Goal: Complete application form: Complete application form

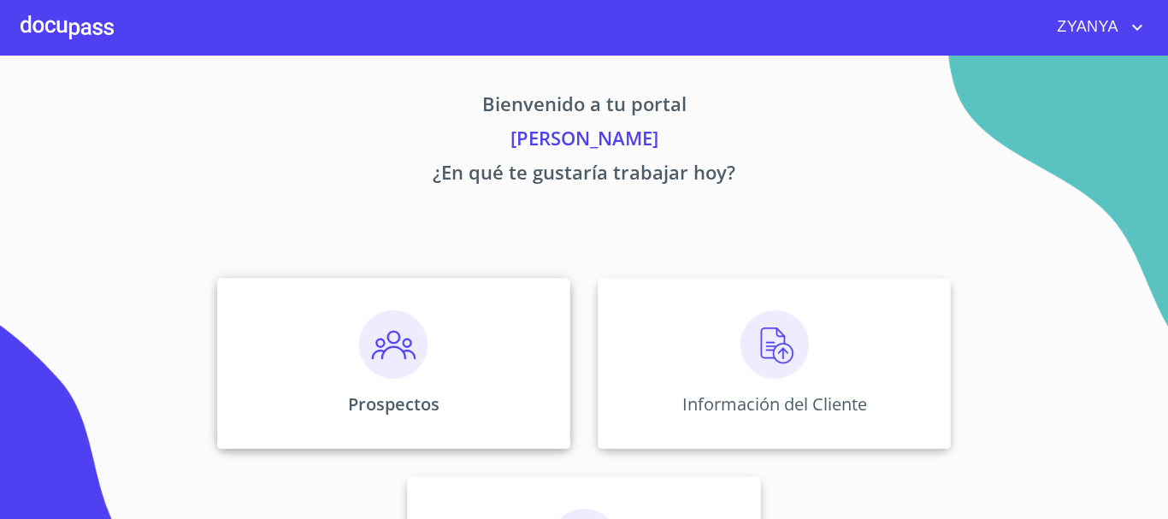
click at [426, 362] on div "Prospectos" at bounding box center [393, 363] width 353 height 171
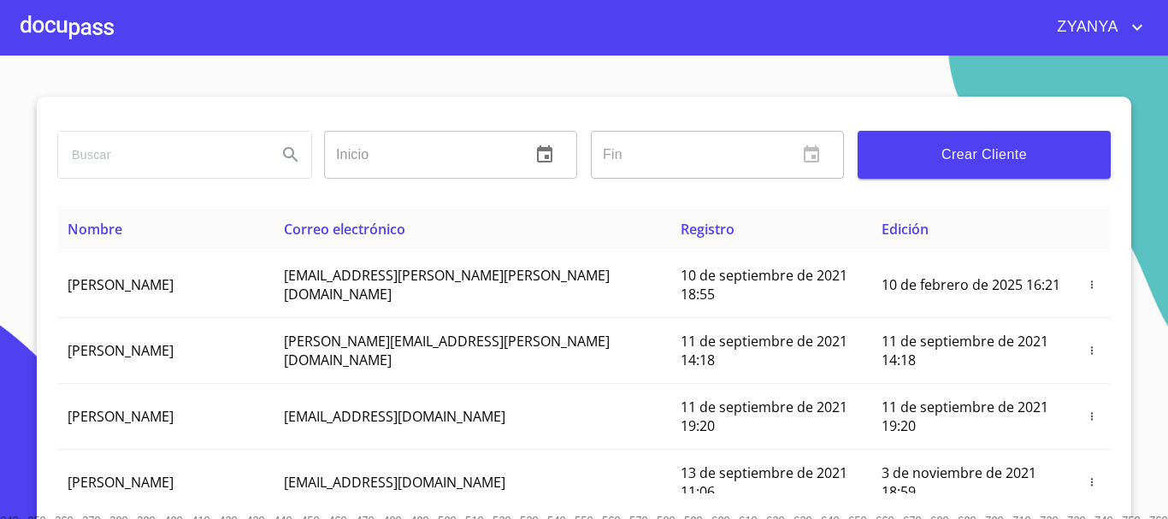
click at [960, 151] on span "Crear Cliente" at bounding box center [984, 155] width 226 height 24
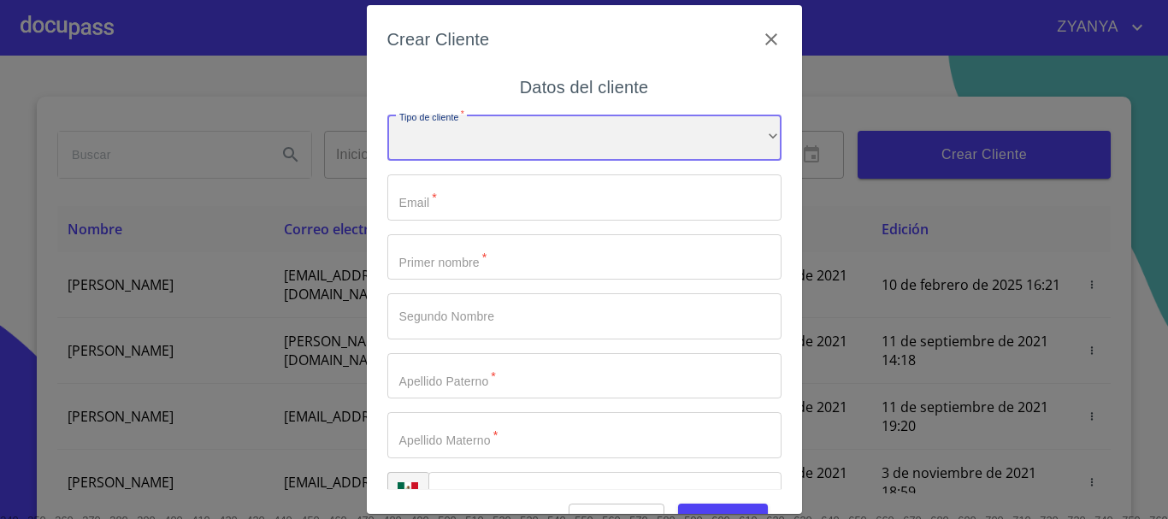
click at [698, 116] on div "​" at bounding box center [584, 138] width 394 height 46
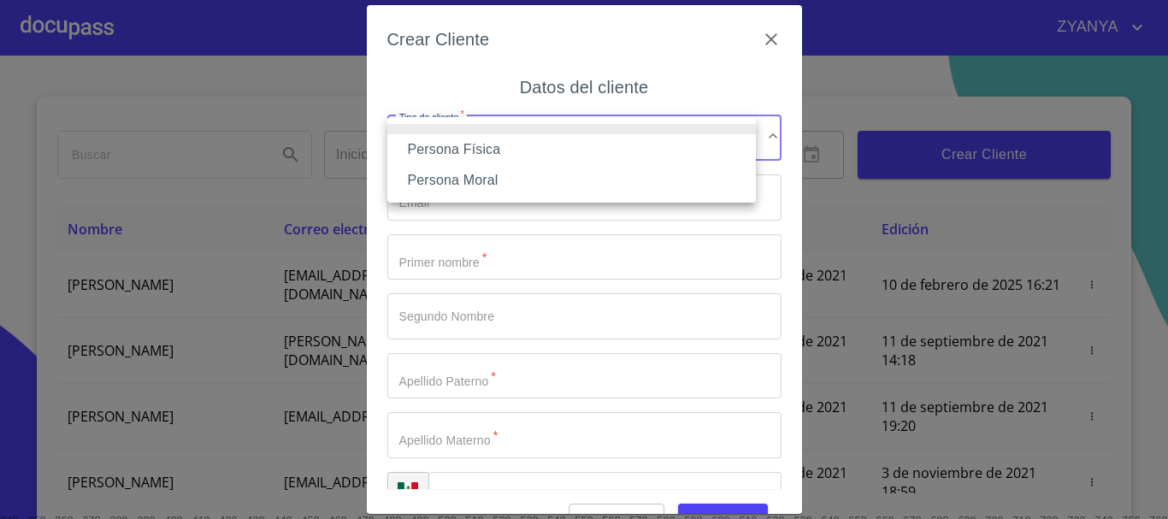
click at [522, 148] on li "Persona Física" at bounding box center [571, 149] width 369 height 31
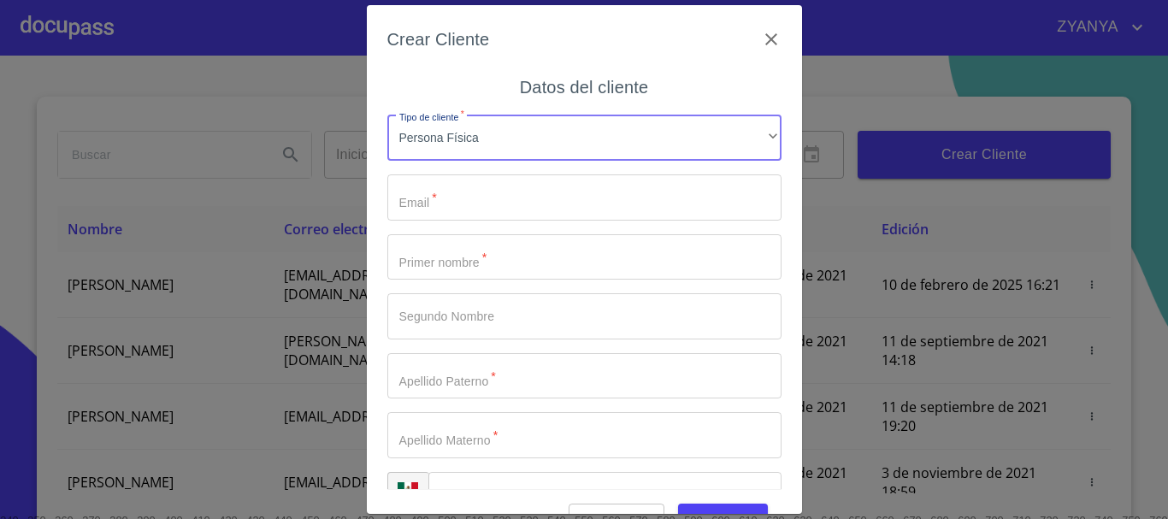
click at [502, 186] on input "Tipo de cliente   *" at bounding box center [584, 197] width 394 height 46
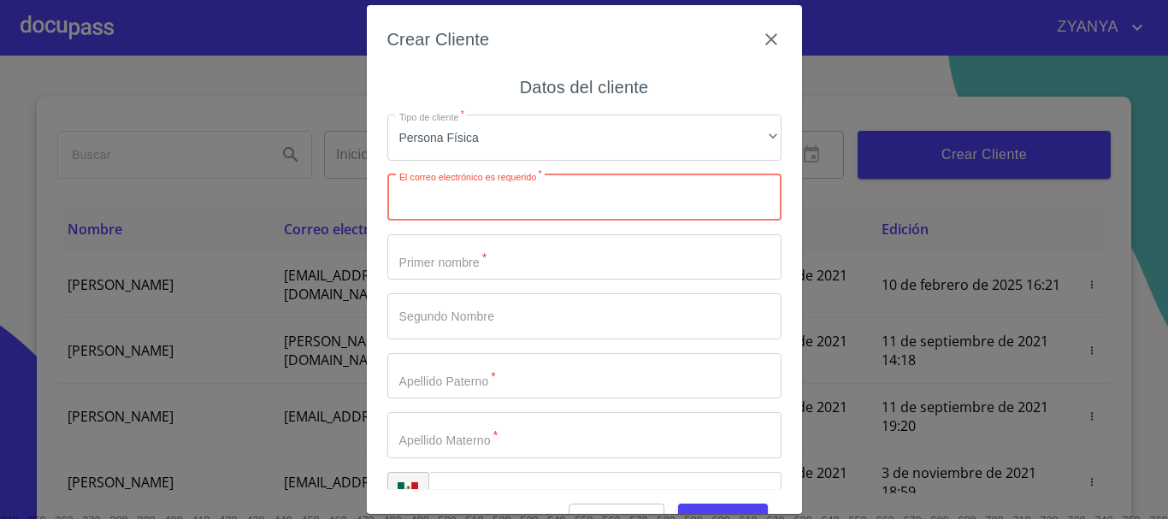
paste input "celiamontoyaguajardo@gmail.com"
type input "celiamontoyaguajardo@gmail.com"
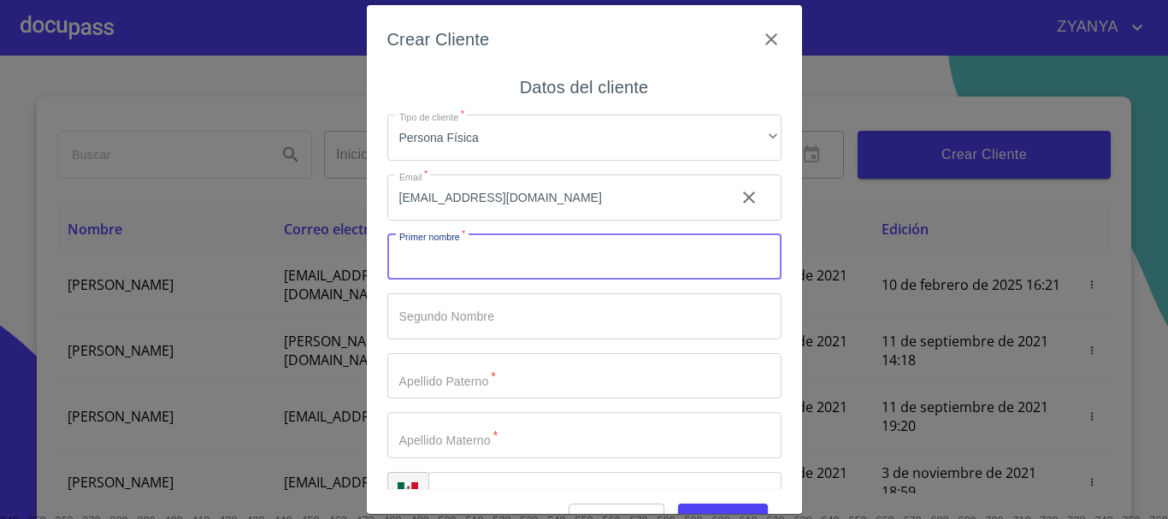
click at [470, 263] on input "Tipo de cliente   *" at bounding box center [584, 257] width 394 height 46
type input "[PERSON_NAME]"
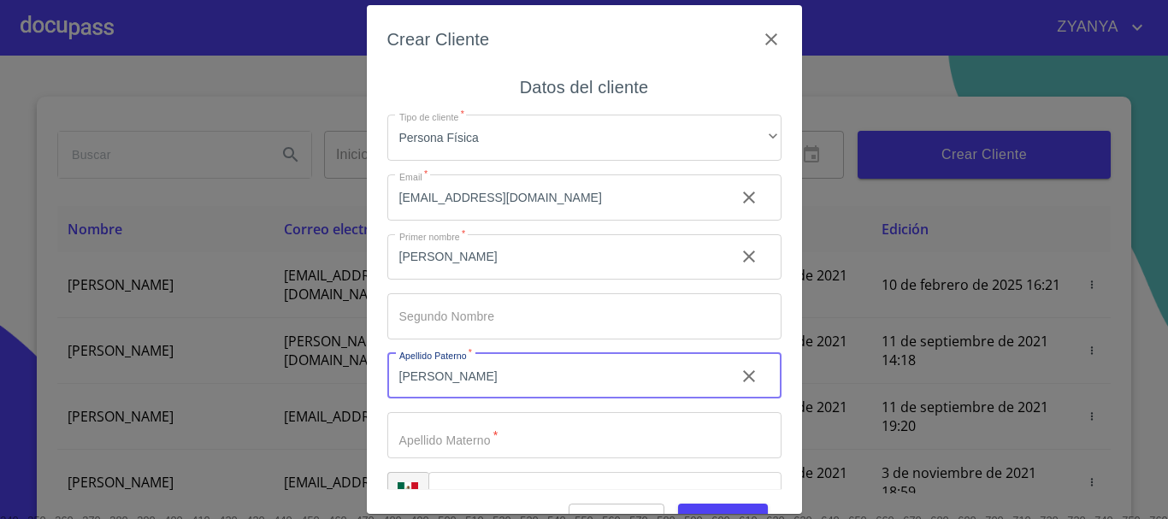
type input "[PERSON_NAME]"
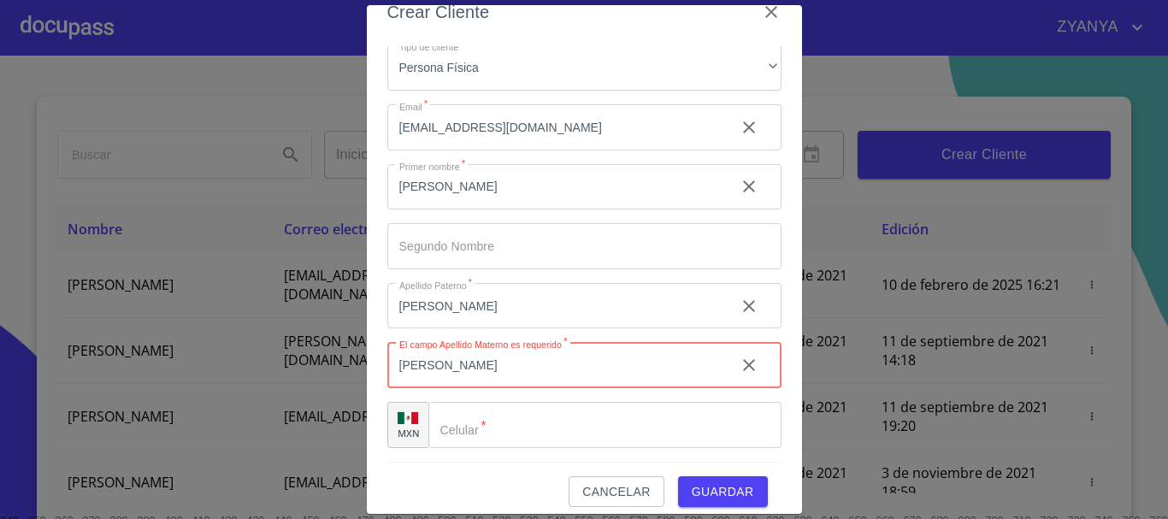
scroll to position [41, 0]
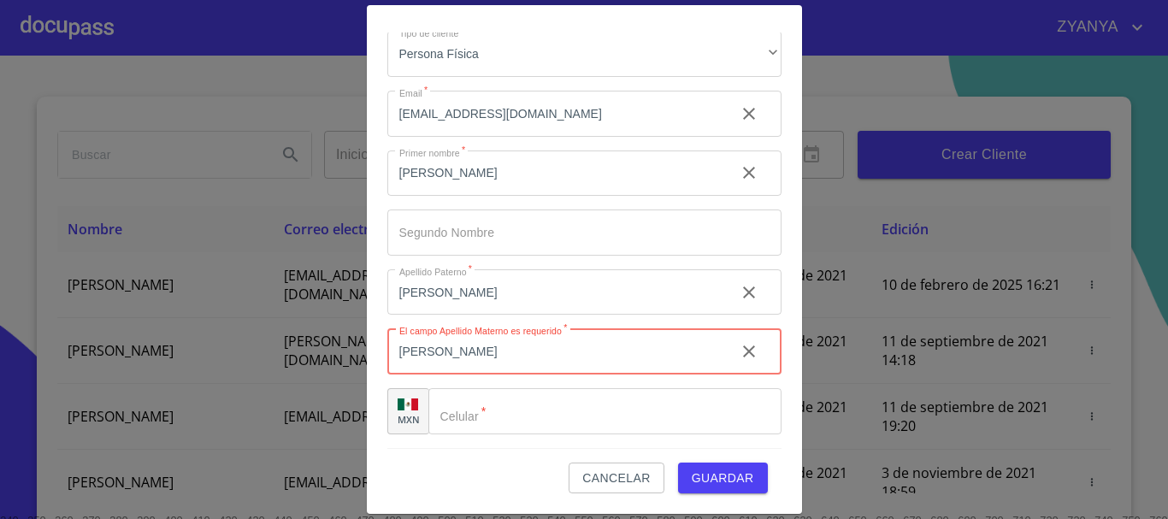
type input "[PERSON_NAME]"
click at [484, 422] on input "Tipo de cliente   *" at bounding box center [604, 411] width 353 height 46
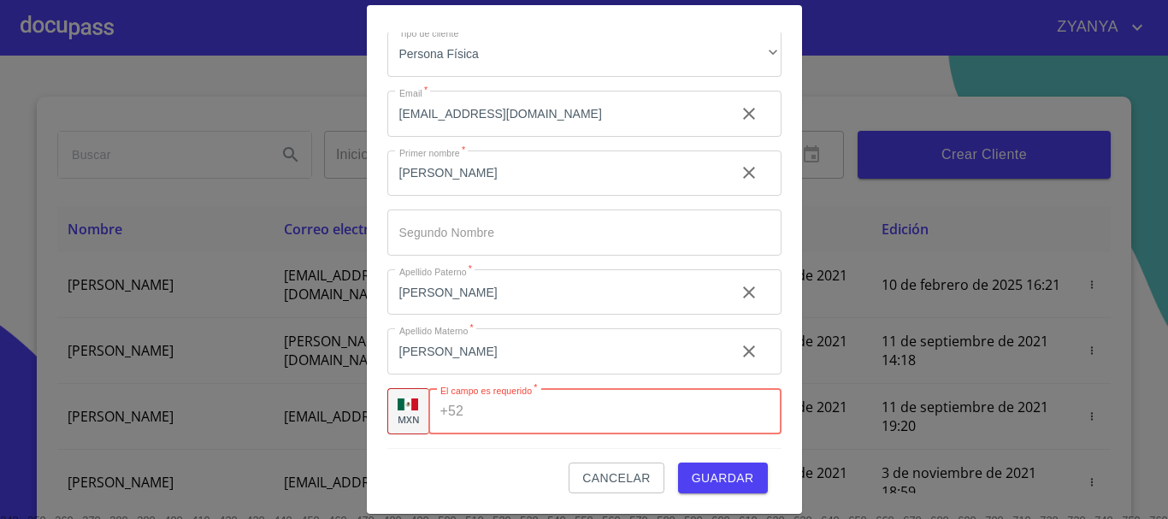
paste input "[PHONE_NUMBER]"
type input "[PHONE_NUMBER]"
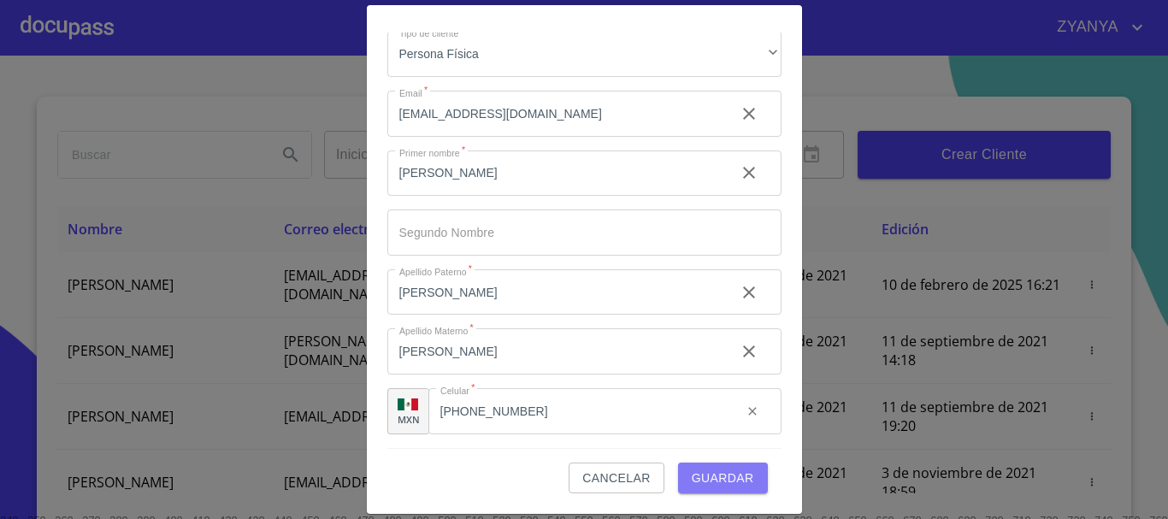
click at [716, 478] on span "Guardar" at bounding box center [723, 478] width 62 height 21
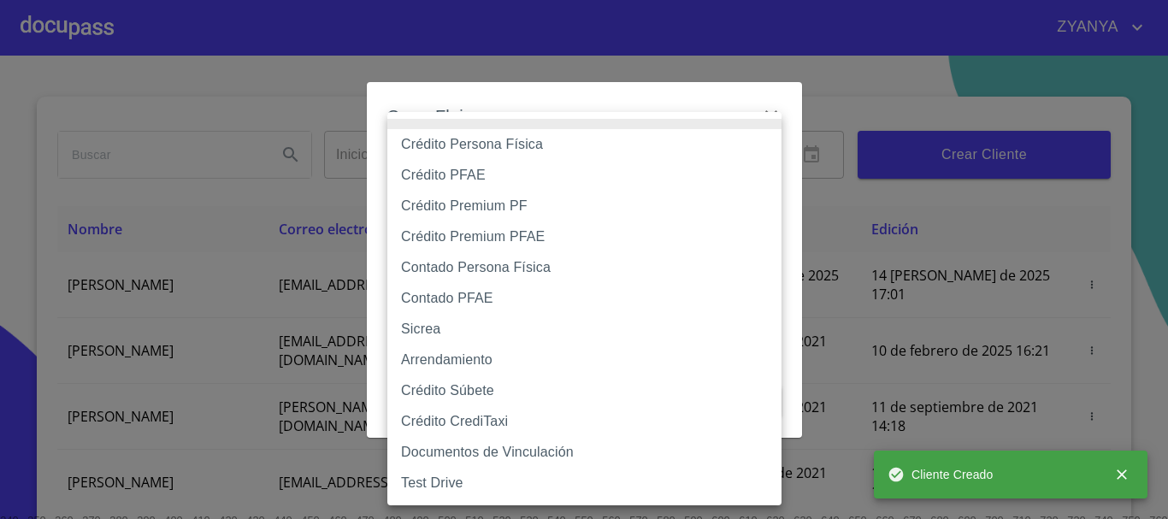
click at [531, 176] on body "ZYANYA Inicio ​ Fin ​ Crear Cliente Nombre Correo electrónico Registro Edición …" at bounding box center [584, 259] width 1168 height 519
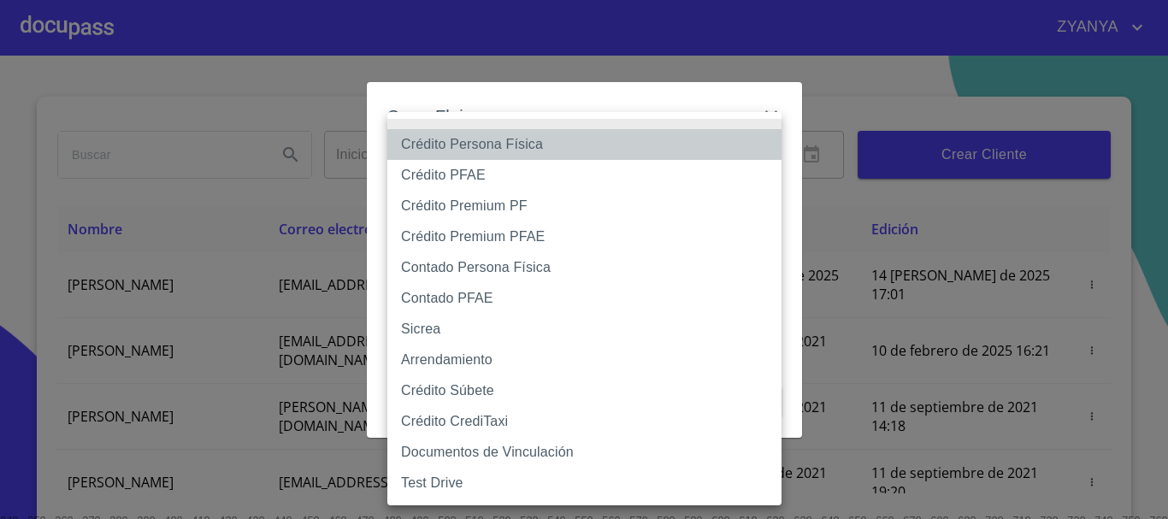
click at [537, 148] on li "Crédito Persona Física" at bounding box center [584, 144] width 394 height 31
type input "6009fb3c7d1714eb8809aa97"
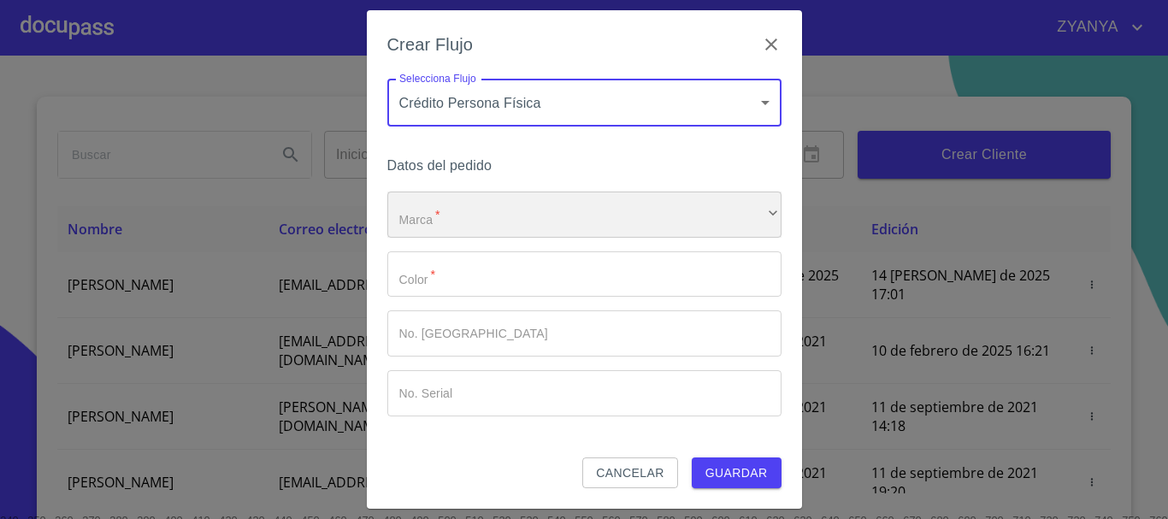
click at [515, 204] on div "​" at bounding box center [584, 215] width 394 height 46
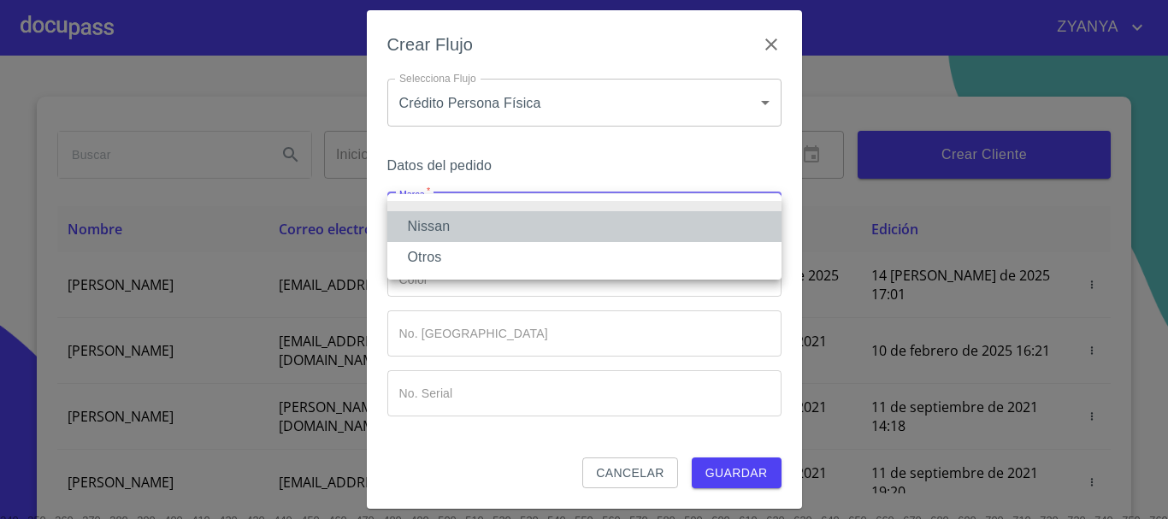
click at [510, 225] on li "Nissan" at bounding box center [584, 226] width 394 height 31
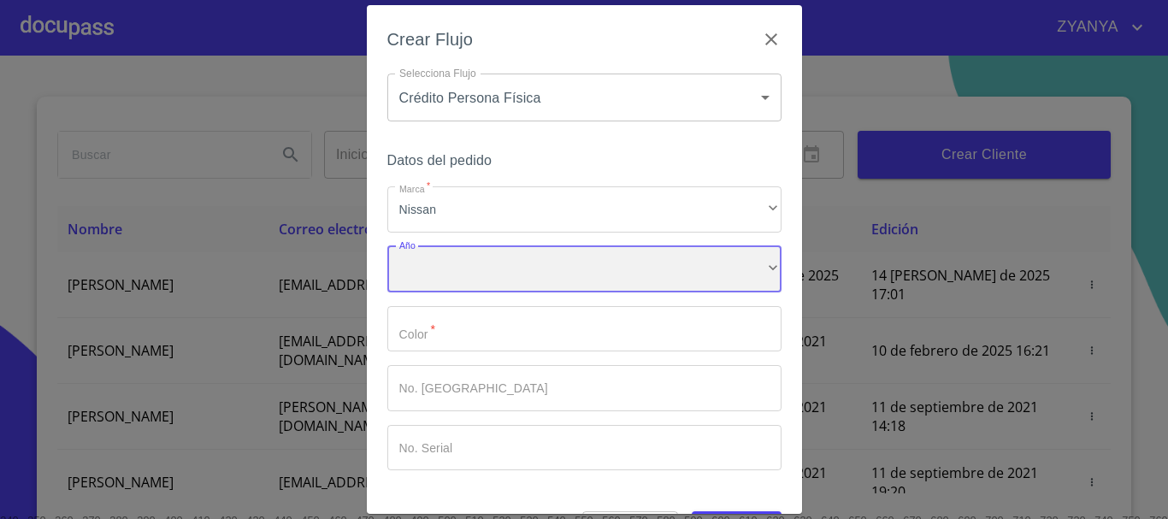
click at [505, 255] on div "​" at bounding box center [584, 269] width 394 height 46
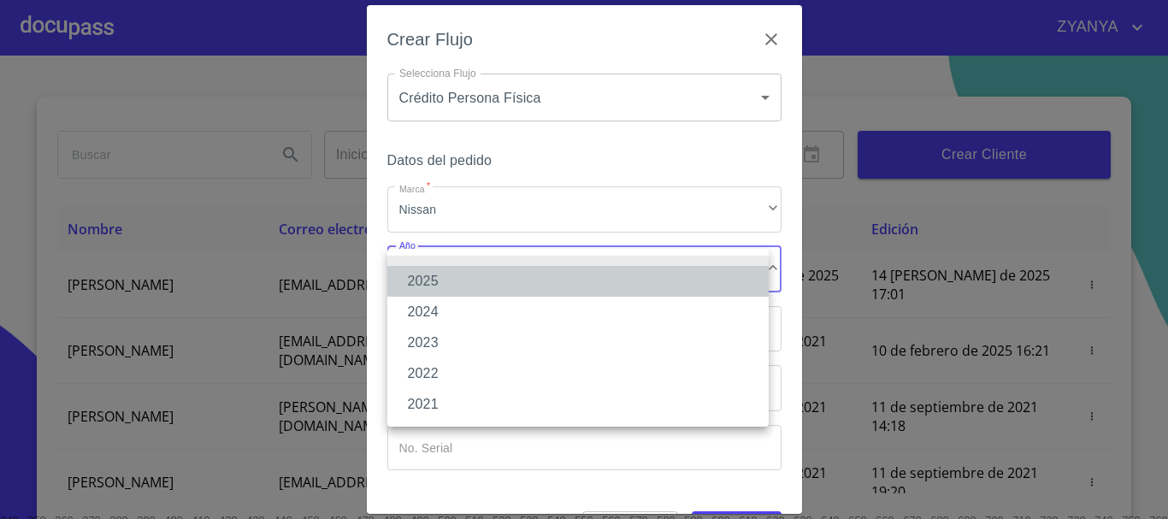
click at [499, 273] on li "2025" at bounding box center [577, 281] width 381 height 31
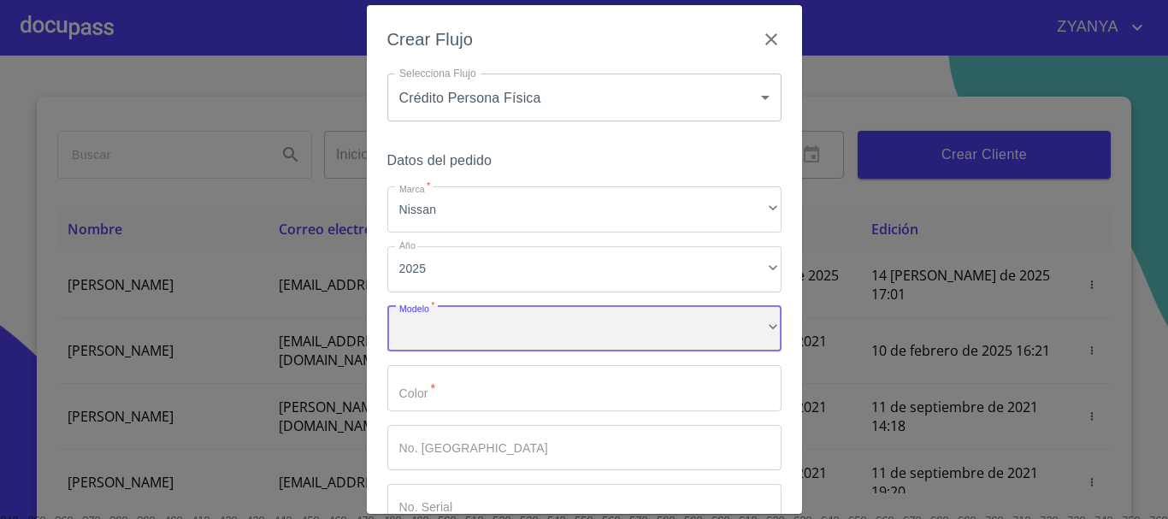
click at [497, 324] on div "​" at bounding box center [584, 329] width 394 height 46
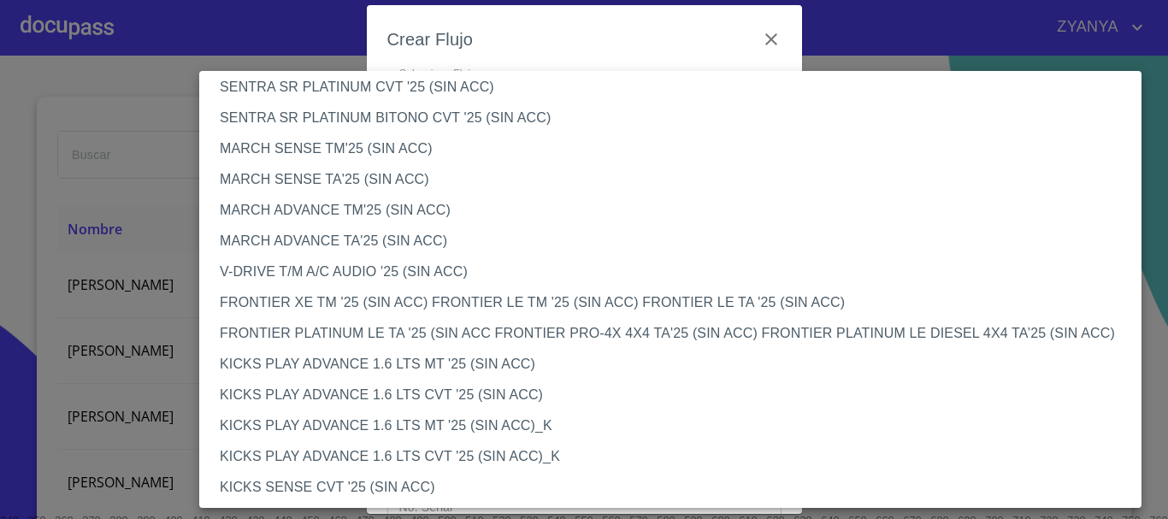
scroll to position [1197, 0]
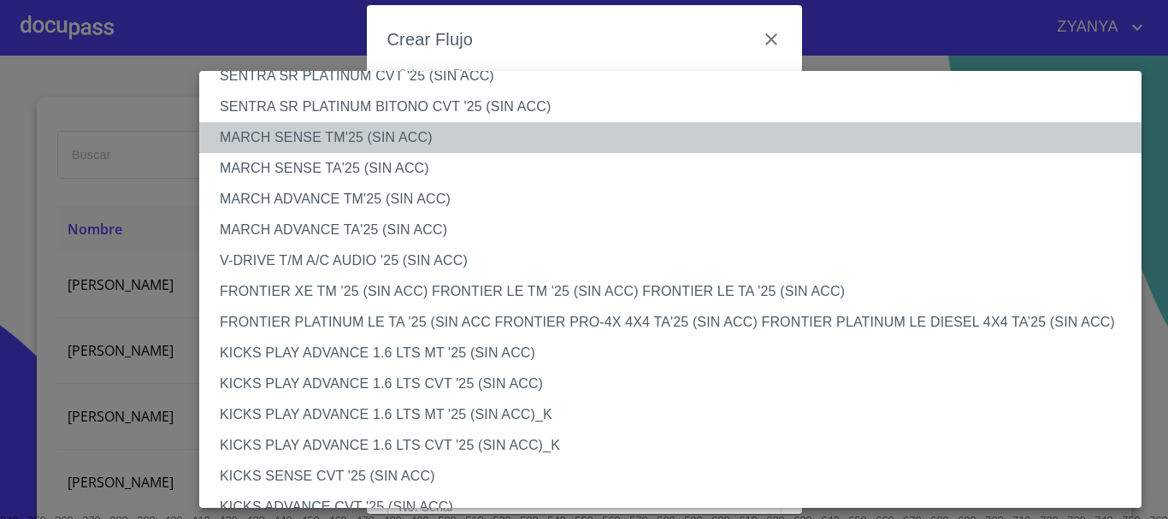
click at [425, 136] on li "MARCH SENSE TM'25 (SIN ACC)" at bounding box center [676, 137] width 955 height 31
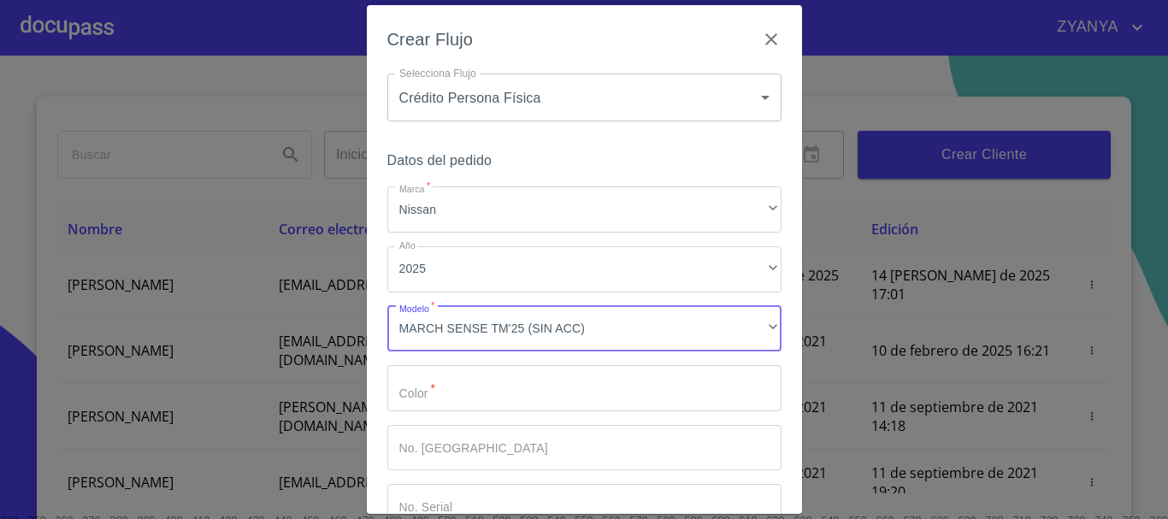
click at [512, 398] on input "Marca   *" at bounding box center [584, 388] width 394 height 46
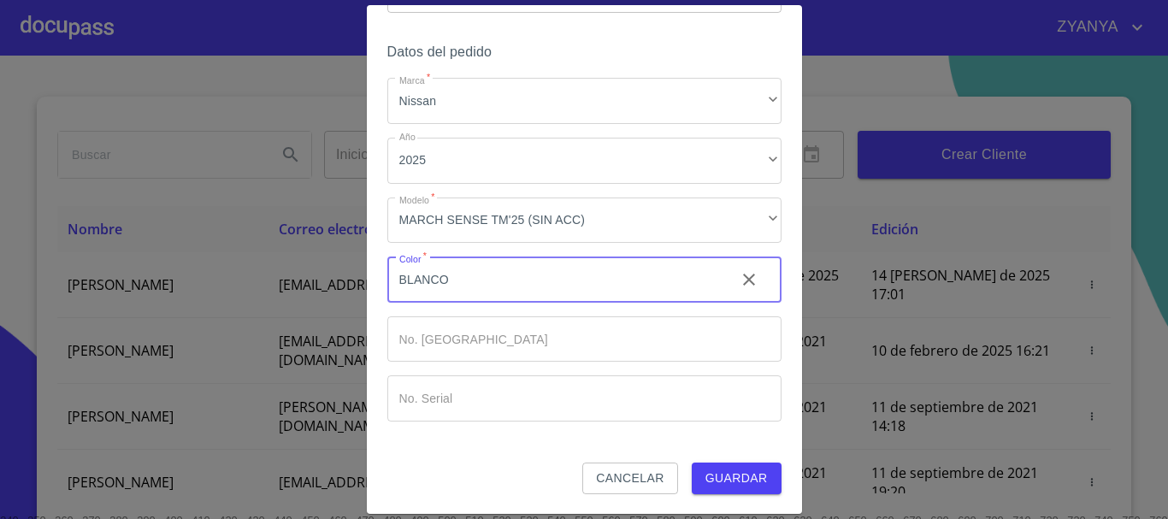
scroll to position [109, 0]
type input "BLANCO"
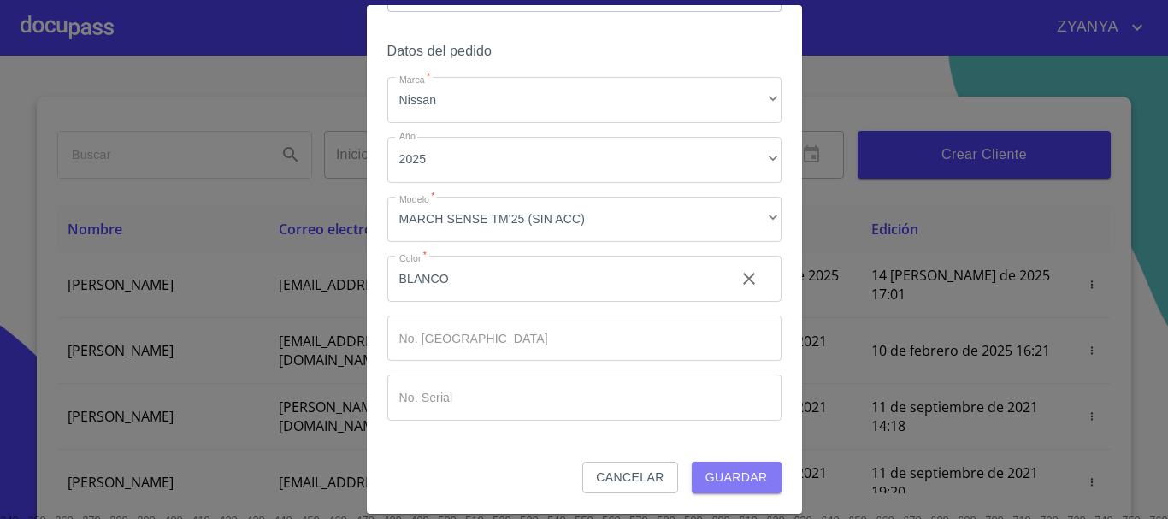
click at [744, 471] on span "Guardar" at bounding box center [737, 477] width 62 height 21
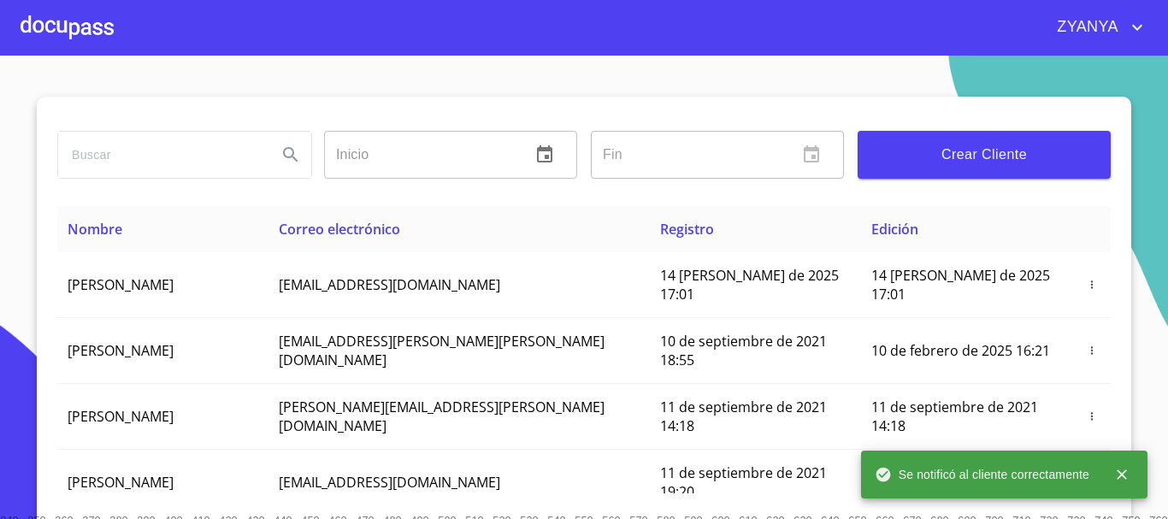
click at [95, 33] on div at bounding box center [67, 27] width 93 height 55
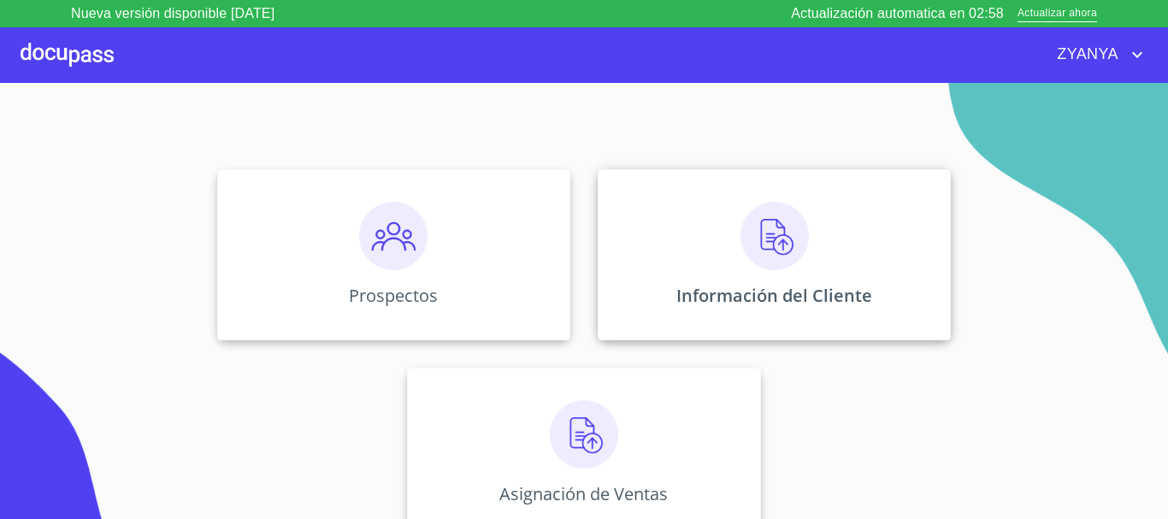
scroll to position [142, 0]
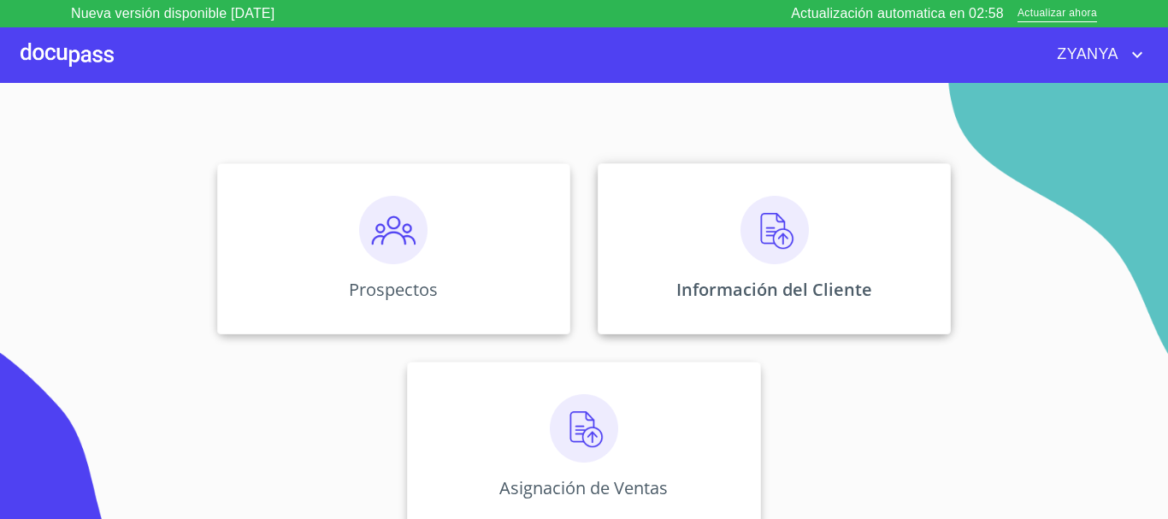
click at [660, 240] on div "Información del Cliente" at bounding box center [774, 248] width 353 height 171
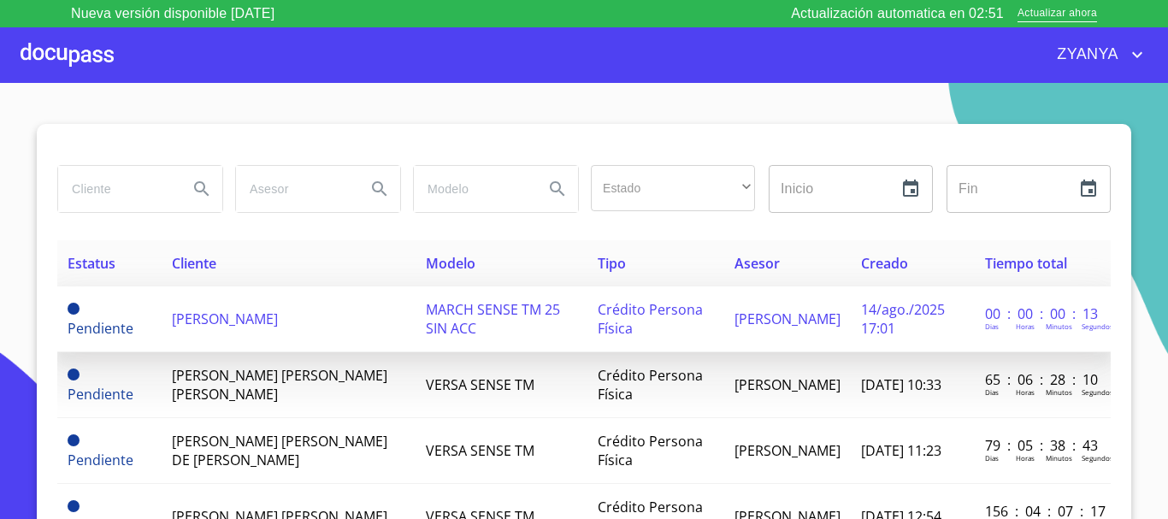
click at [263, 314] on span "[PERSON_NAME]" at bounding box center [225, 319] width 106 height 19
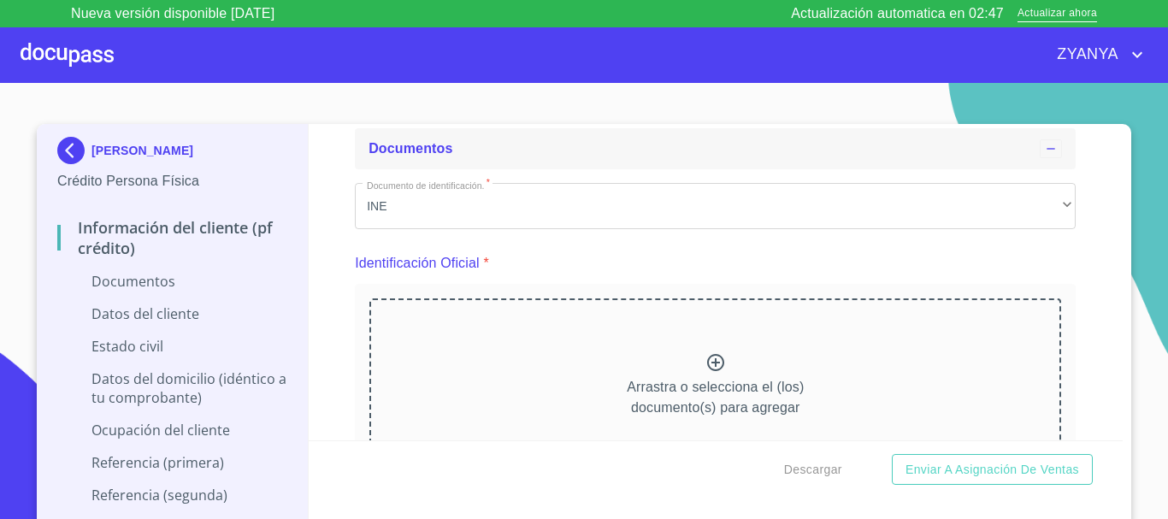
scroll to position [171, 0]
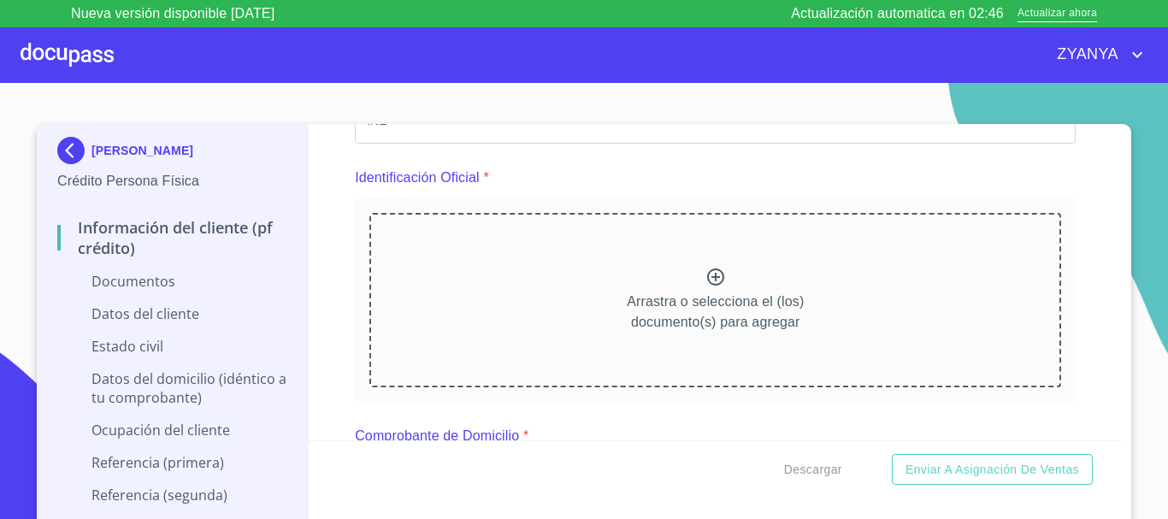
click at [706, 276] on icon at bounding box center [716, 277] width 21 height 21
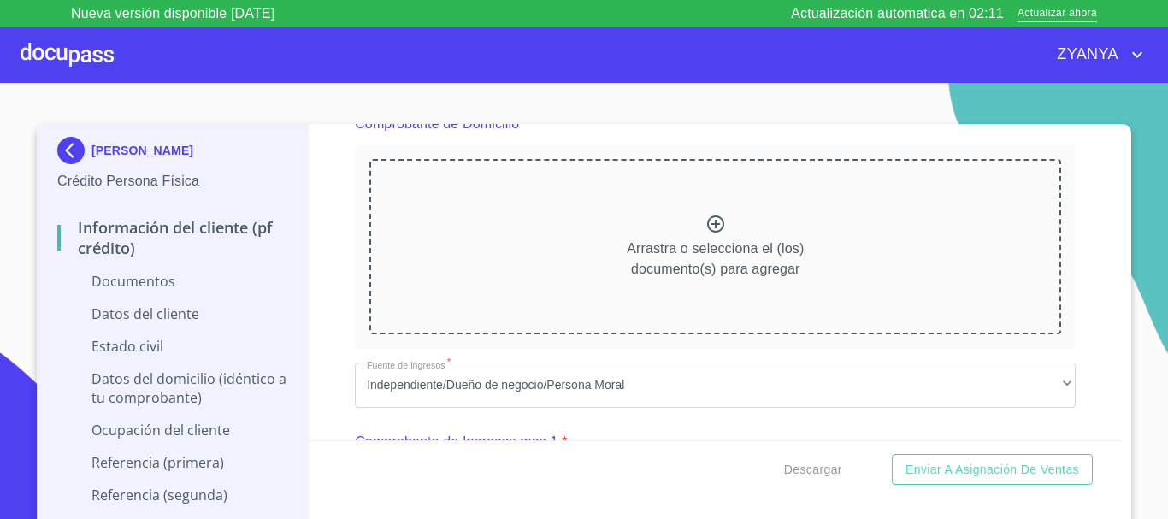
scroll to position [1026, 0]
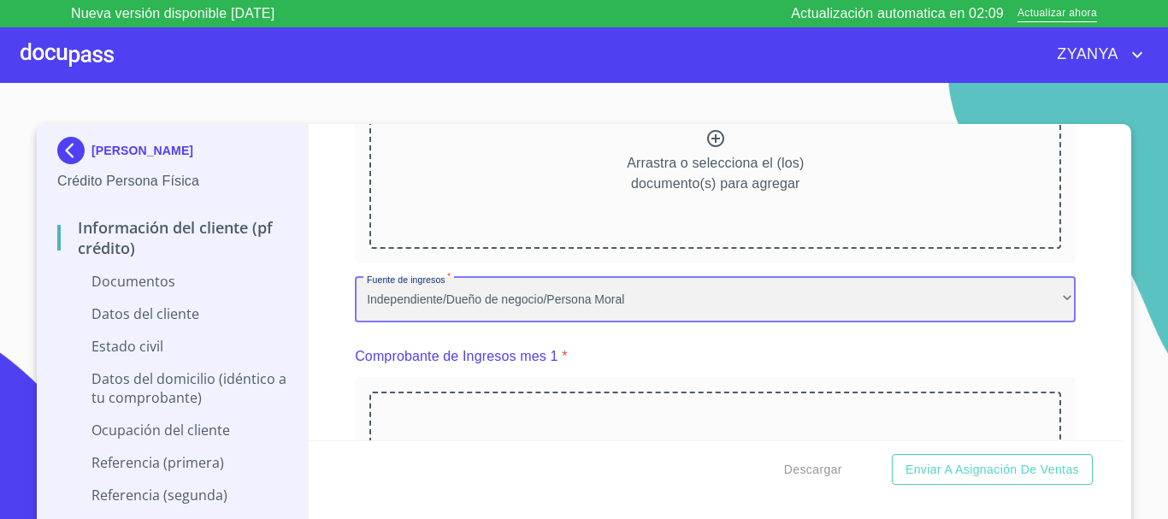
click at [524, 311] on div "Independiente/Dueño de negocio/Persona Moral" at bounding box center [715, 300] width 721 height 46
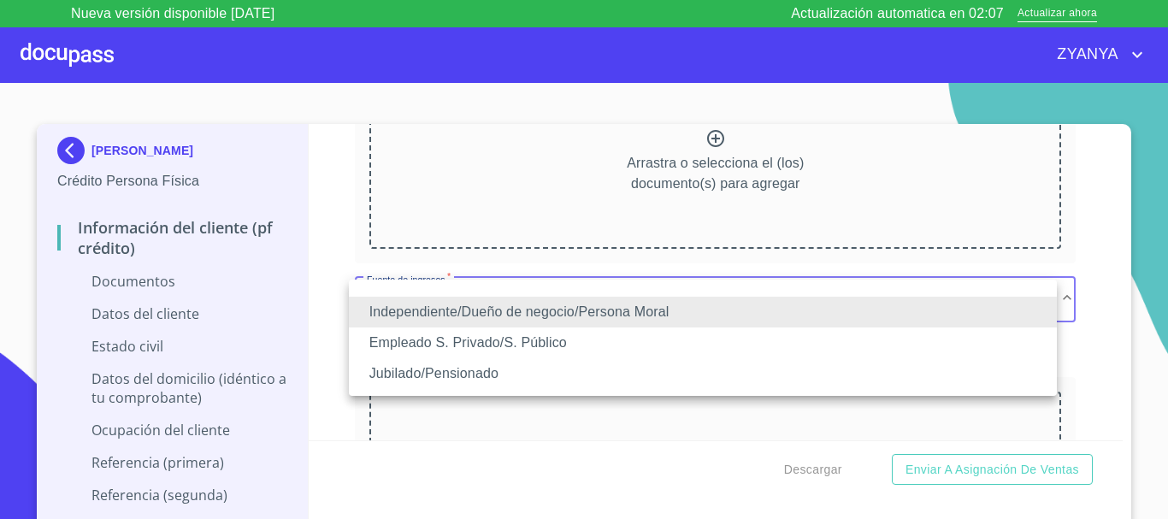
click at [508, 371] on li "Jubilado/Pensionado" at bounding box center [703, 373] width 708 height 31
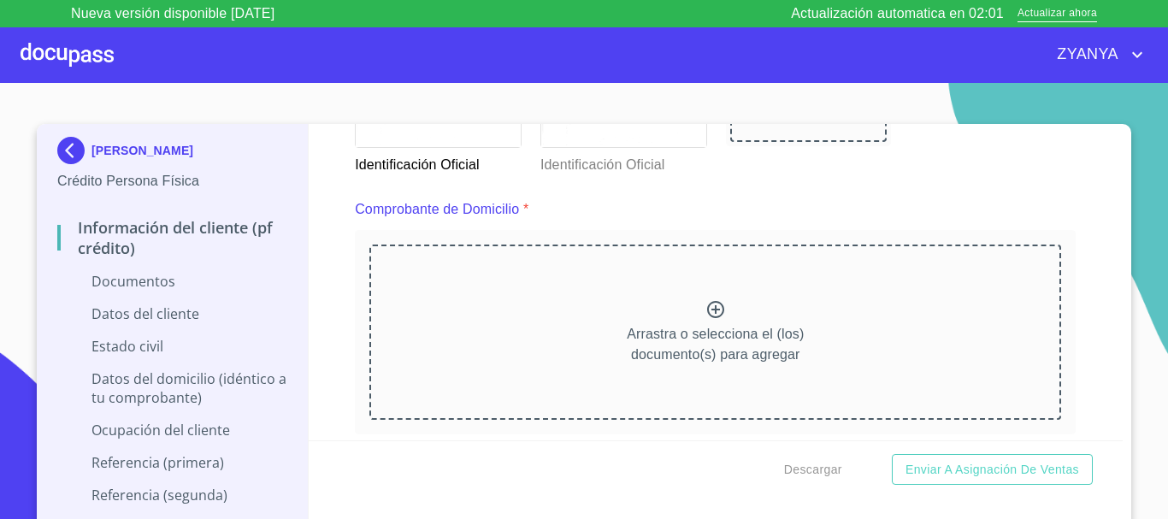
scroll to position [941, 0]
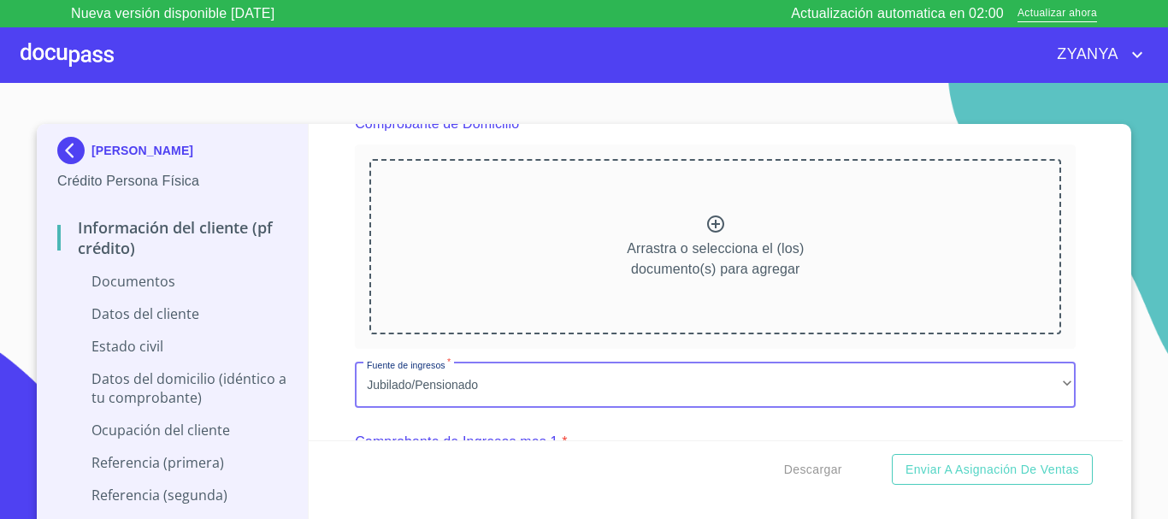
click at [707, 216] on icon at bounding box center [715, 224] width 17 height 17
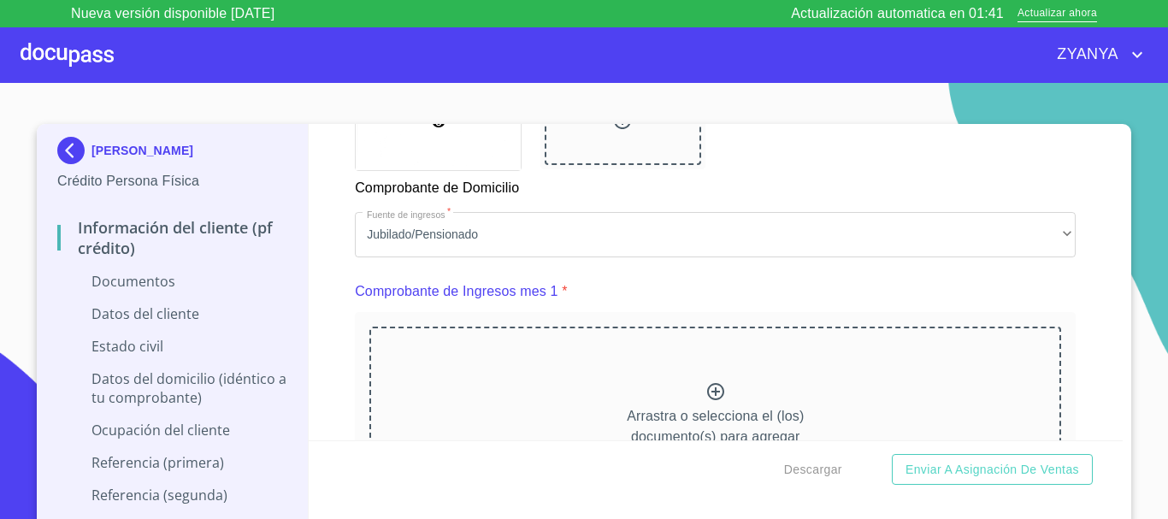
scroll to position [1713, 0]
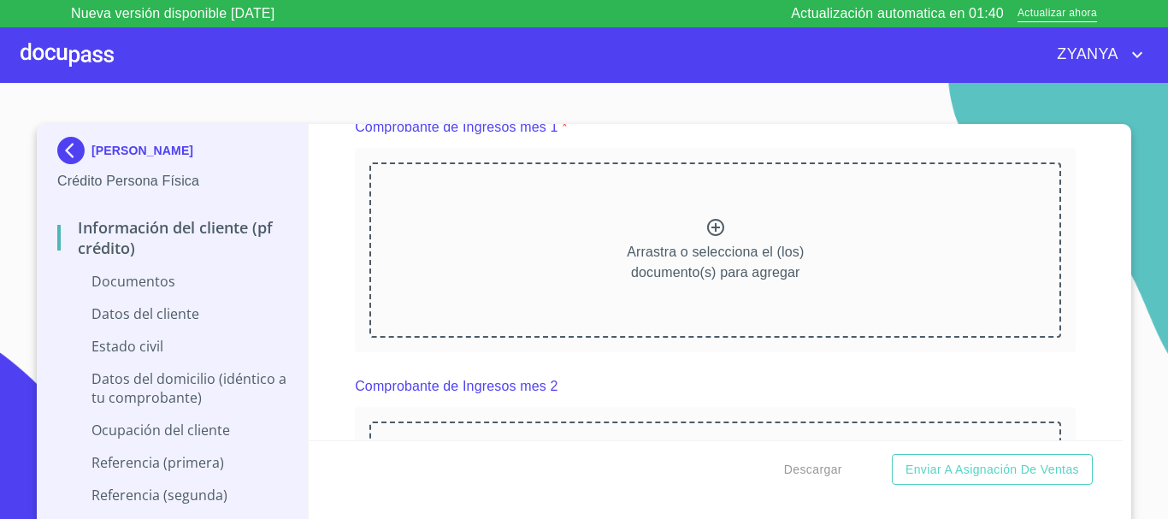
click at [685, 239] on div "Arrastra o selecciona el (los) documento(s) para agregar" at bounding box center [715, 249] width 692 height 174
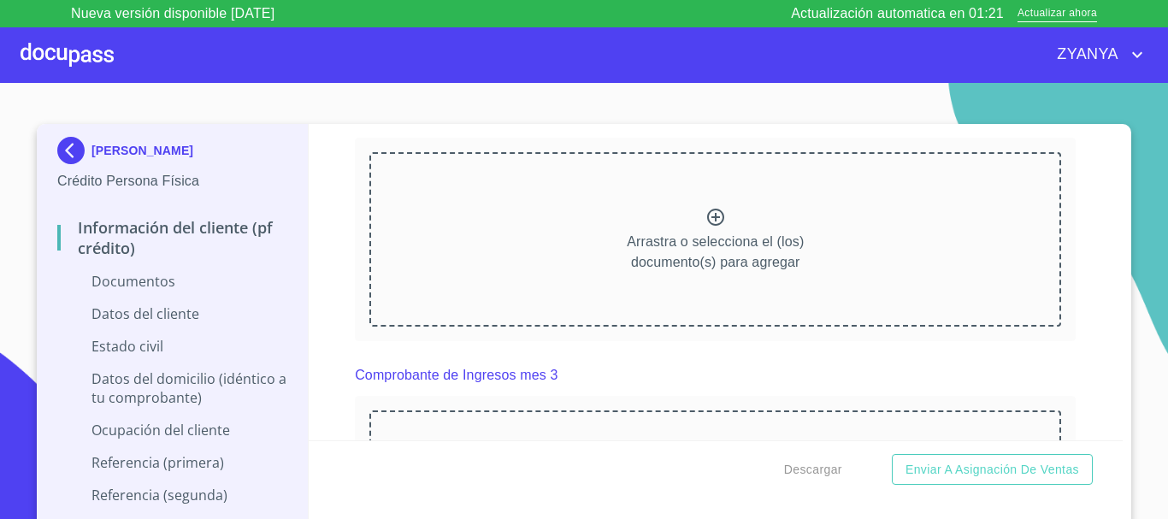
scroll to position [2483, 0]
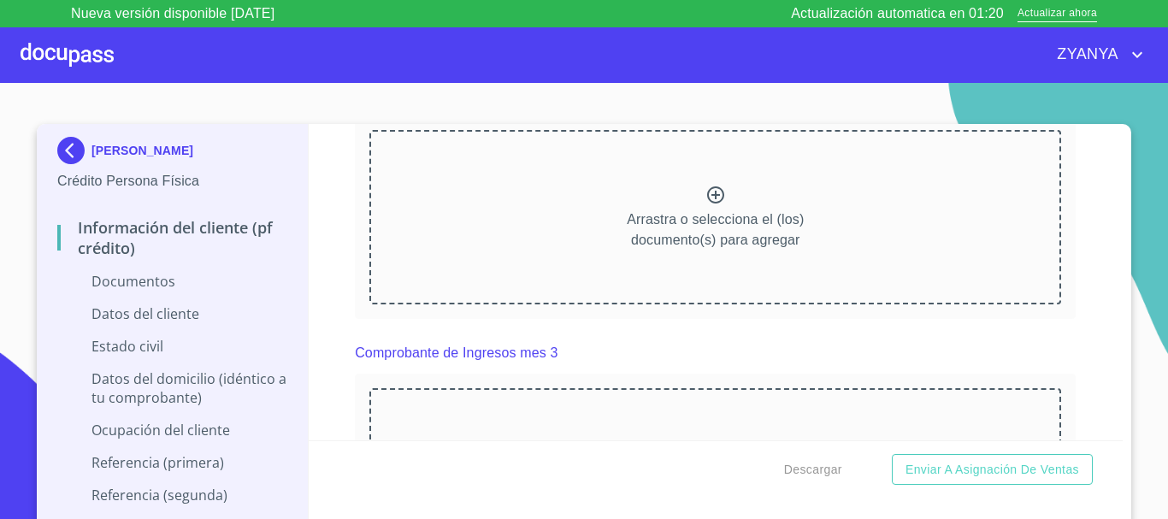
click at [655, 216] on div "Arrastra o selecciona el (los) documento(s) para agregar" at bounding box center [715, 217] width 692 height 174
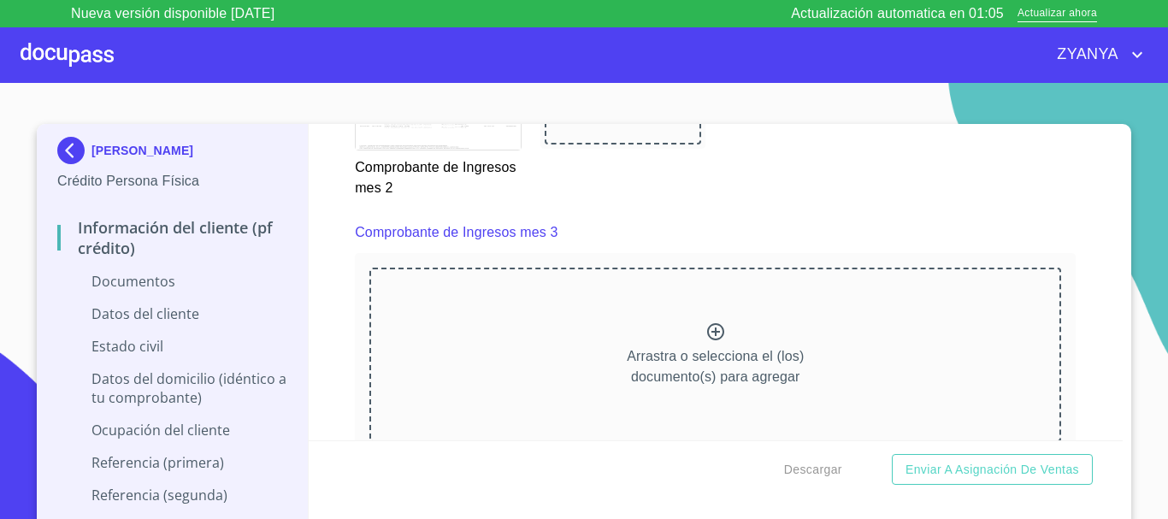
scroll to position [3167, 0]
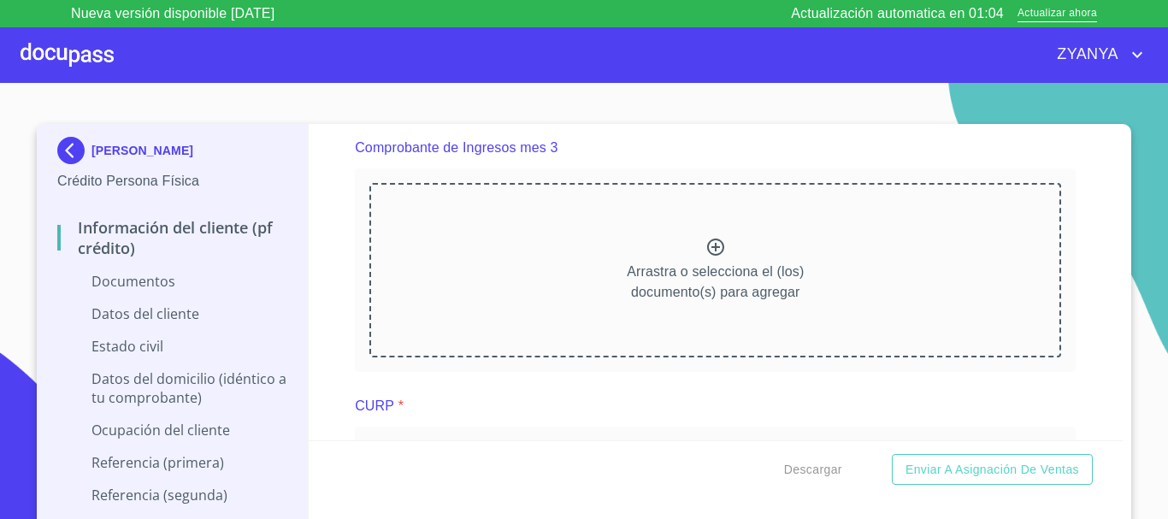
click at [706, 257] on icon at bounding box center [716, 247] width 21 height 21
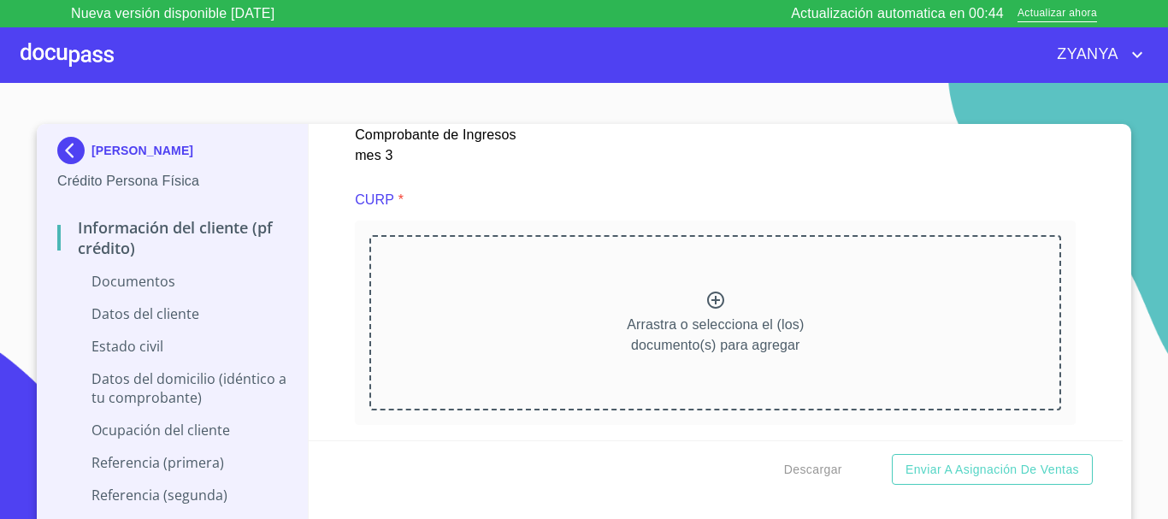
scroll to position [3936, 0]
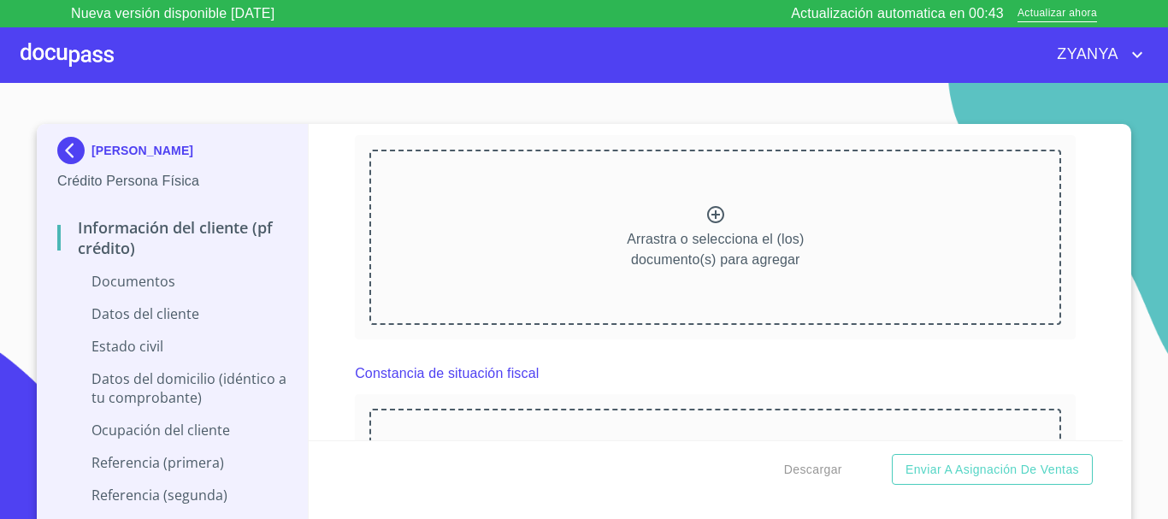
click at [684, 230] on div "Arrastra o selecciona el (los) documento(s) para agregar" at bounding box center [715, 237] width 692 height 174
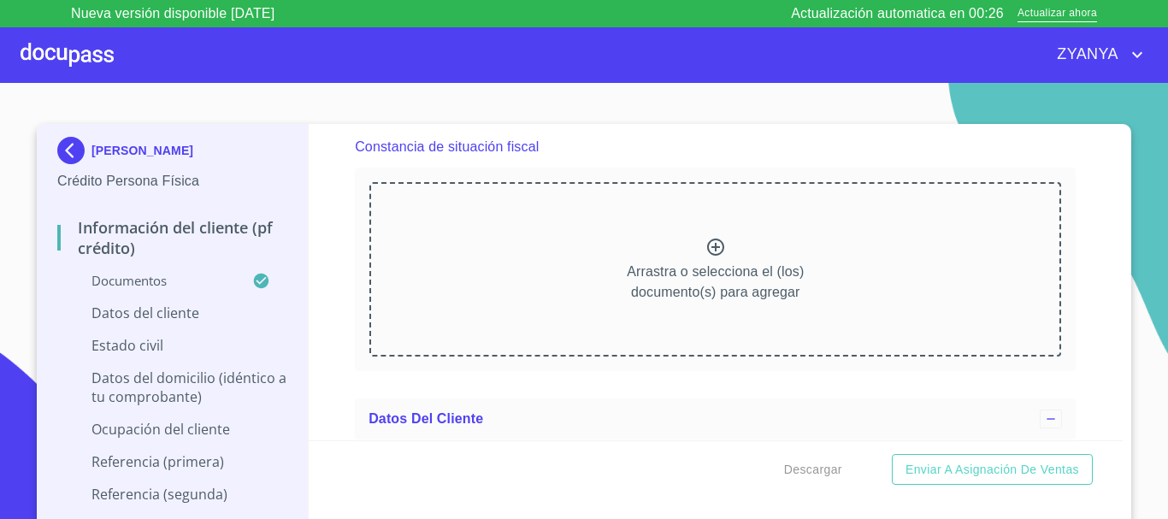
scroll to position [4706, 0]
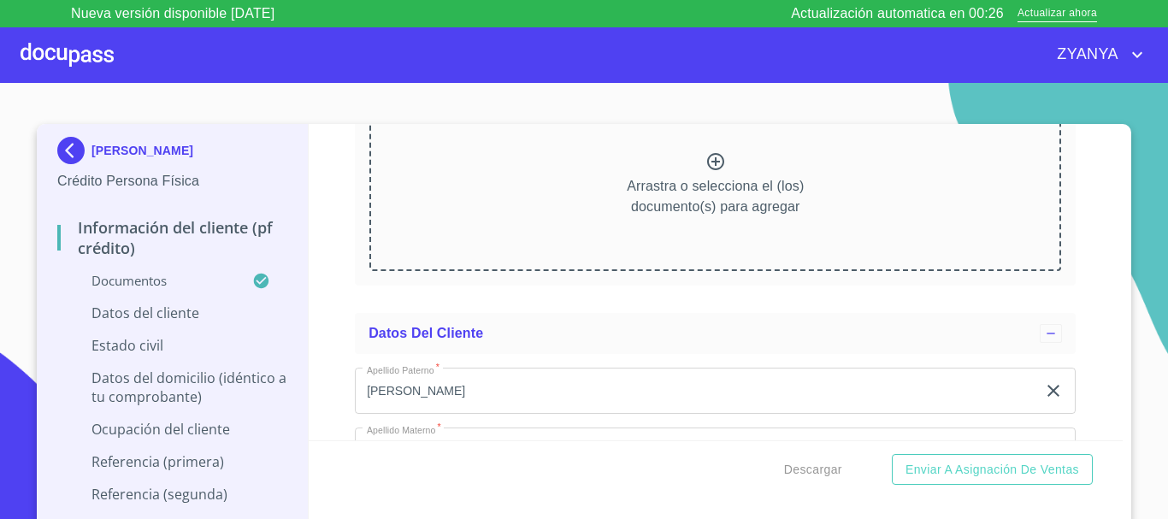
click at [706, 172] on icon at bounding box center [716, 161] width 21 height 21
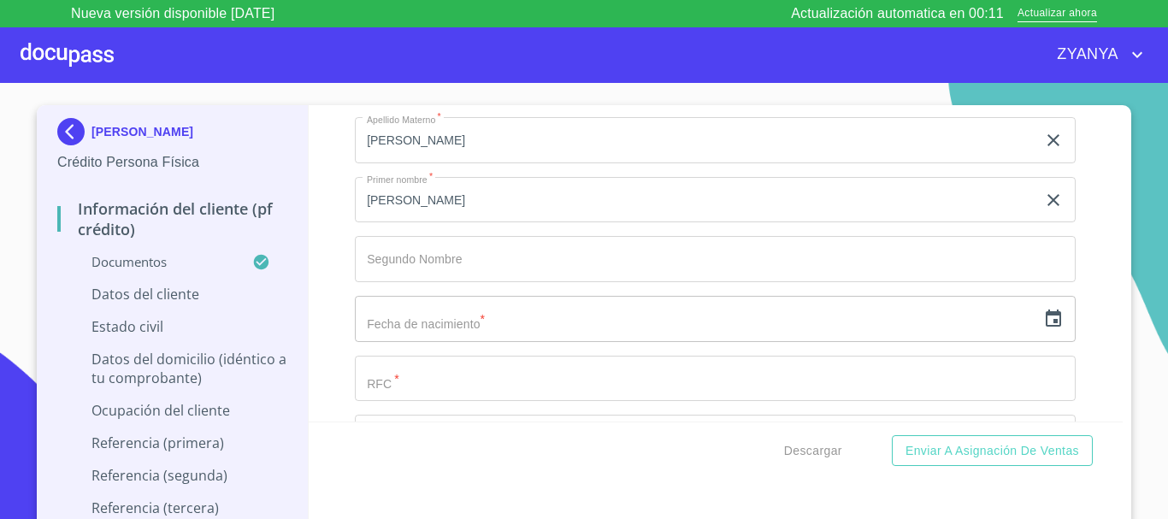
scroll to position [5561, 0]
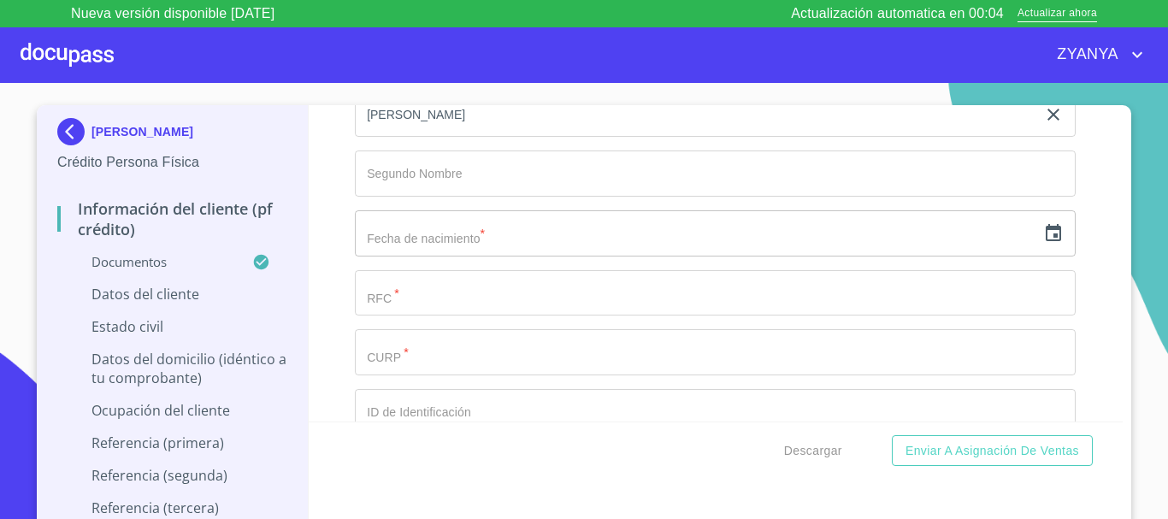
click at [1043, 244] on icon "button" at bounding box center [1053, 233] width 21 height 21
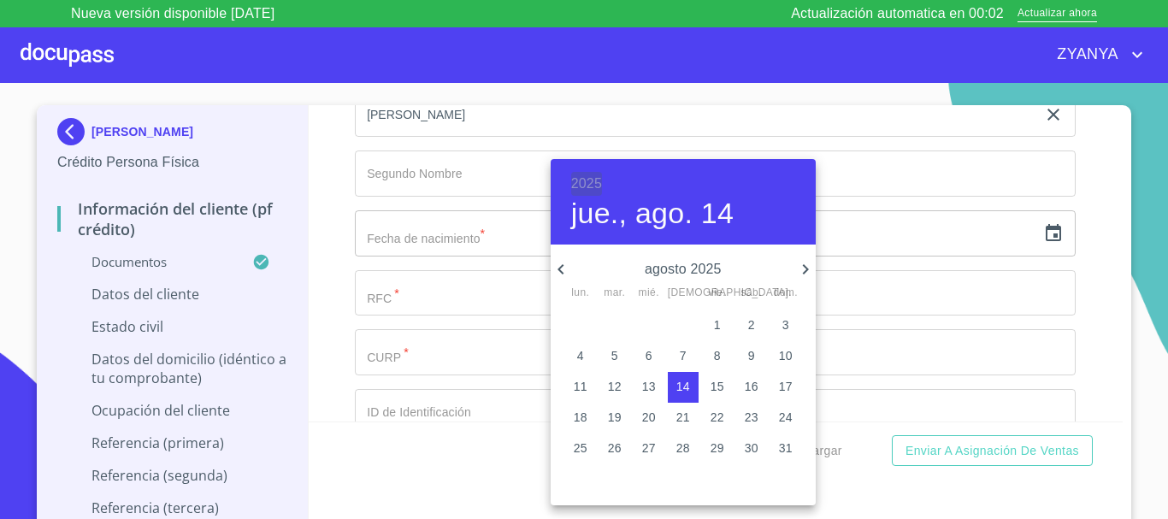
click at [587, 178] on h6 "2025" at bounding box center [586, 184] width 31 height 24
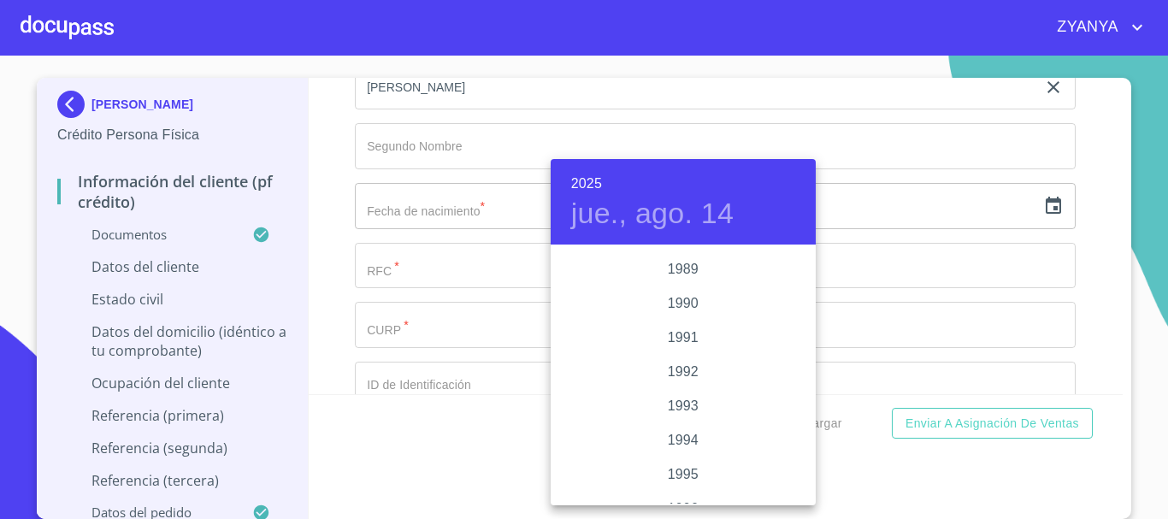
scroll to position [2114, 0]
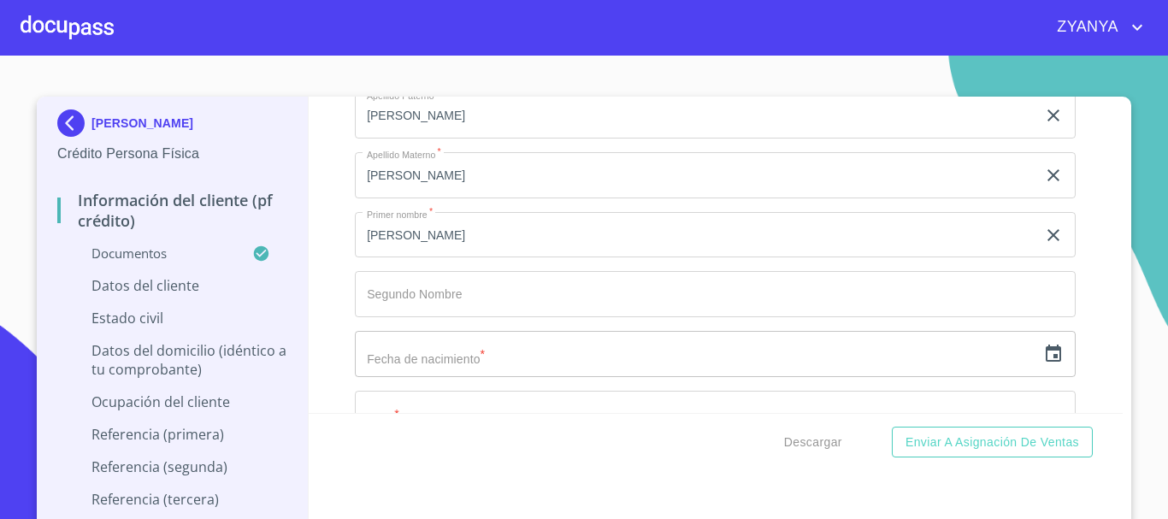
scroll to position [5473, 0]
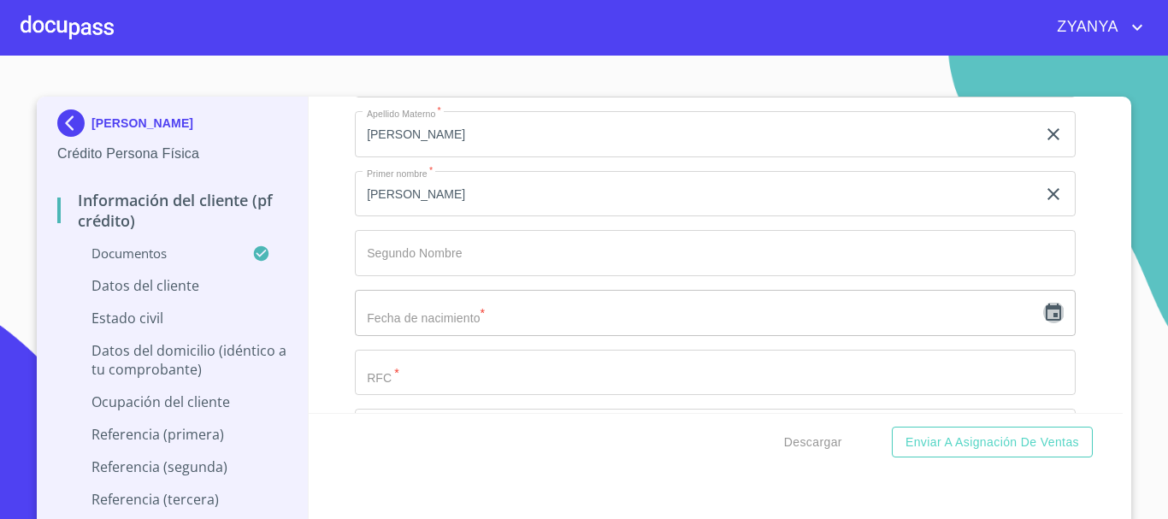
click at [1043, 323] on icon "button" at bounding box center [1053, 313] width 21 height 21
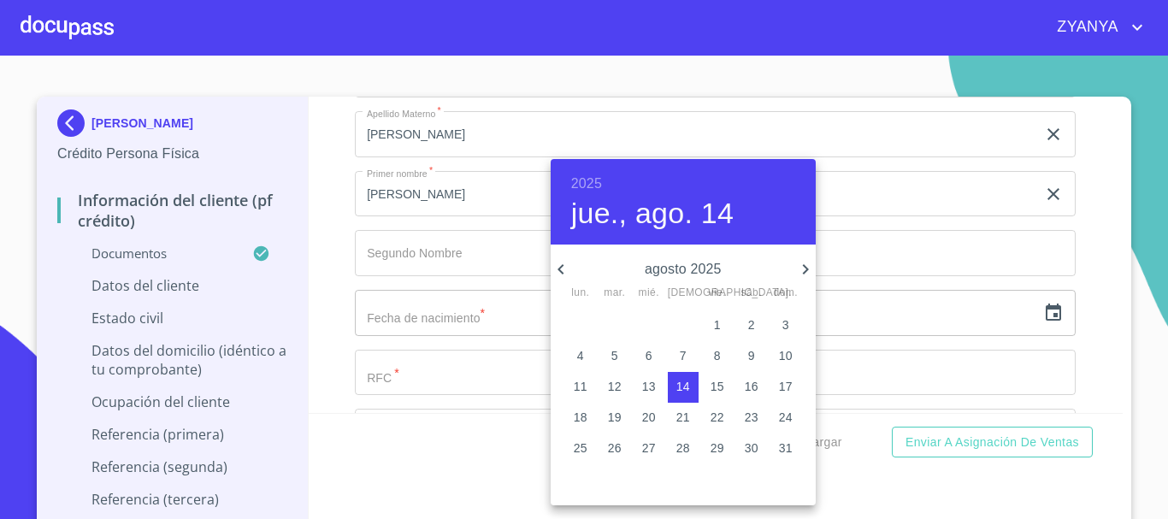
click at [581, 179] on h6 "2025" at bounding box center [586, 184] width 31 height 24
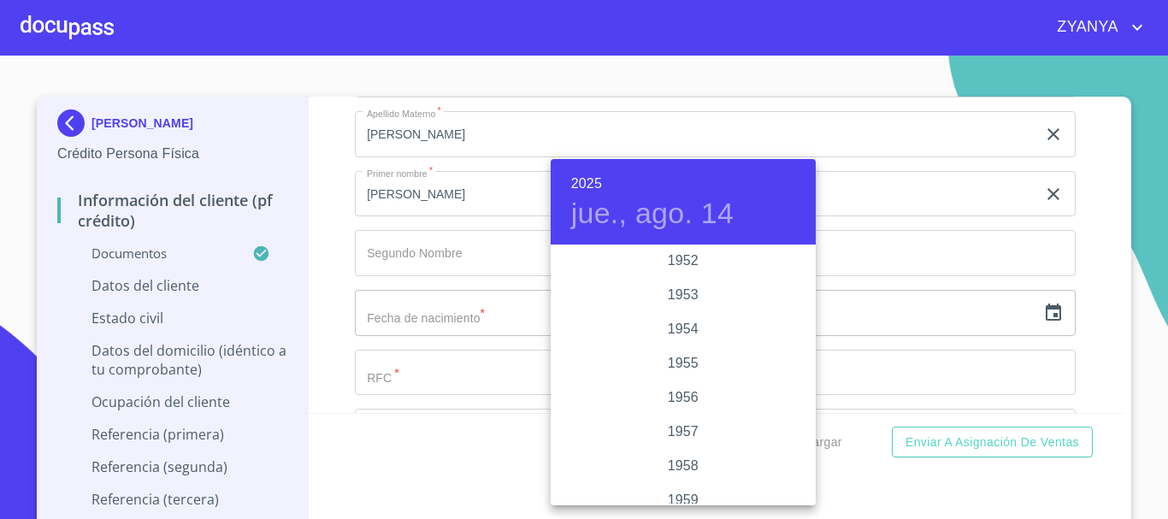
scroll to position [924, 0]
click at [698, 463] on div "1958" at bounding box center [683, 469] width 265 height 34
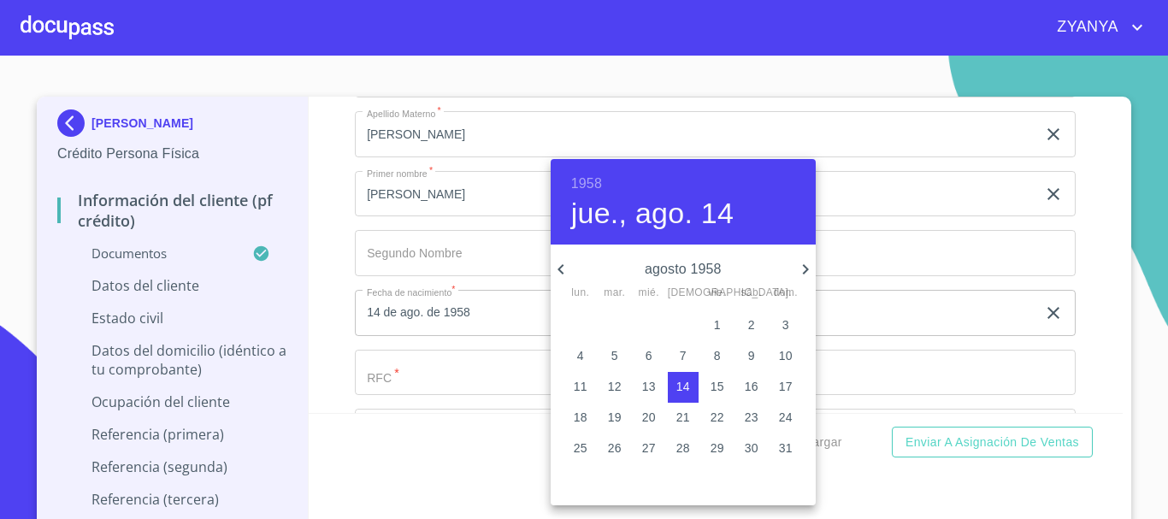
click at [555, 266] on icon "button" at bounding box center [561, 269] width 21 height 21
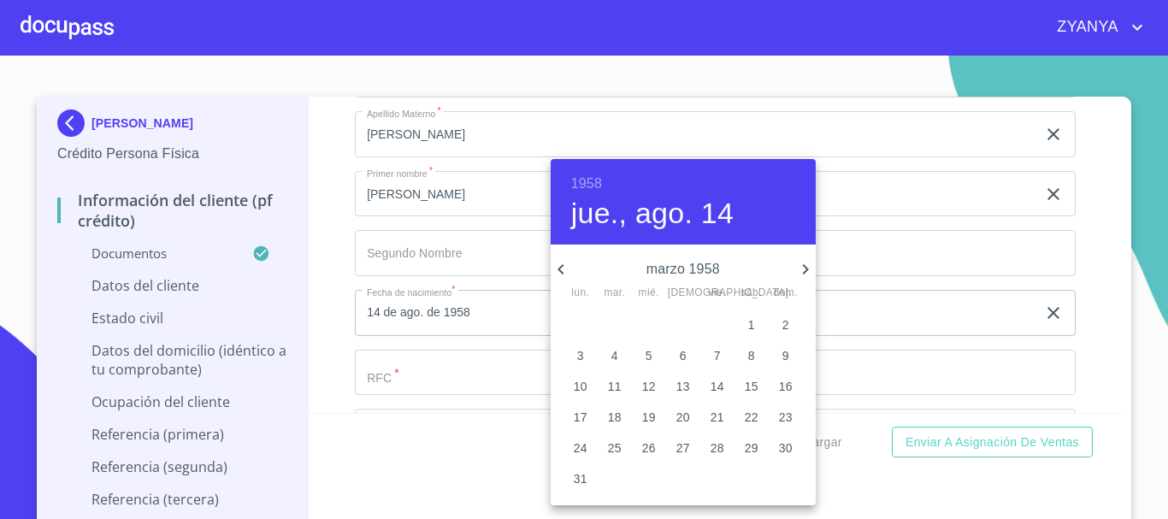
click at [647, 386] on p "12" at bounding box center [649, 386] width 14 height 17
type input "12 de mar. de 1958"
click at [457, 366] on div at bounding box center [584, 259] width 1168 height 519
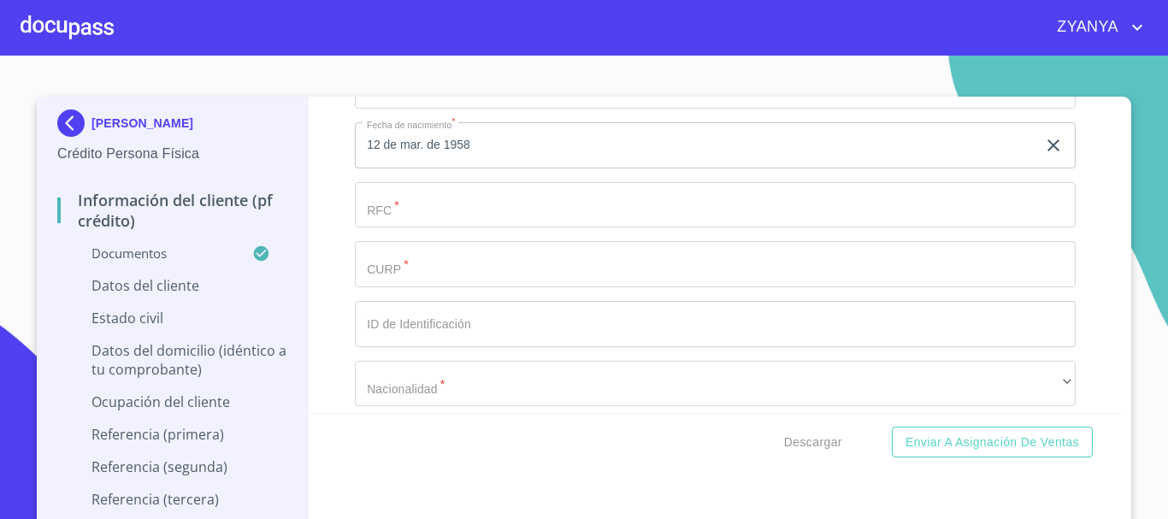
scroll to position [5644, 0]
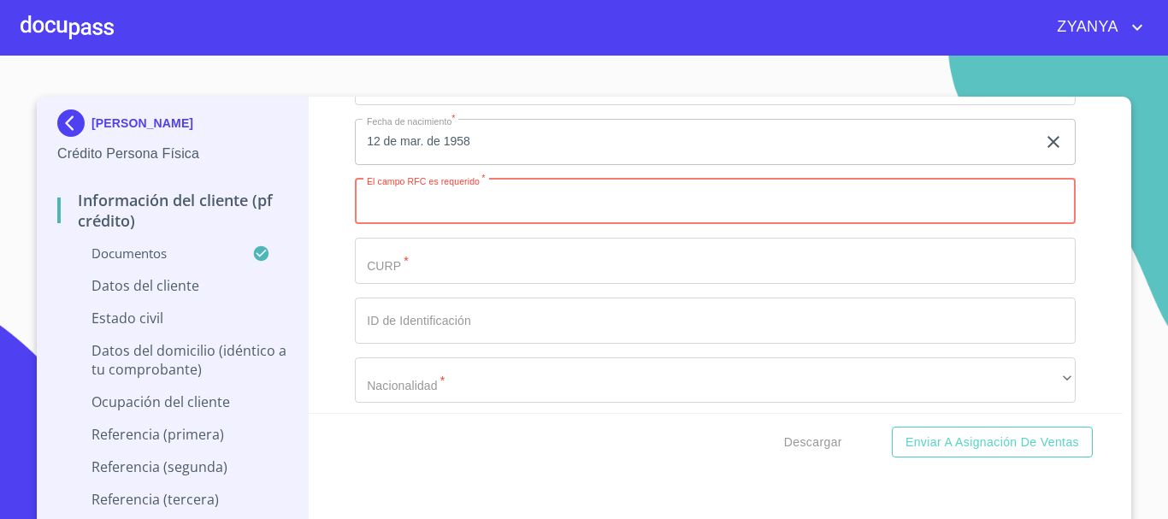
paste input "MOGC580312GX6"
type input "MOGC580312GX6"
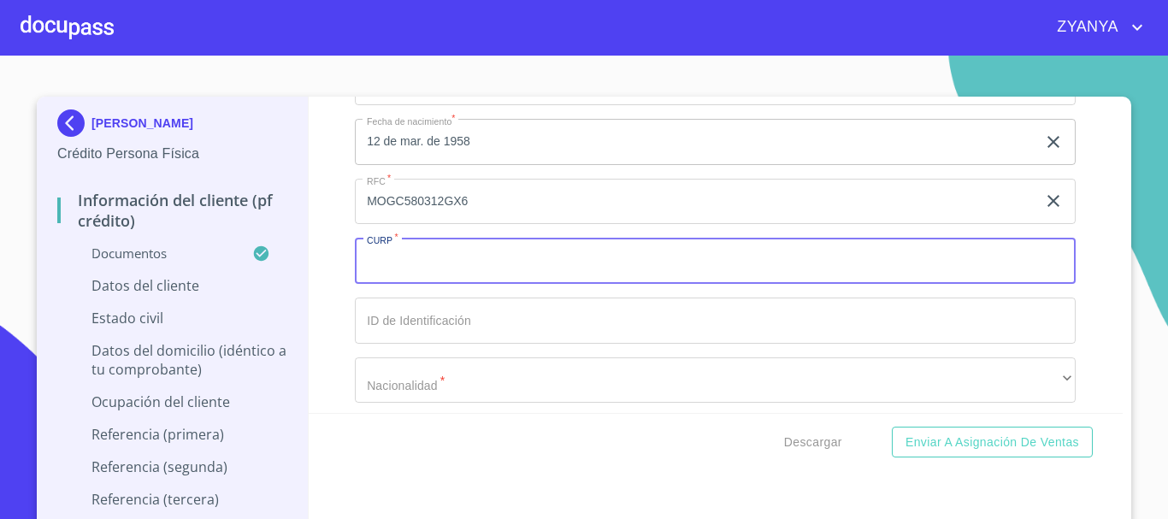
click at [533, 277] on input "Documento de identificación.   *" at bounding box center [715, 261] width 721 height 46
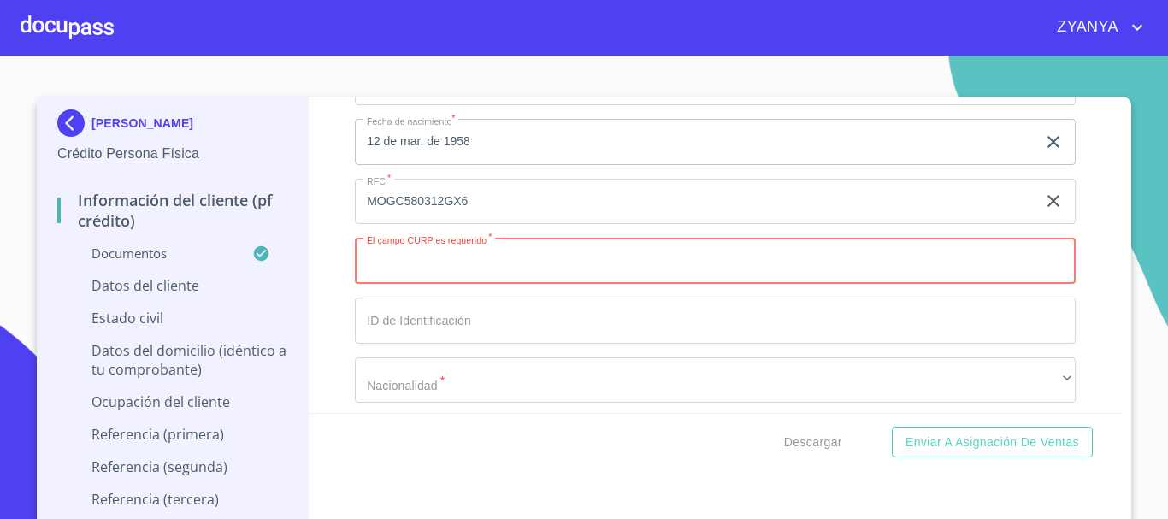
paste input "MOGC580312MZSNJL02"
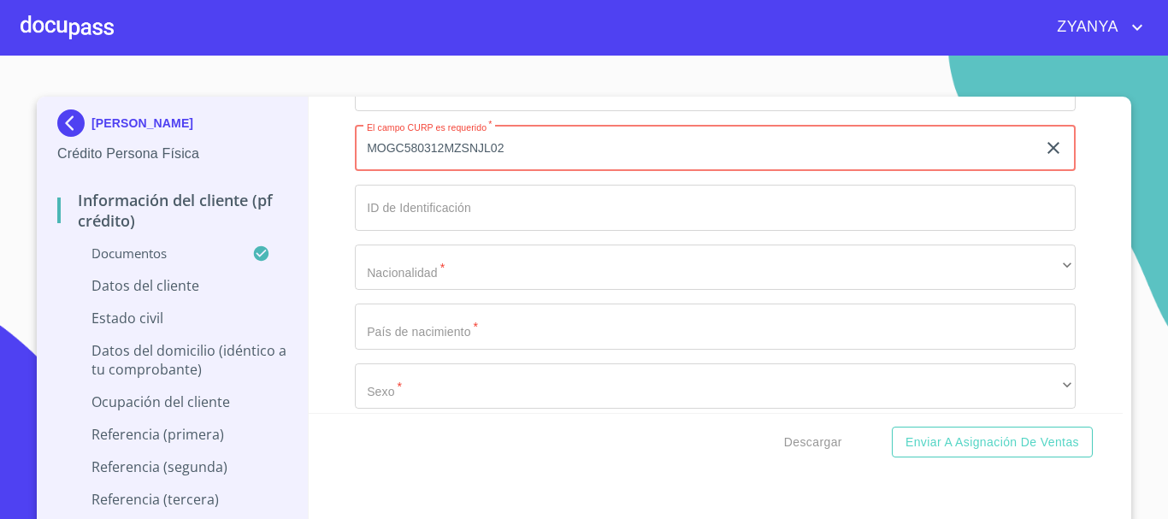
scroll to position [5815, 0]
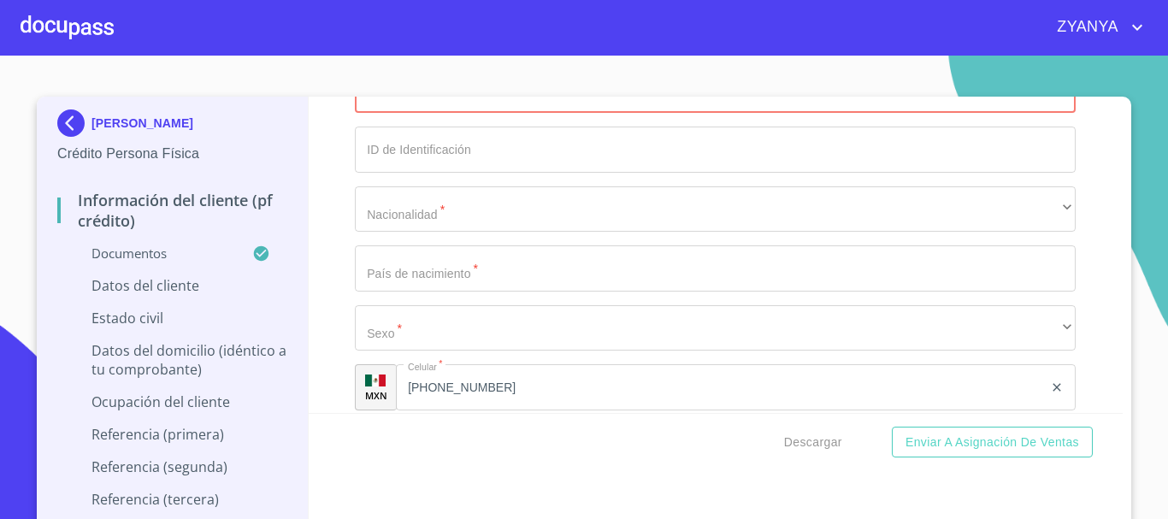
type input "MOGC580312MZSNJL02"
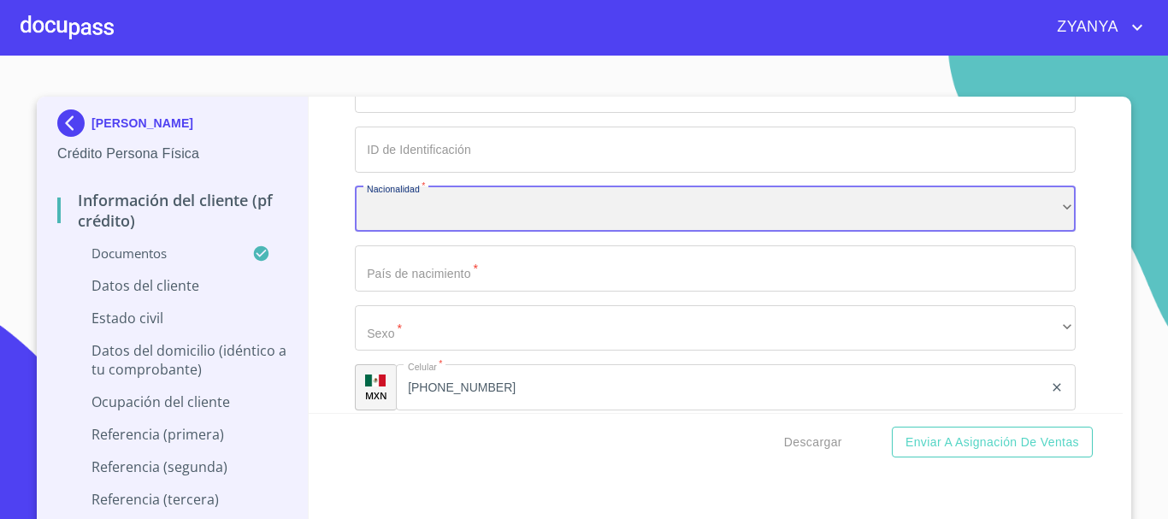
click at [628, 230] on div "​" at bounding box center [715, 209] width 721 height 46
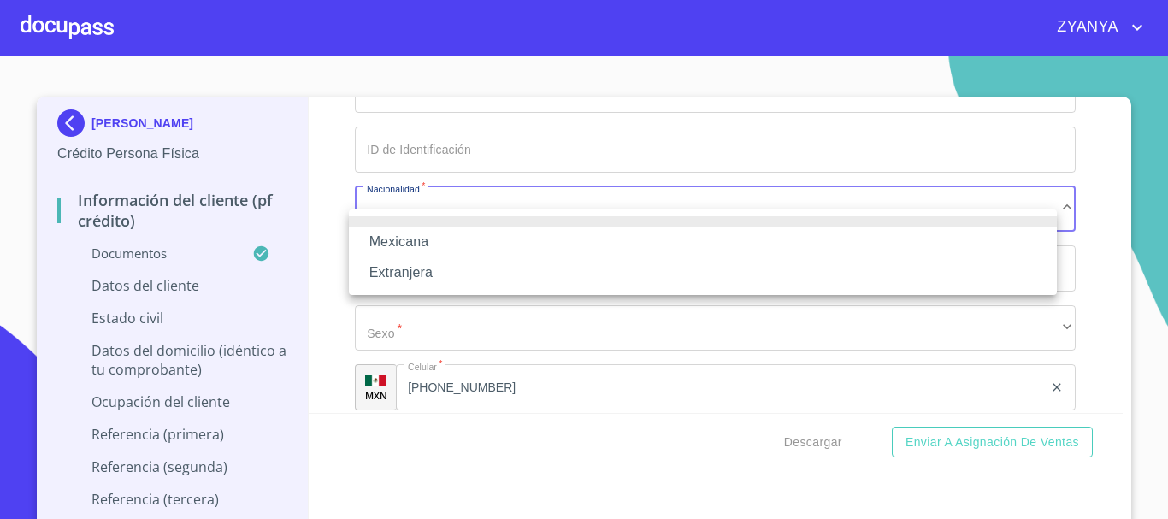
click at [599, 241] on li "Mexicana" at bounding box center [703, 242] width 708 height 31
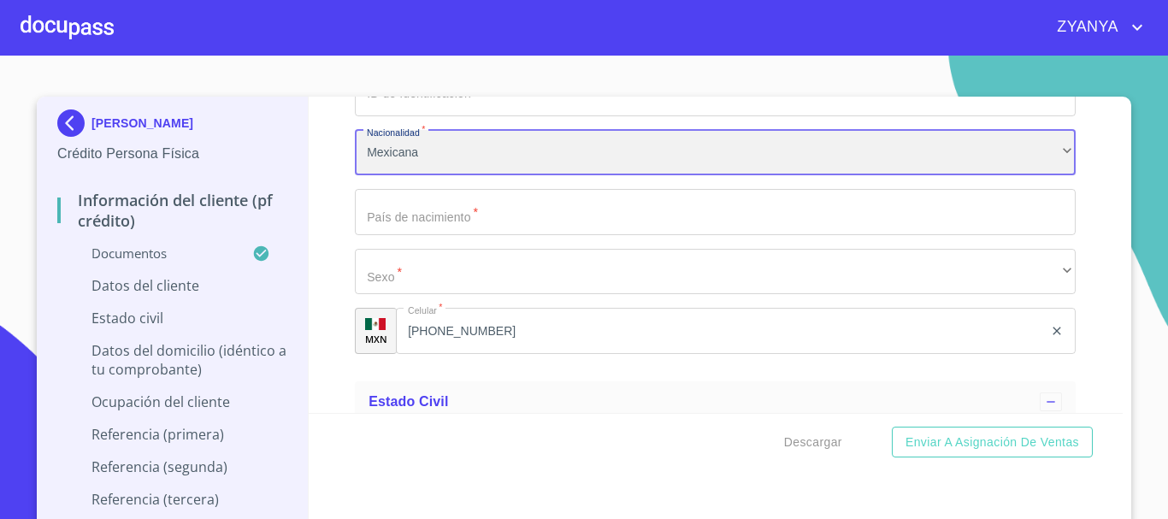
scroll to position [5901, 0]
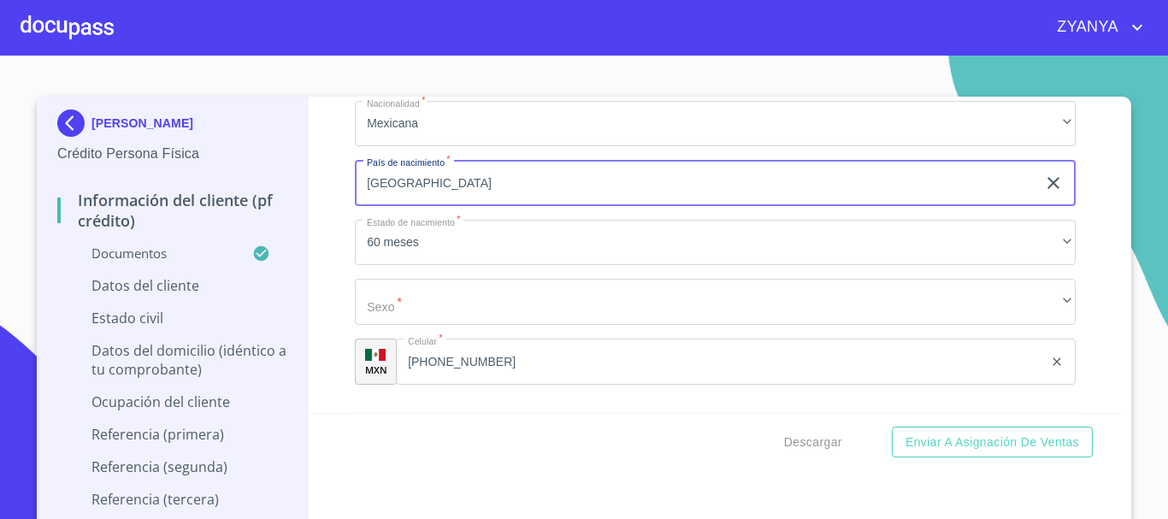
type input "[GEOGRAPHIC_DATA]"
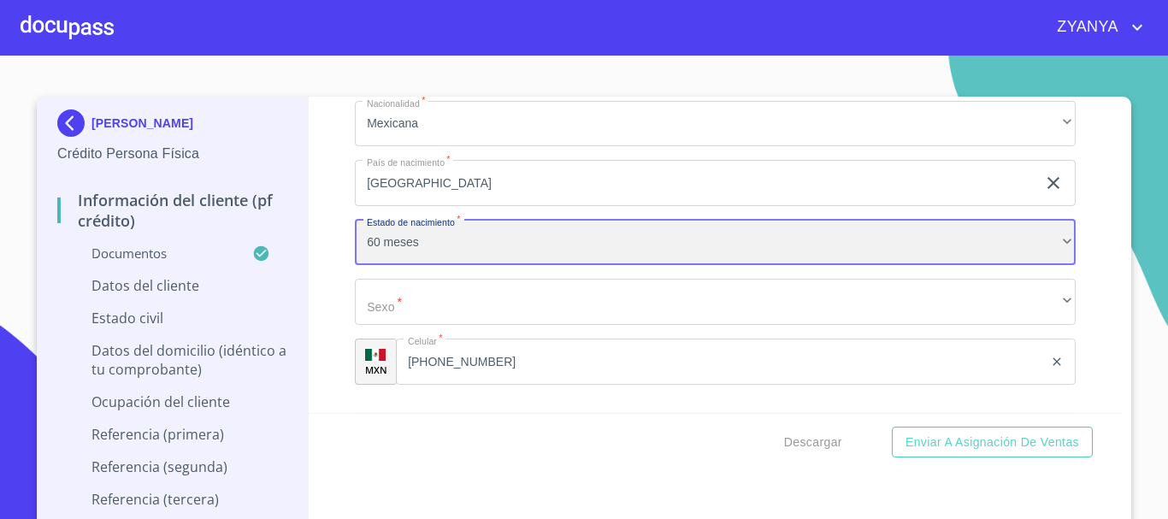
click at [534, 266] on div "60 meses" at bounding box center [715, 243] width 721 height 46
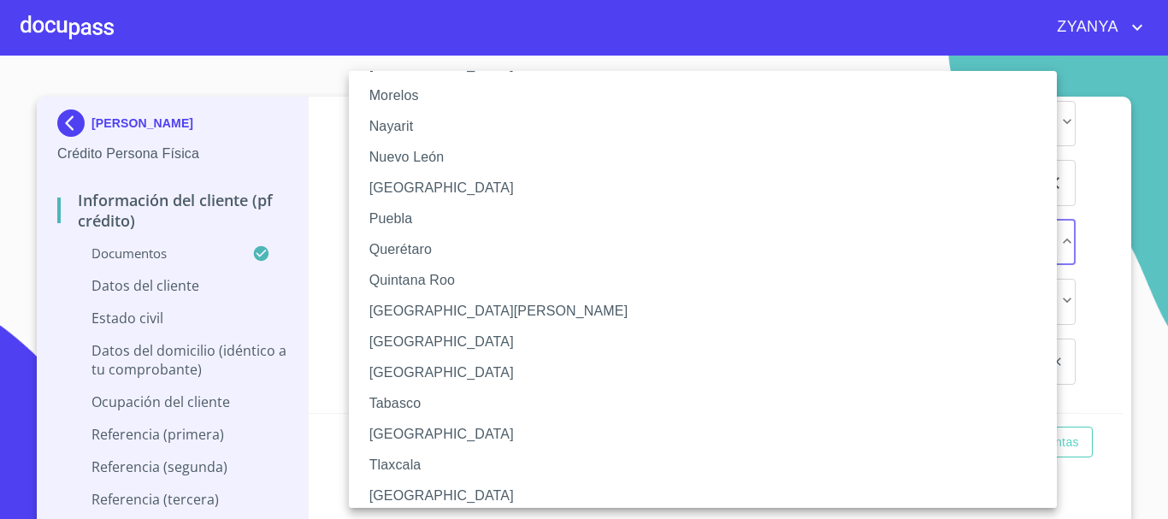
scroll to position [572, 0]
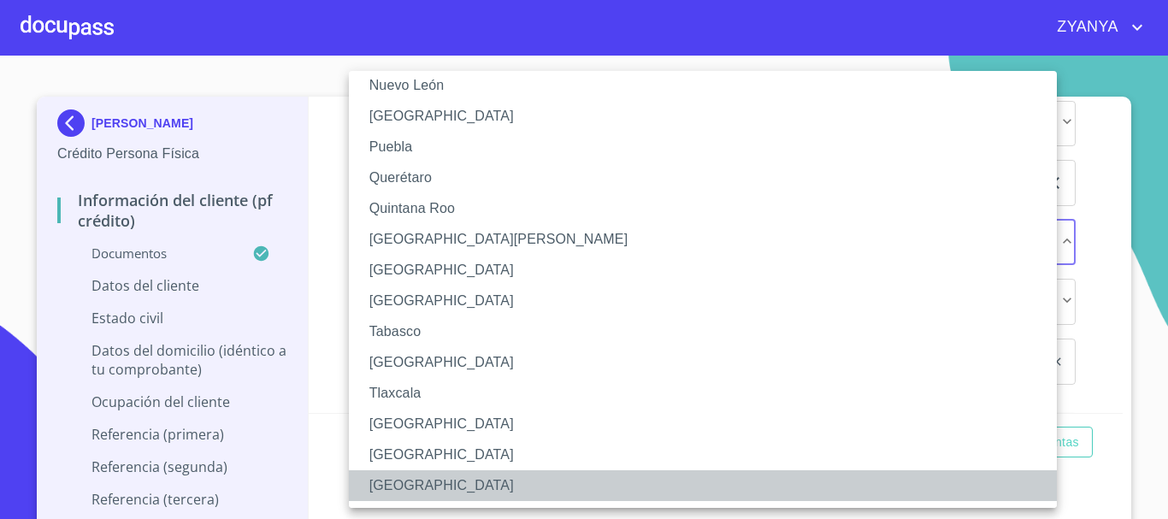
click at [431, 487] on li "[GEOGRAPHIC_DATA]" at bounding box center [709, 485] width 721 height 31
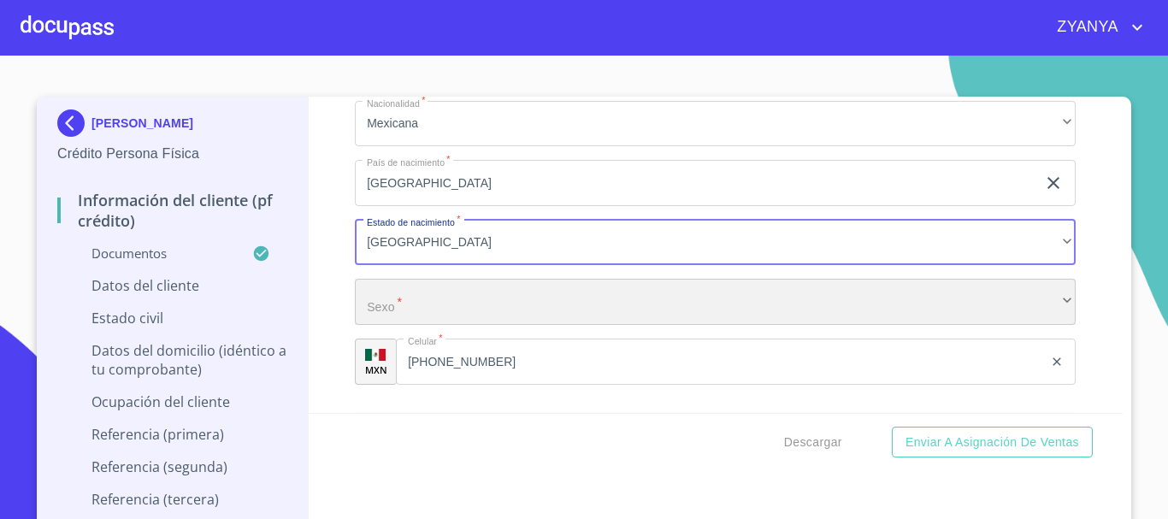
click at [552, 310] on div "​" at bounding box center [715, 302] width 721 height 46
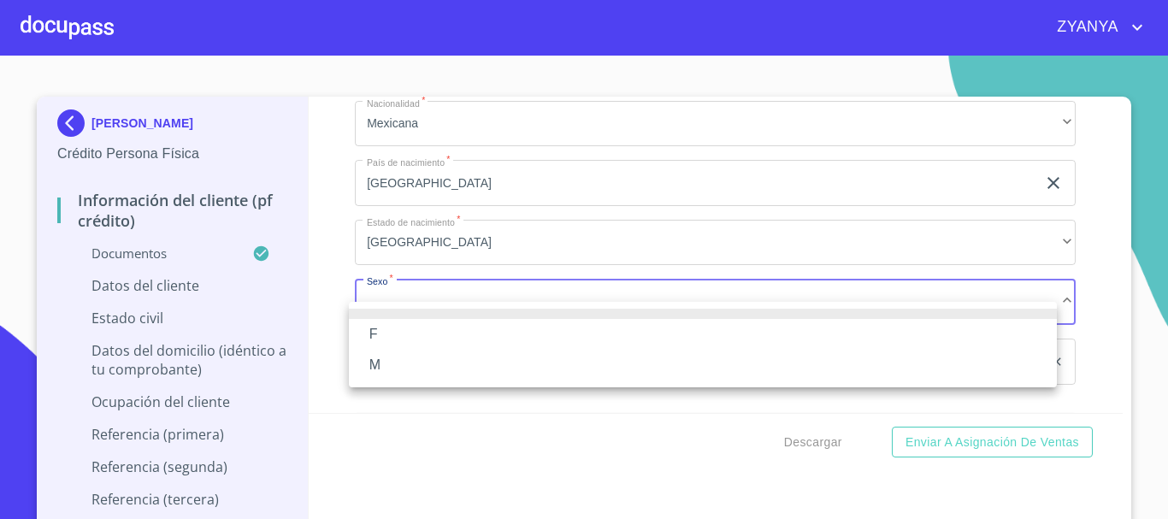
click at [409, 330] on li "F" at bounding box center [703, 334] width 708 height 31
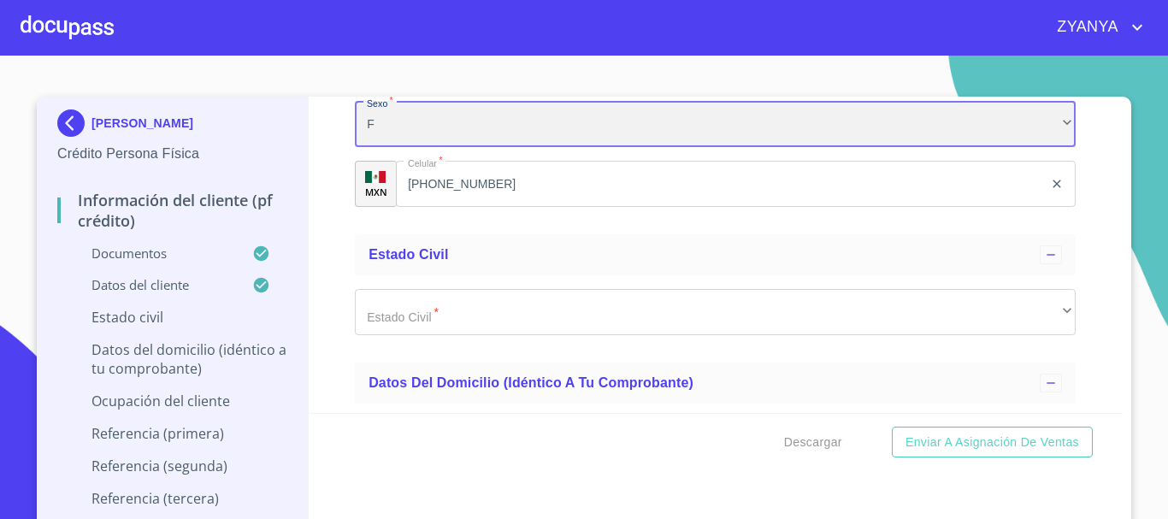
scroll to position [6157, 0]
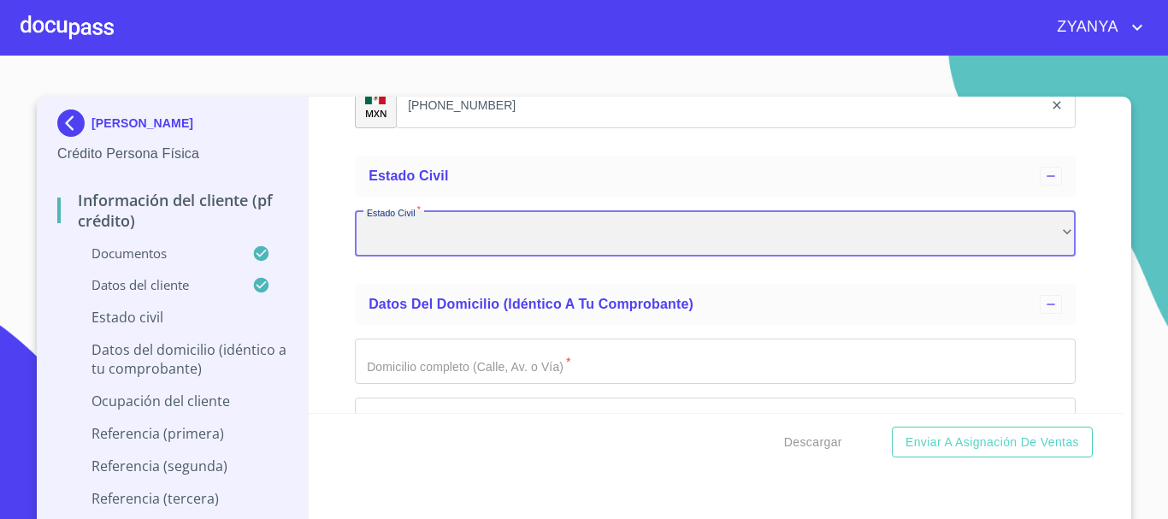
click at [630, 257] on div "​" at bounding box center [715, 233] width 721 height 46
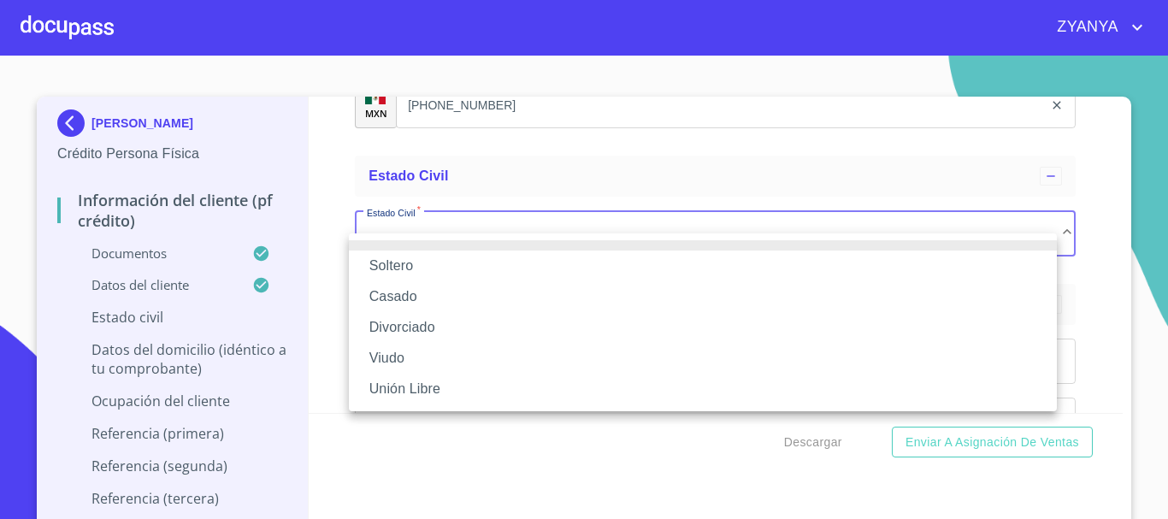
click at [619, 273] on li "Soltero" at bounding box center [703, 266] width 708 height 31
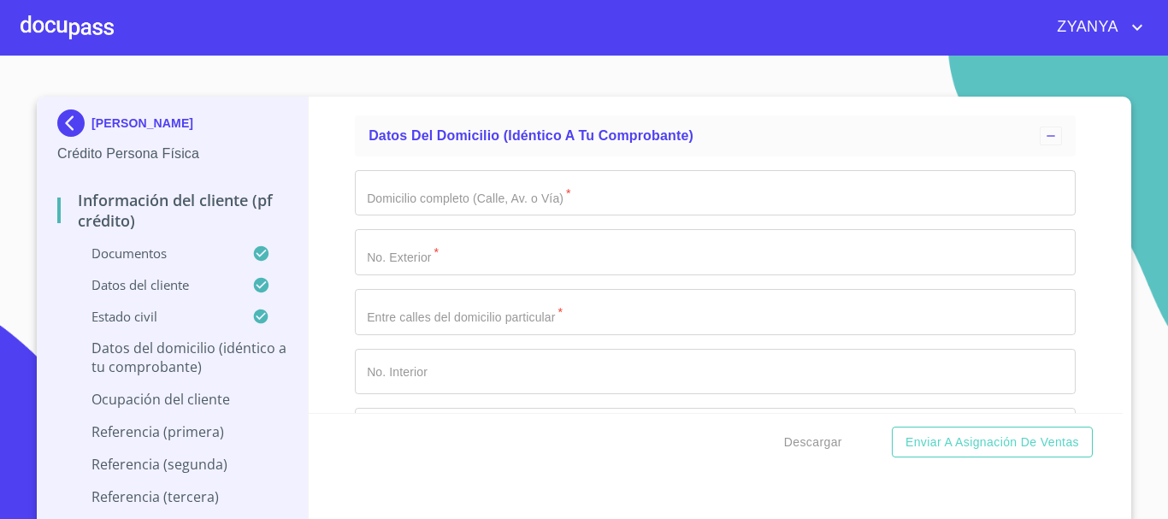
scroll to position [6328, 0]
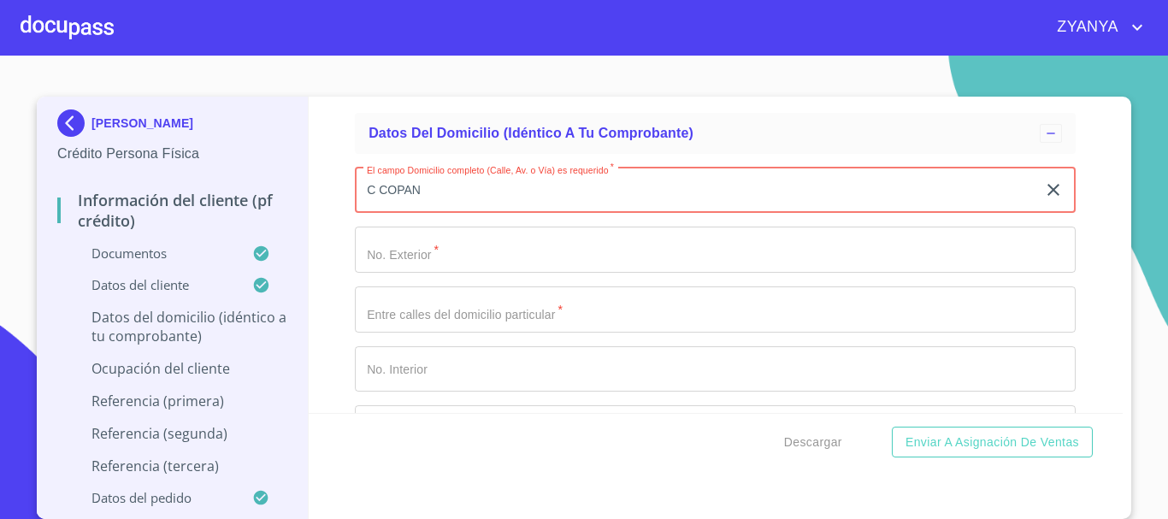
type input "C COPAN"
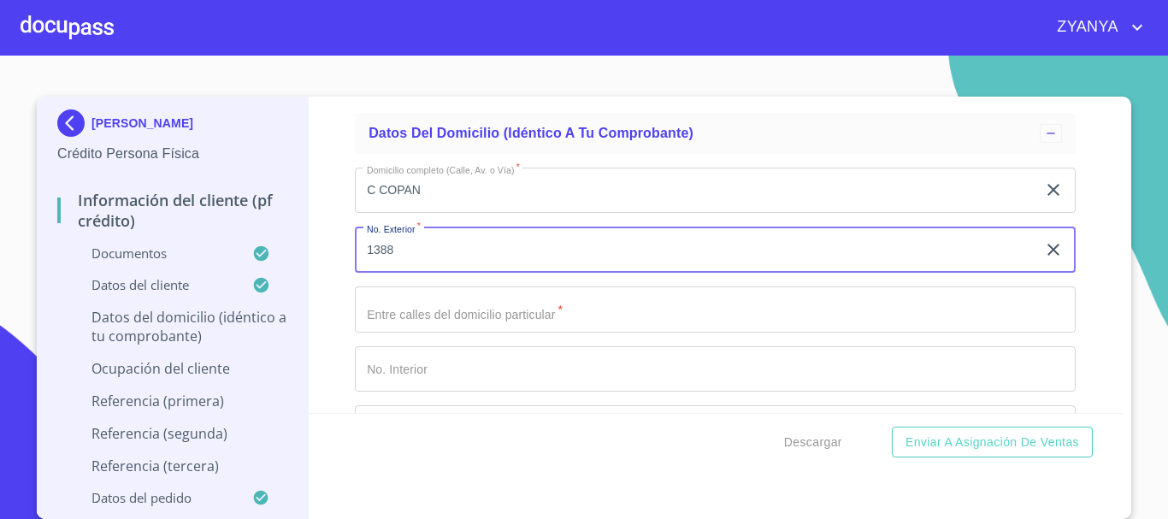
type input "1388"
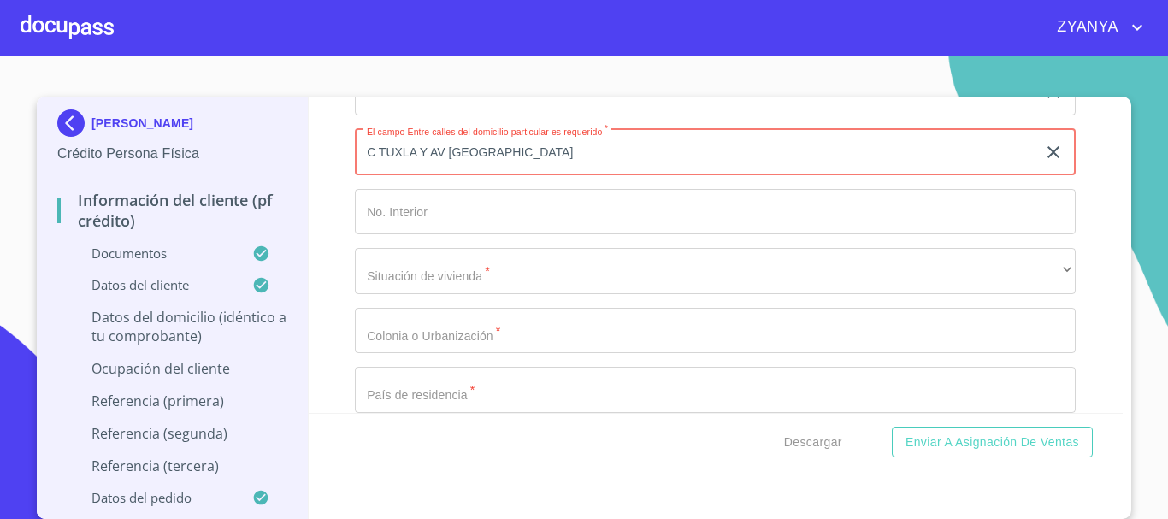
scroll to position [6500, 0]
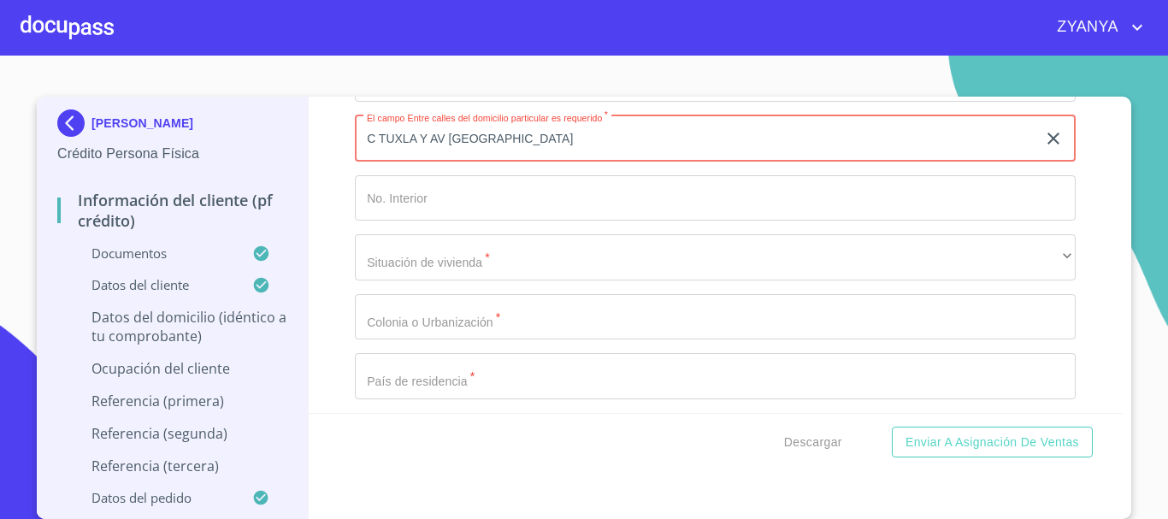
type input "C TUXLA Y AV [GEOGRAPHIC_DATA]"
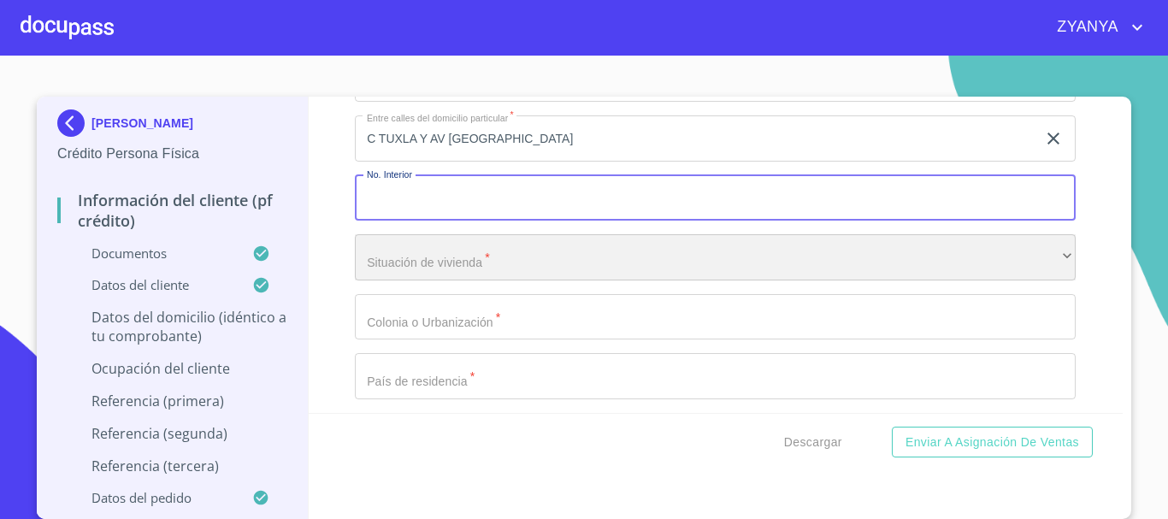
click at [493, 281] on div "​" at bounding box center [715, 257] width 721 height 46
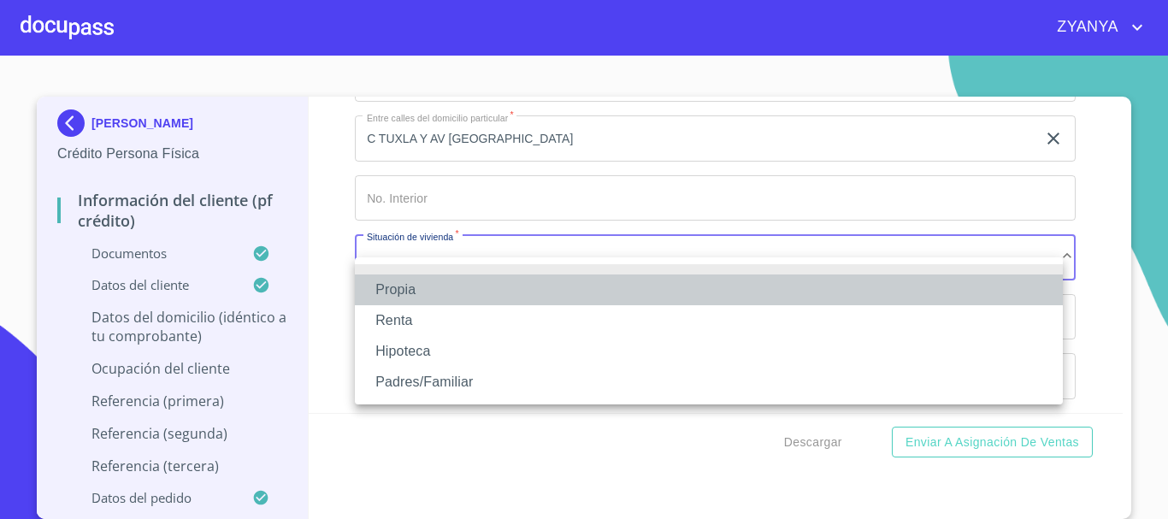
click at [493, 281] on li "Propia" at bounding box center [709, 290] width 708 height 31
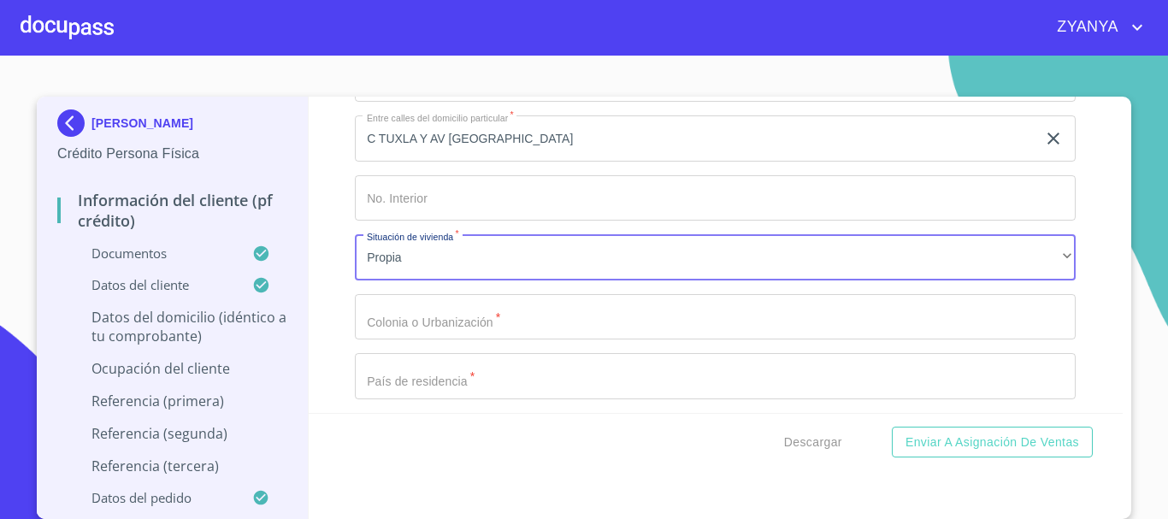
click at [497, 334] on div "Domicilio completo (Calle, Av. o Vía)   * C COPAN ​ No. Exterior   * 1388 ​ En…" at bounding box center [715, 317] width 721 height 669
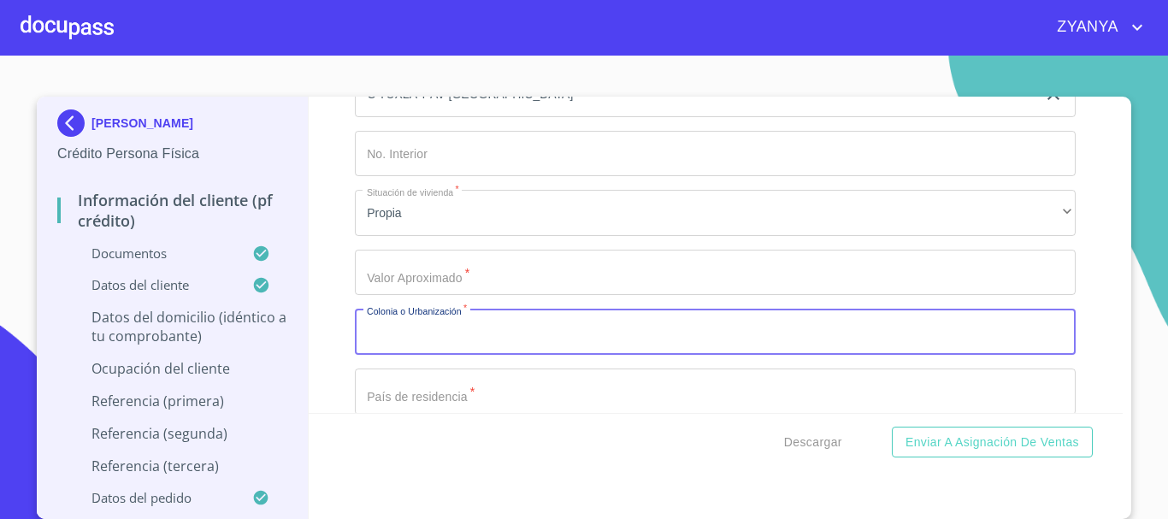
scroll to position [6585, 0]
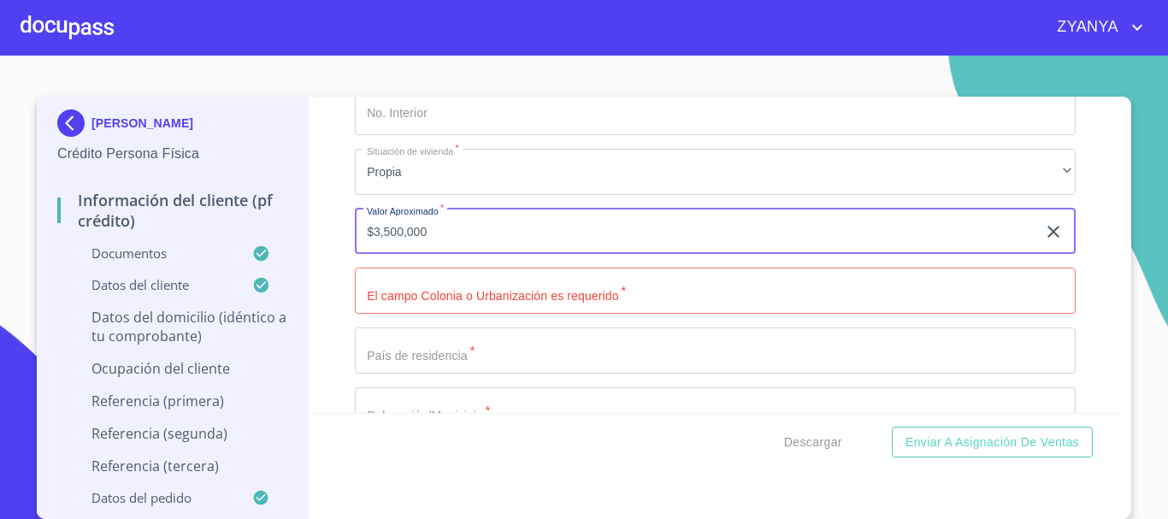
type input "$3,500,000"
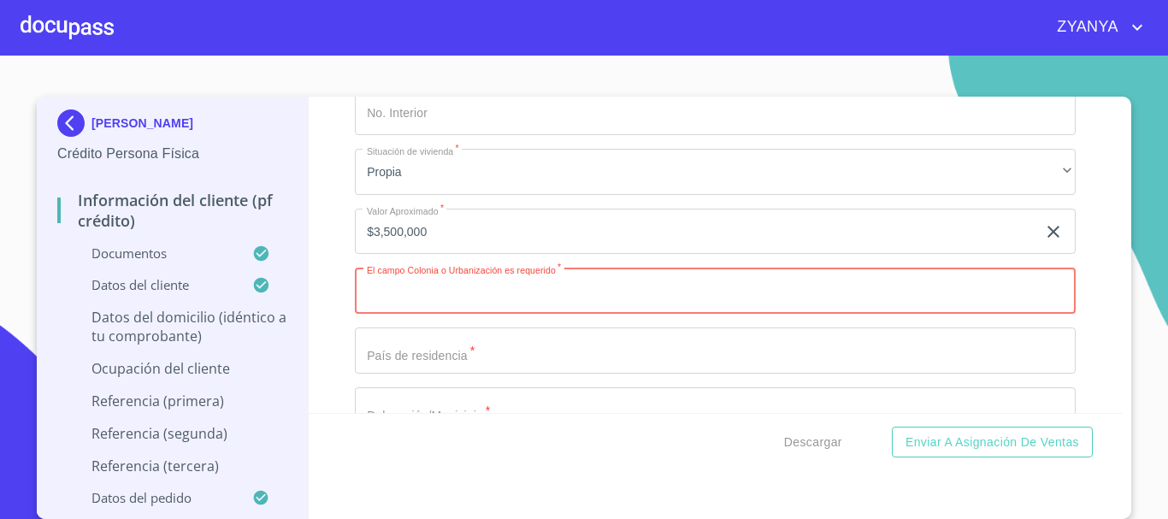
click at [616, 311] on input "Documento de identificación.   *" at bounding box center [715, 291] width 721 height 46
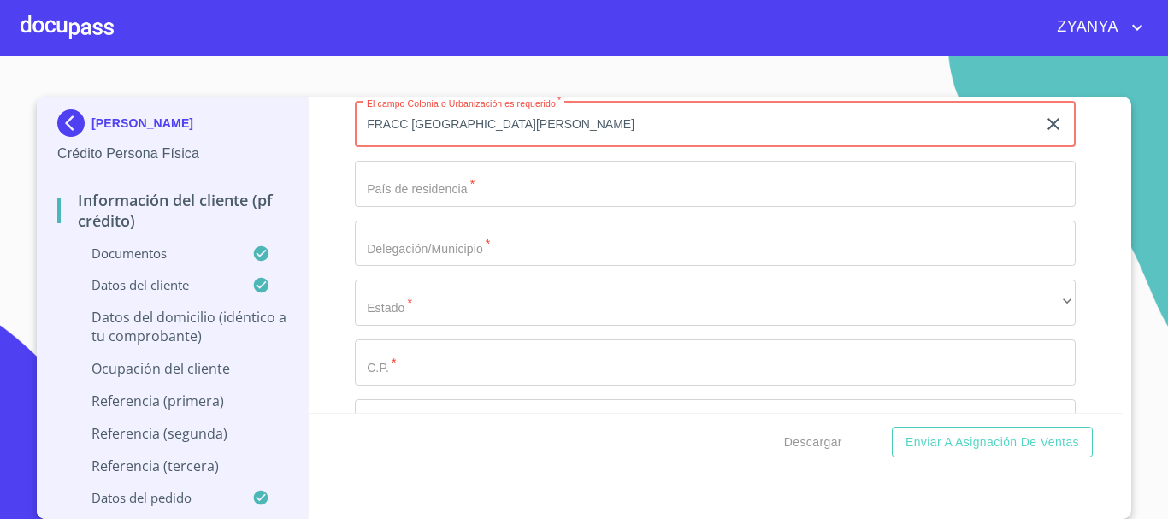
scroll to position [6756, 0]
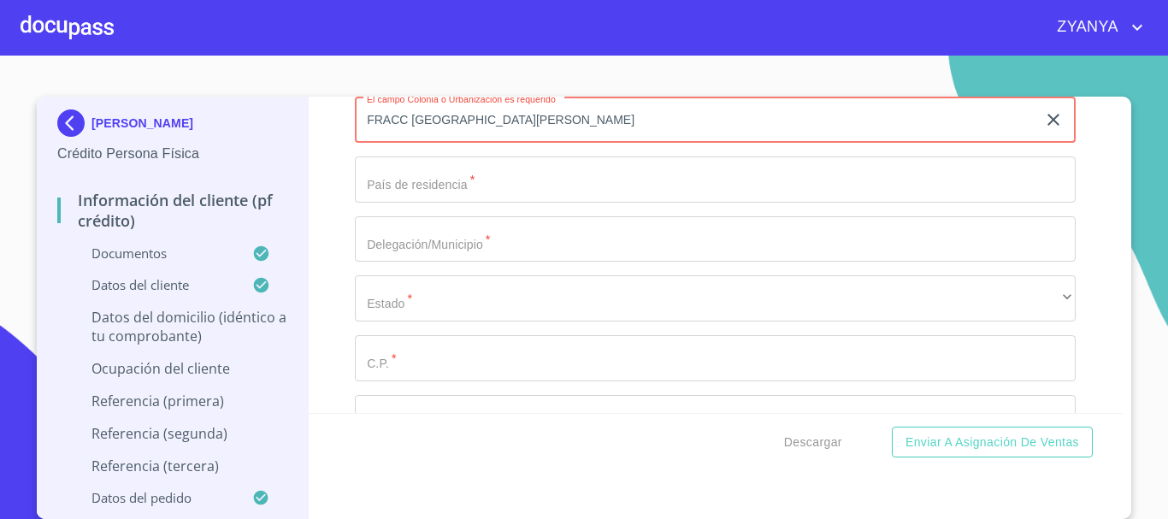
type input "FRACC [GEOGRAPHIC_DATA][PERSON_NAME]"
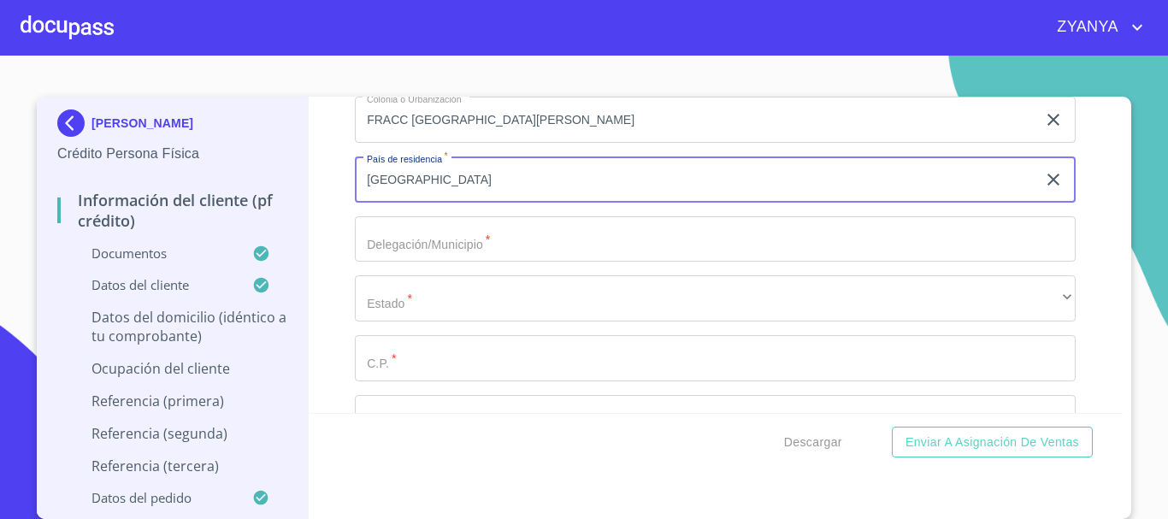
type input "[GEOGRAPHIC_DATA]"
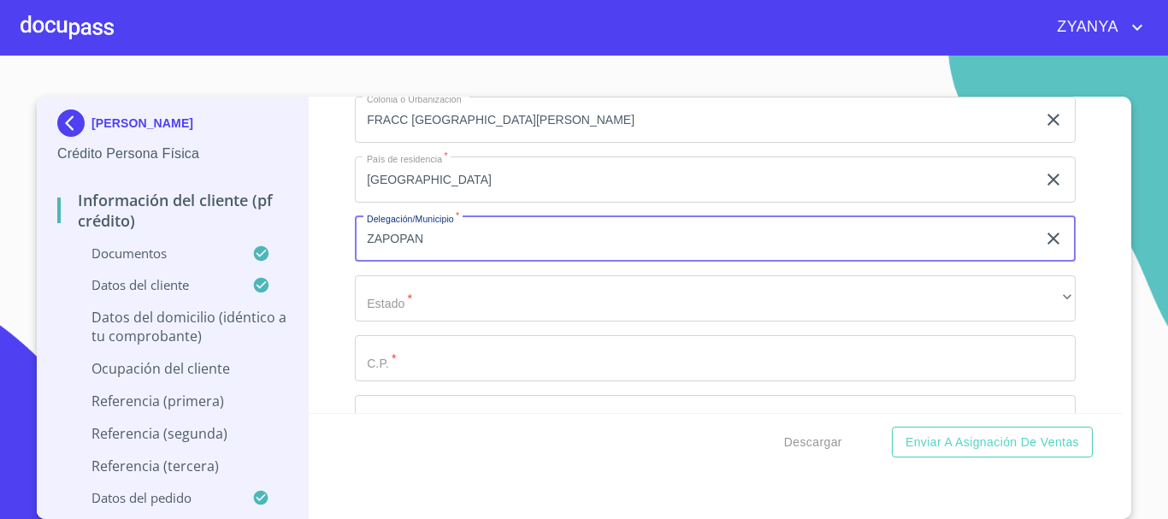
type input "ZAPOPAN"
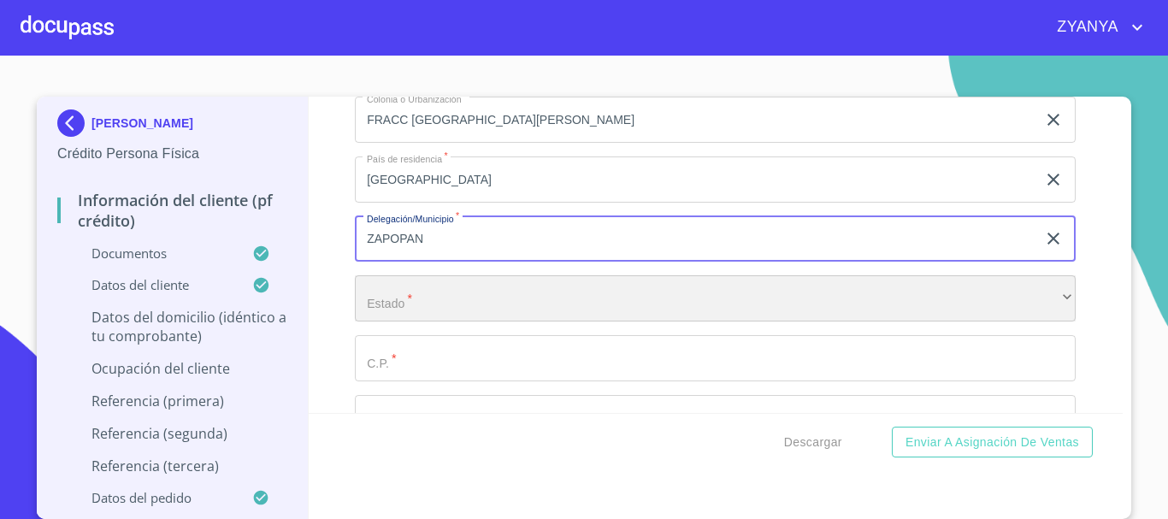
click at [421, 322] on div "​" at bounding box center [715, 298] width 721 height 46
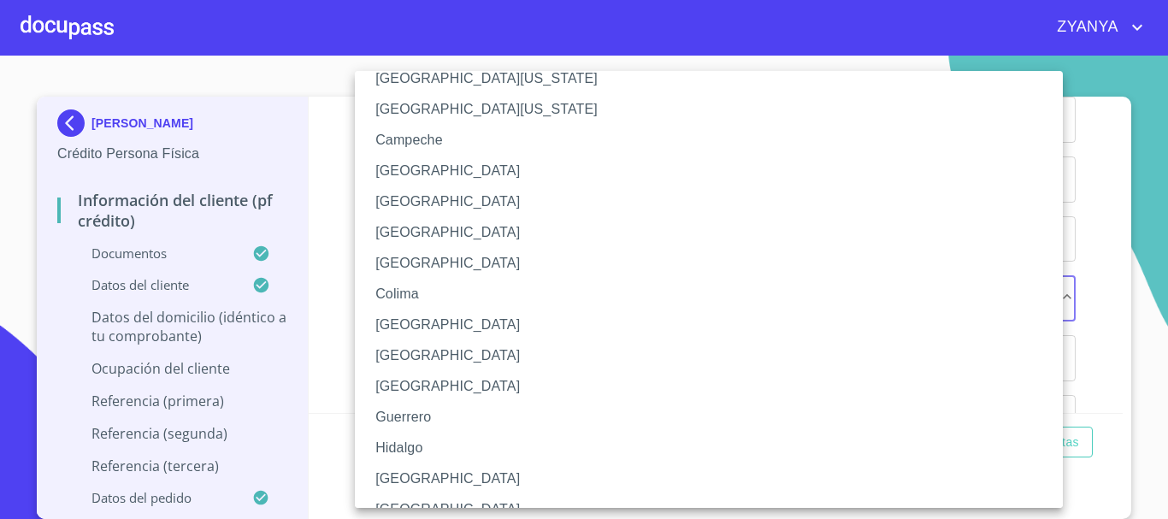
scroll to position [86, 0]
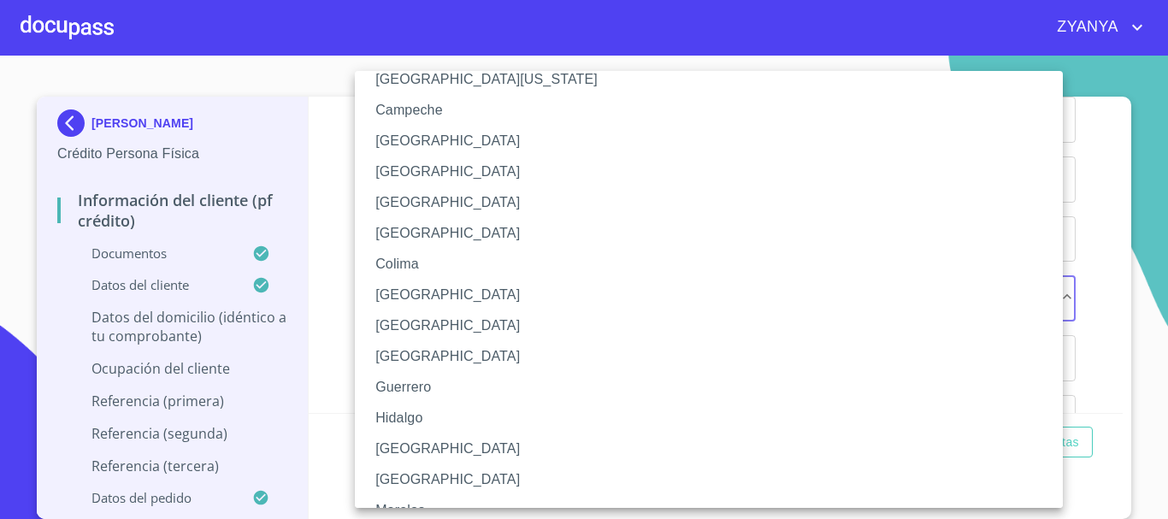
click at [440, 452] on li "[GEOGRAPHIC_DATA]" at bounding box center [715, 449] width 721 height 31
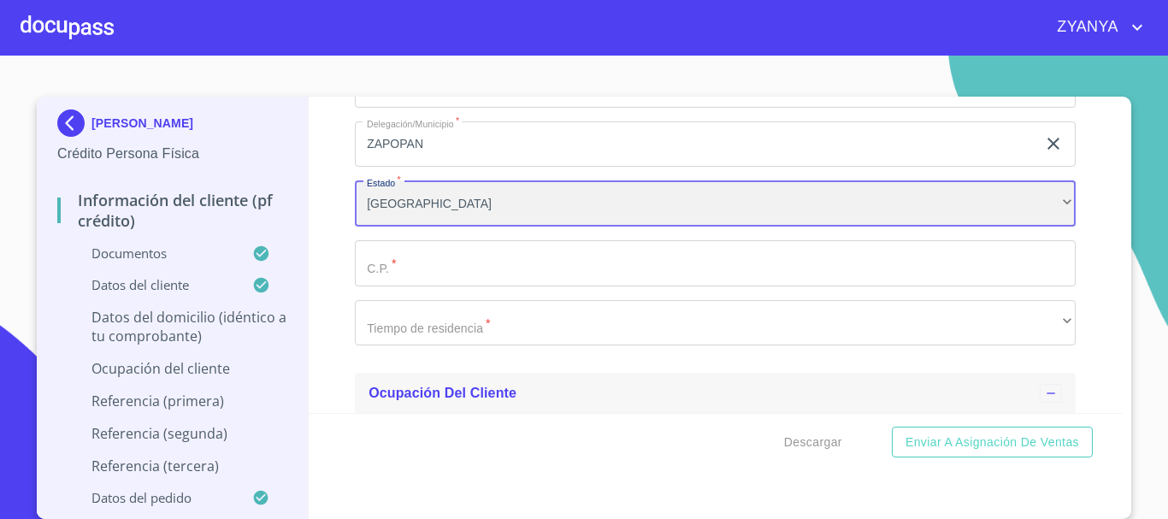
scroll to position [6927, 0]
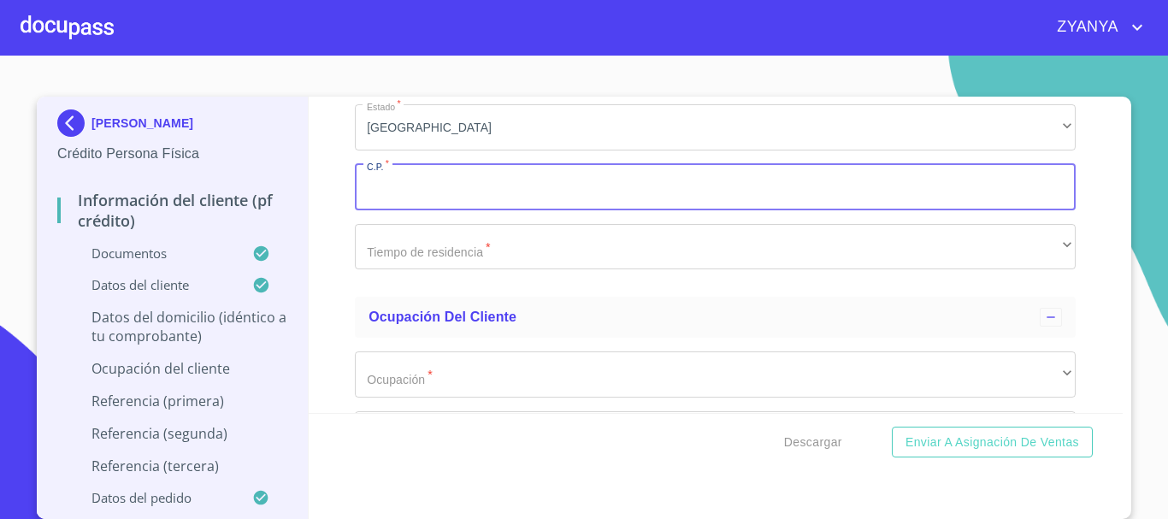
click at [493, 195] on input "Documento de identificación.   *" at bounding box center [715, 187] width 721 height 46
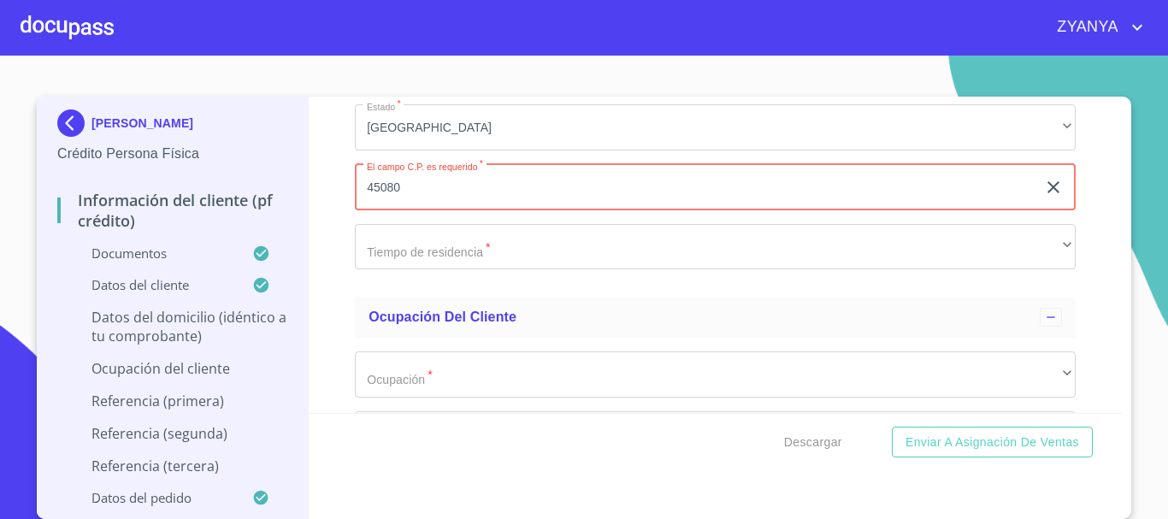
type input "45080"
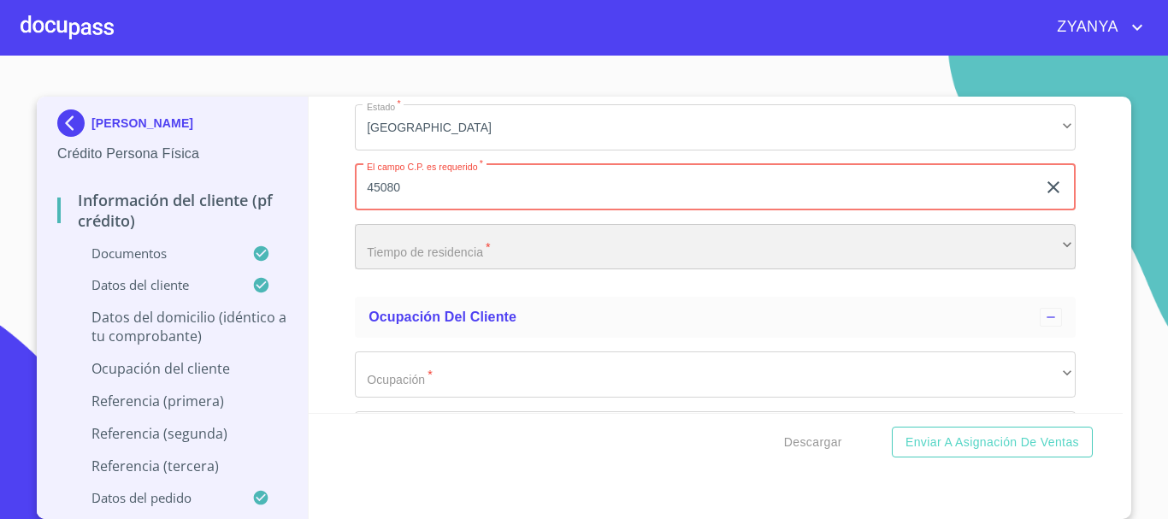
click at [527, 255] on div "​" at bounding box center [715, 247] width 721 height 46
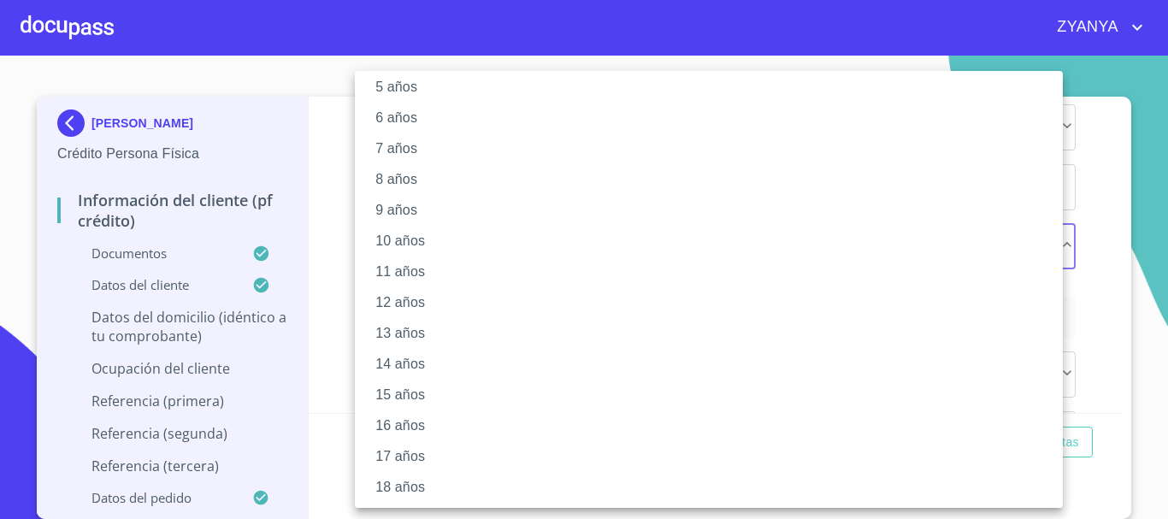
scroll to position [171, 0]
click at [436, 386] on li "15 años" at bounding box center [715, 394] width 721 height 31
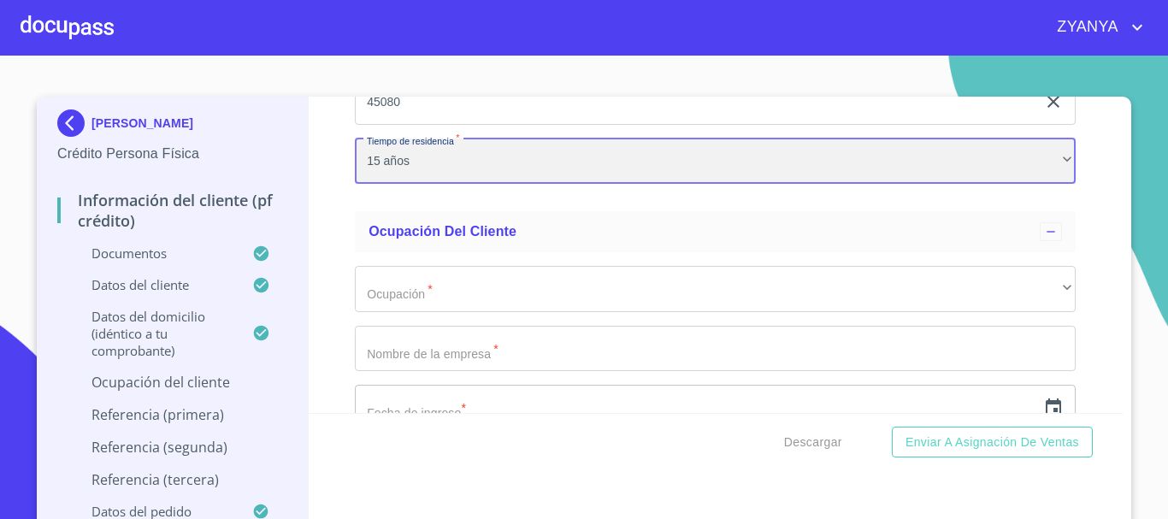
scroll to position [7098, 0]
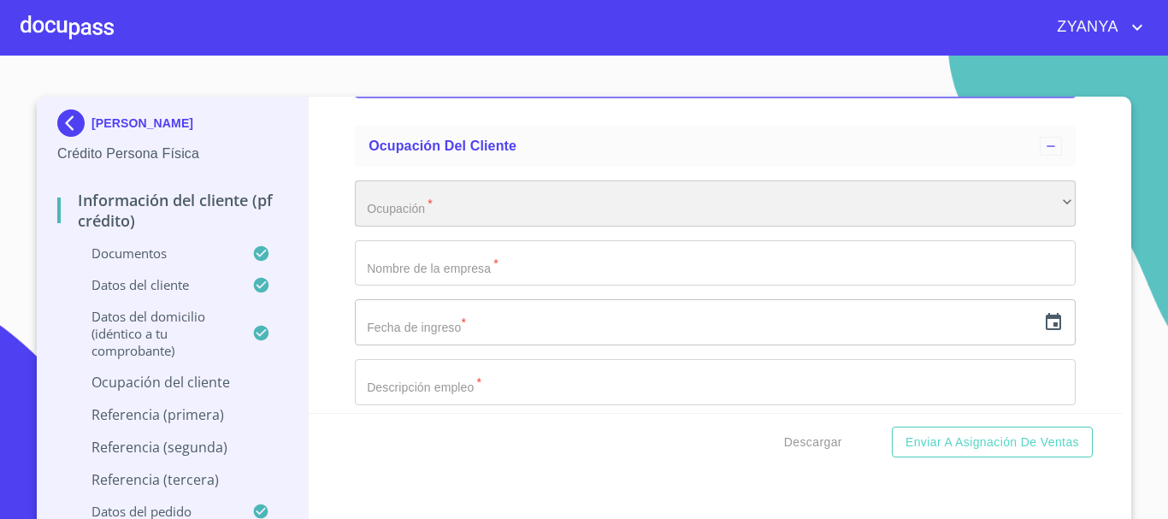
click at [560, 209] on div "​" at bounding box center [715, 203] width 721 height 46
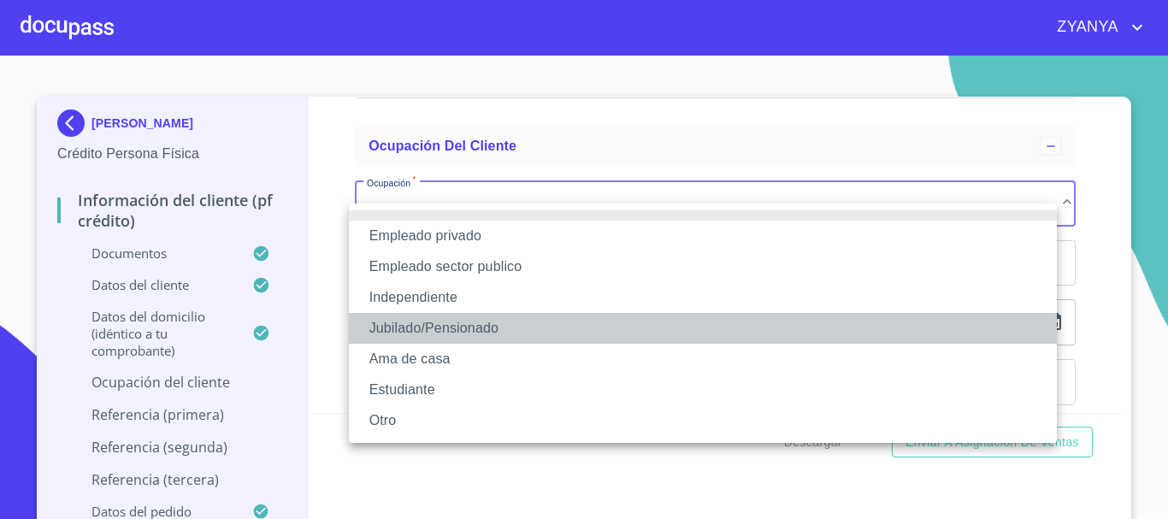
drag, startPoint x: 493, startPoint y: 334, endPoint x: 496, endPoint y: 325, distance: 8.9
click at [493, 334] on li "Jubilado/Pensionado" at bounding box center [703, 328] width 708 height 31
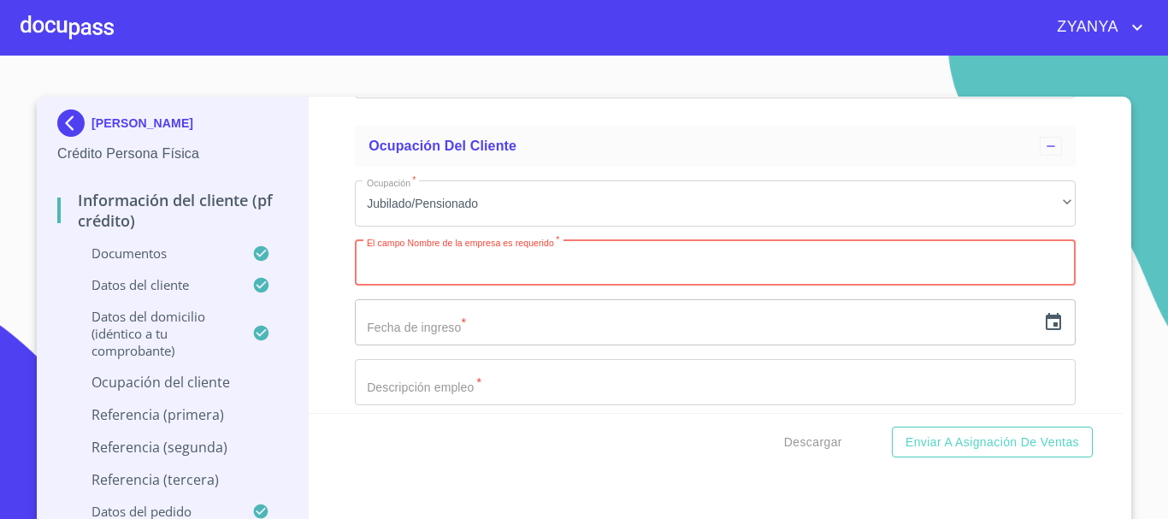
paste input "[PERSON_NAME]"
click at [387, 286] on input "[PERSON_NAME]" at bounding box center [696, 263] width 682 height 46
type input "[PERSON_NAME] [PERSON_NAME]"
click at [788, 334] on input "text" at bounding box center [696, 322] width 682 height 46
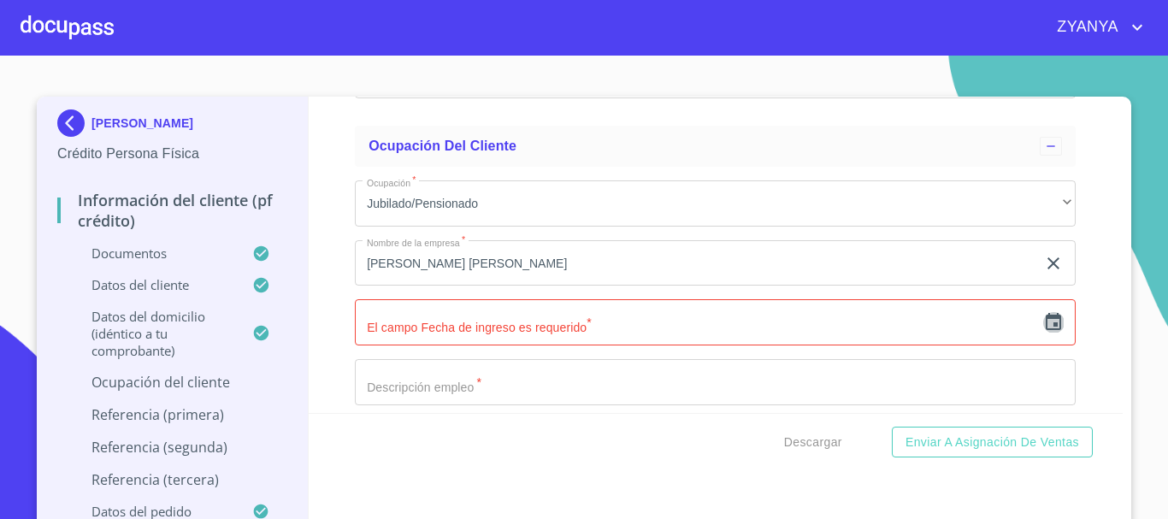
click at [1043, 333] on icon "button" at bounding box center [1053, 322] width 21 height 21
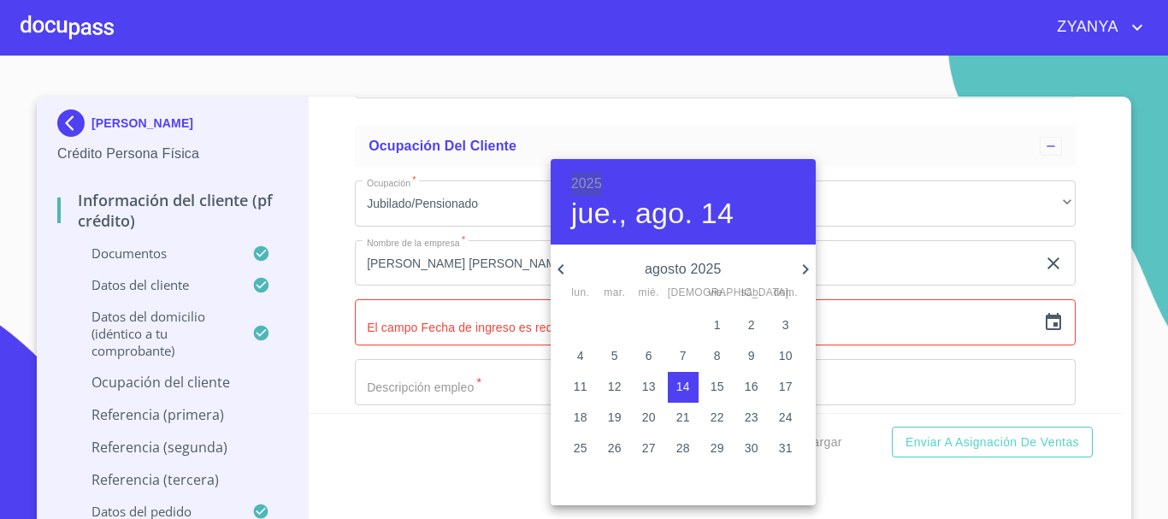
click at [588, 179] on h6 "2025" at bounding box center [586, 184] width 31 height 24
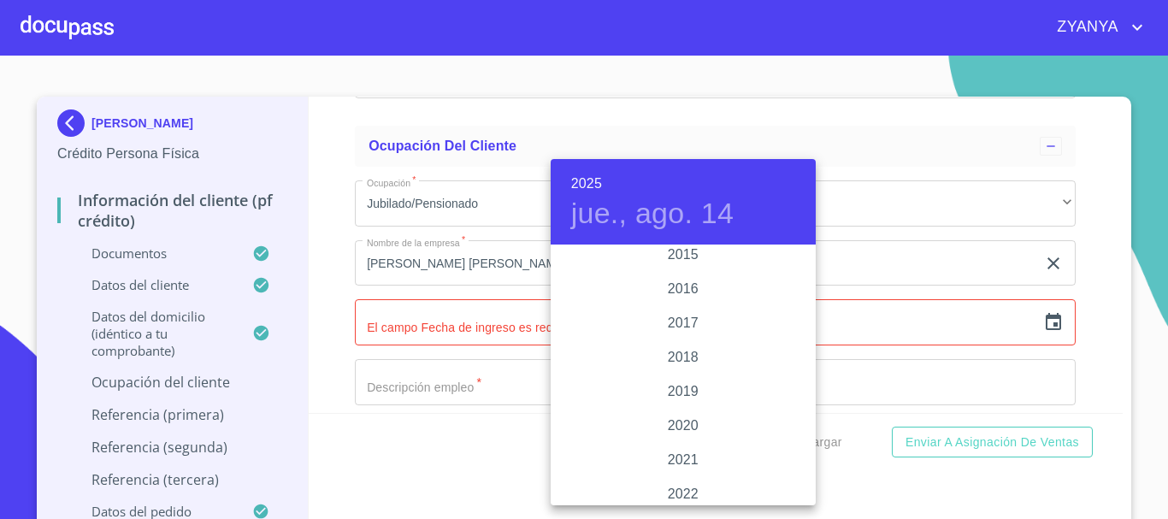
scroll to position [3062, 0]
click at [684, 281] on div "2015" at bounding box center [683, 281] width 265 height 34
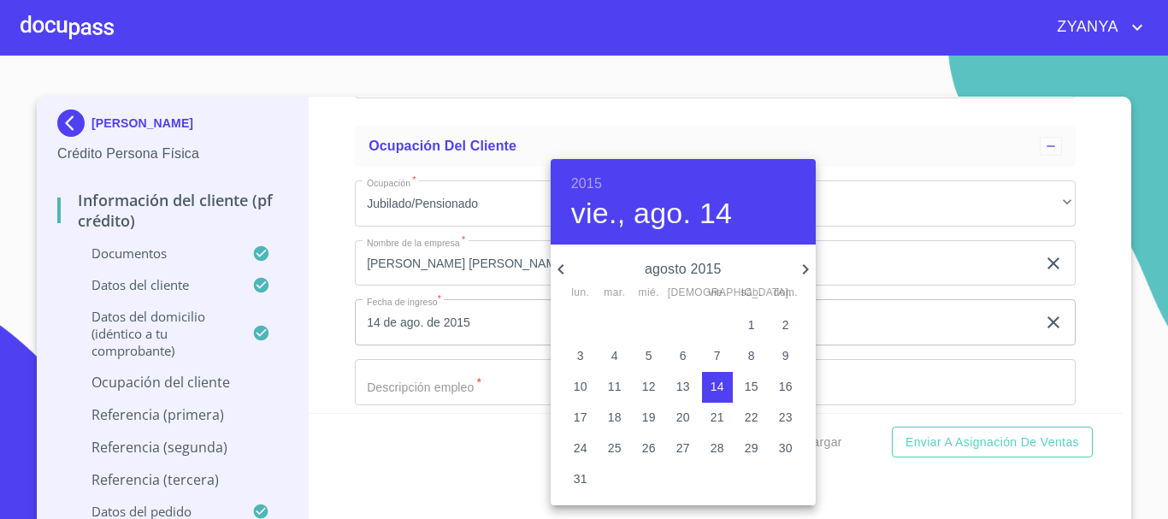
click at [567, 259] on icon "button" at bounding box center [561, 269] width 21 height 21
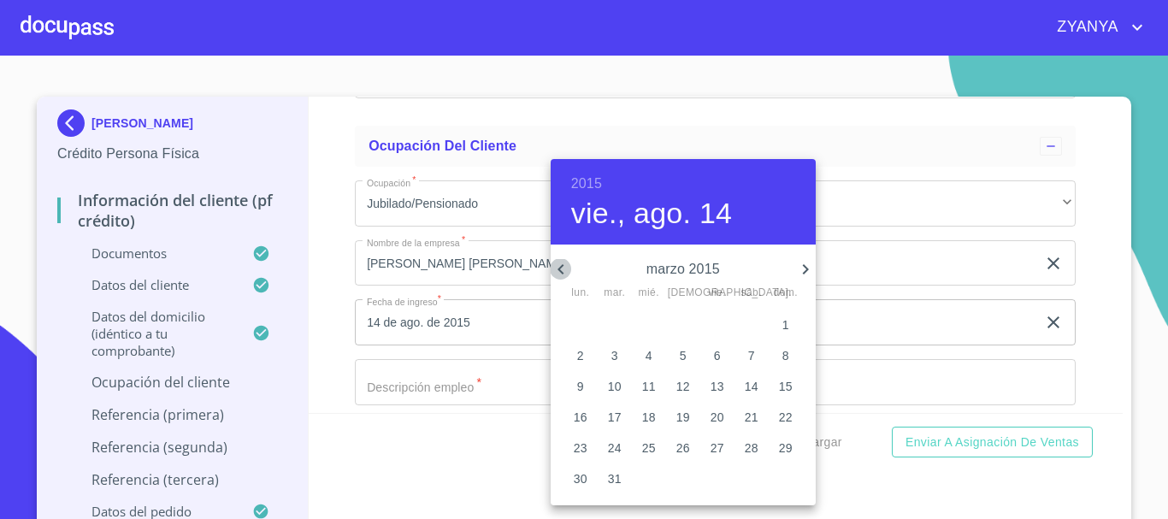
click at [567, 259] on icon "button" at bounding box center [561, 269] width 21 height 21
click at [748, 323] on p "3" at bounding box center [751, 324] width 7 height 17
type input "3 de ene. de 2015"
click at [472, 364] on div at bounding box center [584, 259] width 1168 height 519
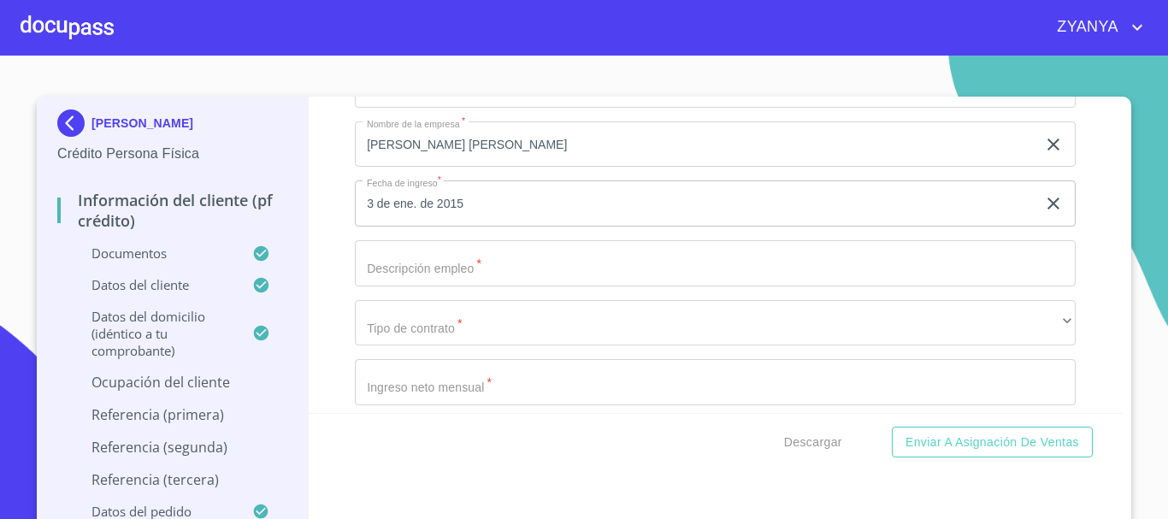
scroll to position [7269, 0]
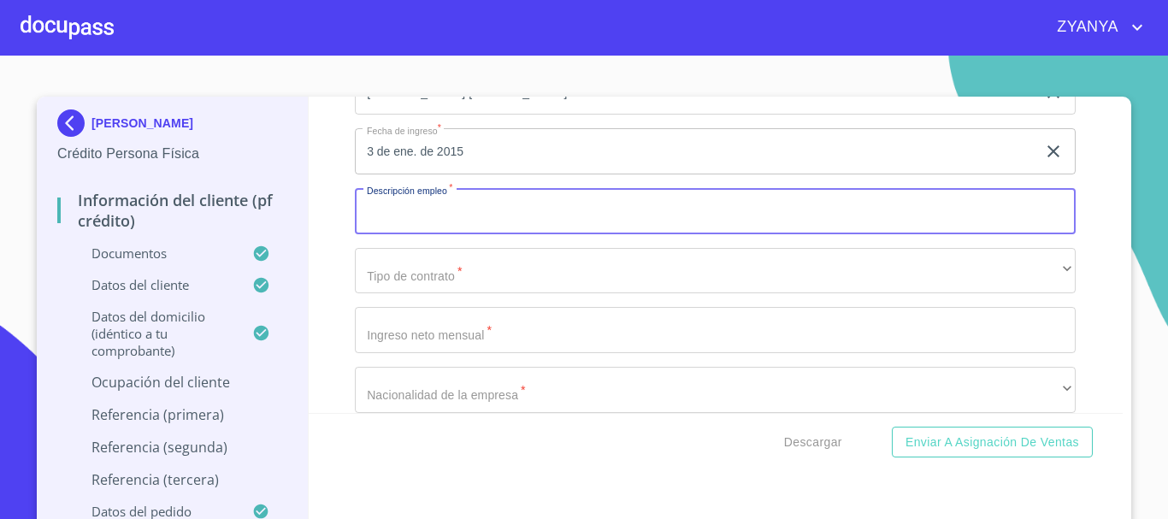
click at [480, 234] on input "Documento de identificación.   *" at bounding box center [715, 211] width 721 height 46
type input "ENCARGADA DE LA CONTADURIA"
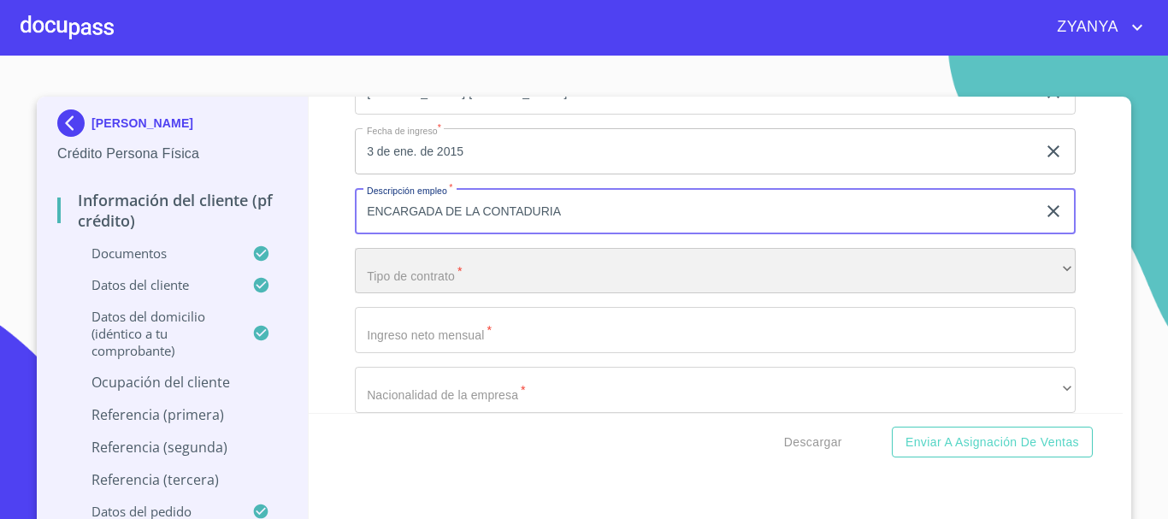
click at [636, 283] on div "​" at bounding box center [715, 271] width 721 height 46
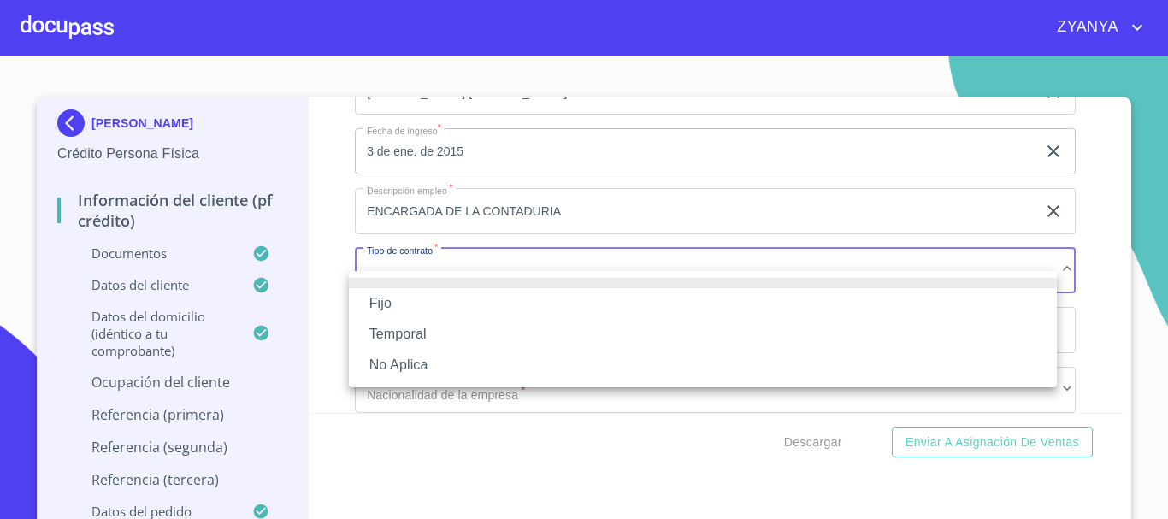
click at [621, 291] on li "Fijo" at bounding box center [703, 303] width 708 height 31
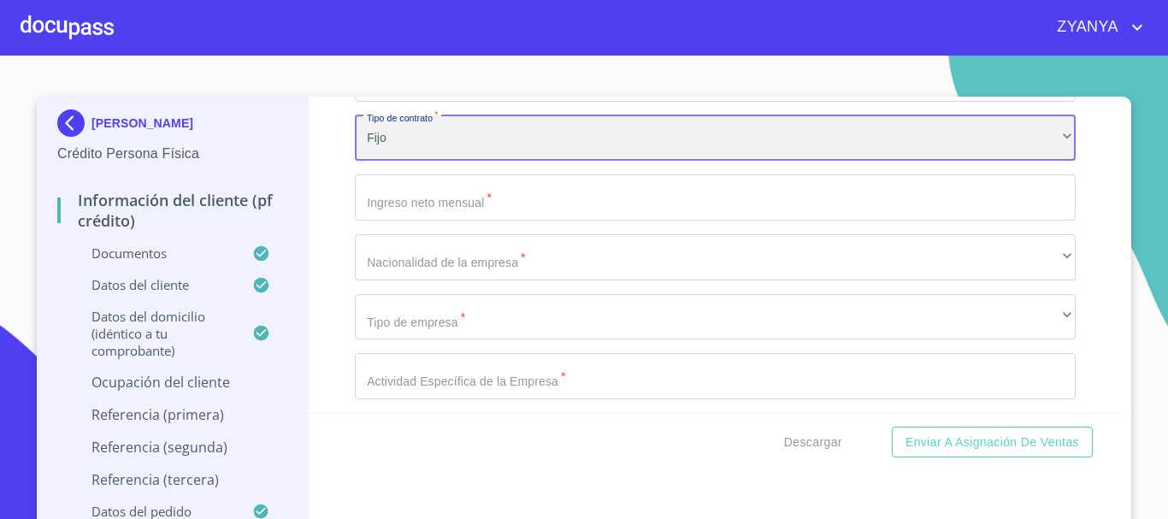
scroll to position [7440, 0]
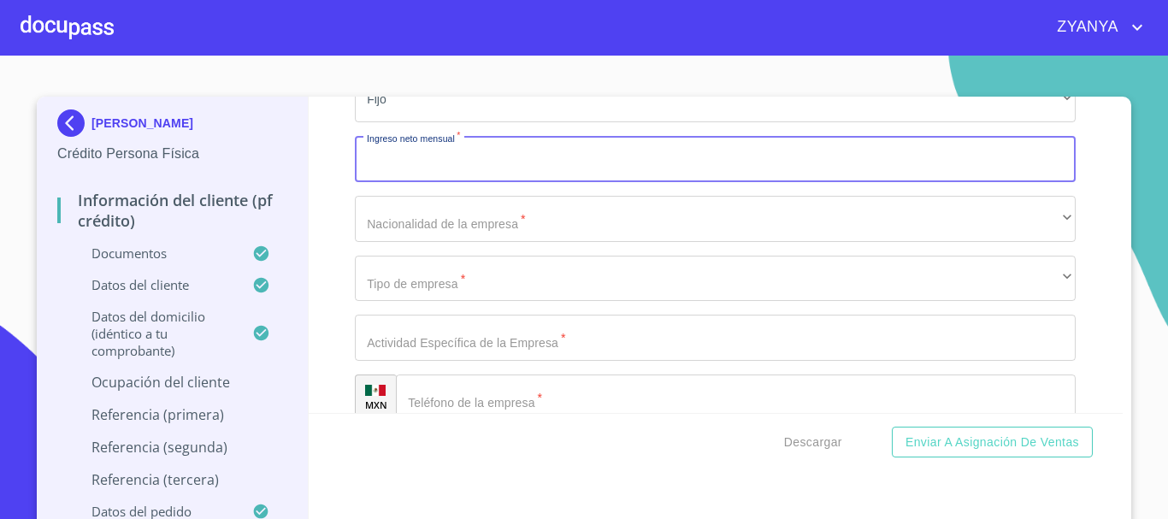
click at [608, 182] on input "Documento de identificación.   *" at bounding box center [715, 159] width 721 height 46
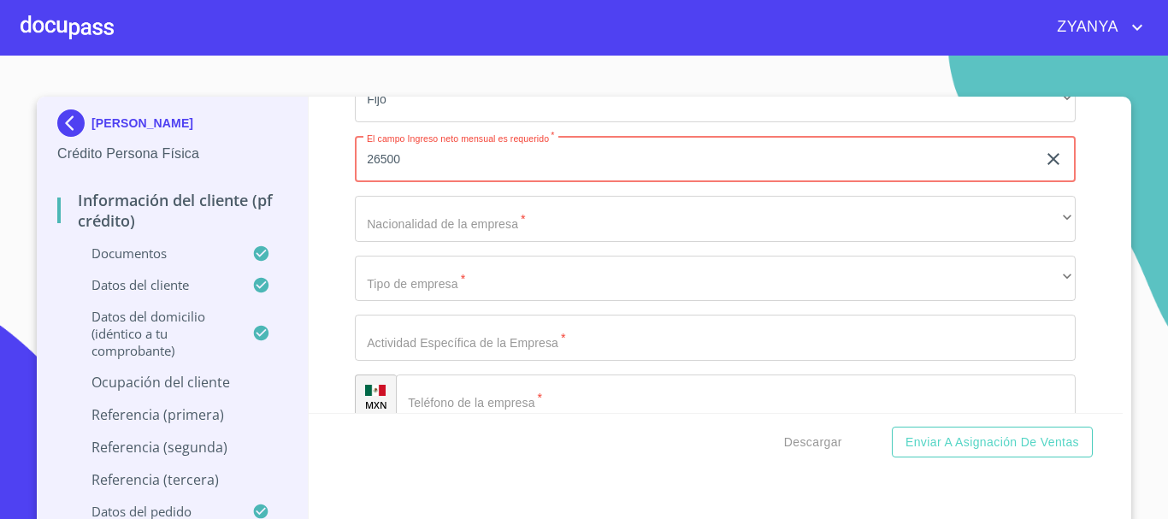
type input "26500"
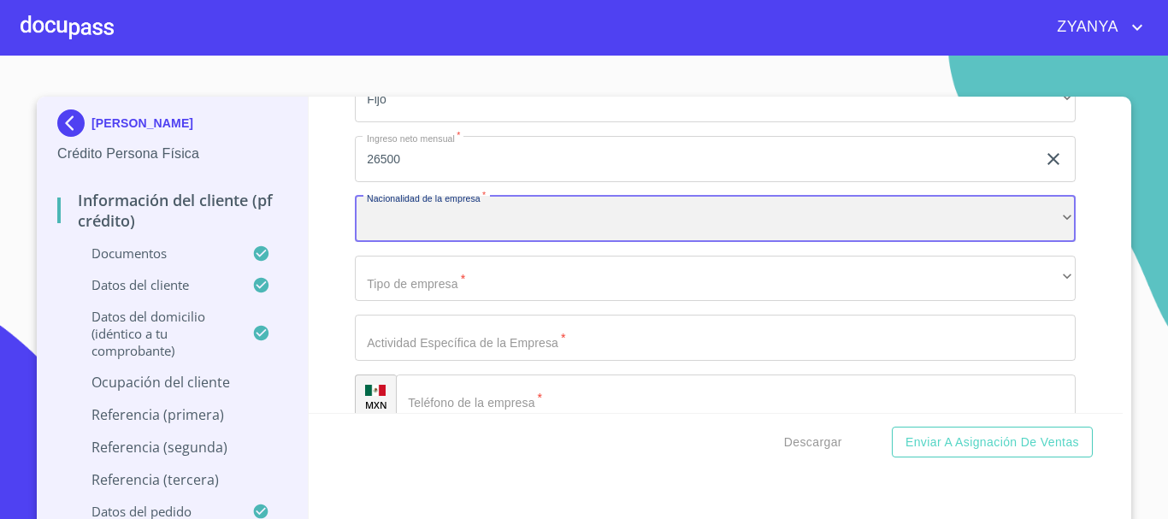
click at [480, 242] on div "​" at bounding box center [715, 219] width 721 height 46
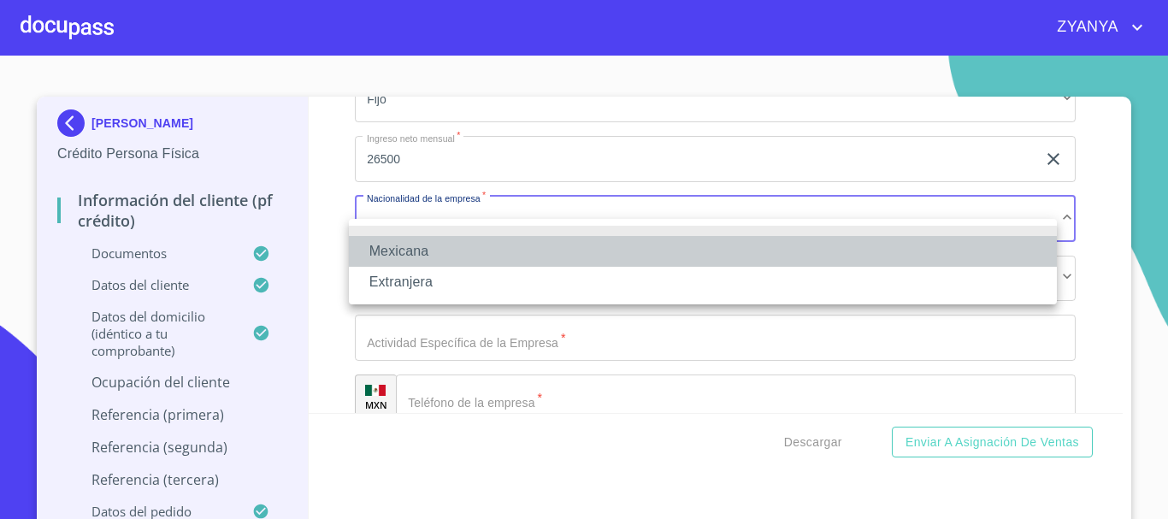
click at [480, 250] on li "Mexicana" at bounding box center [703, 251] width 708 height 31
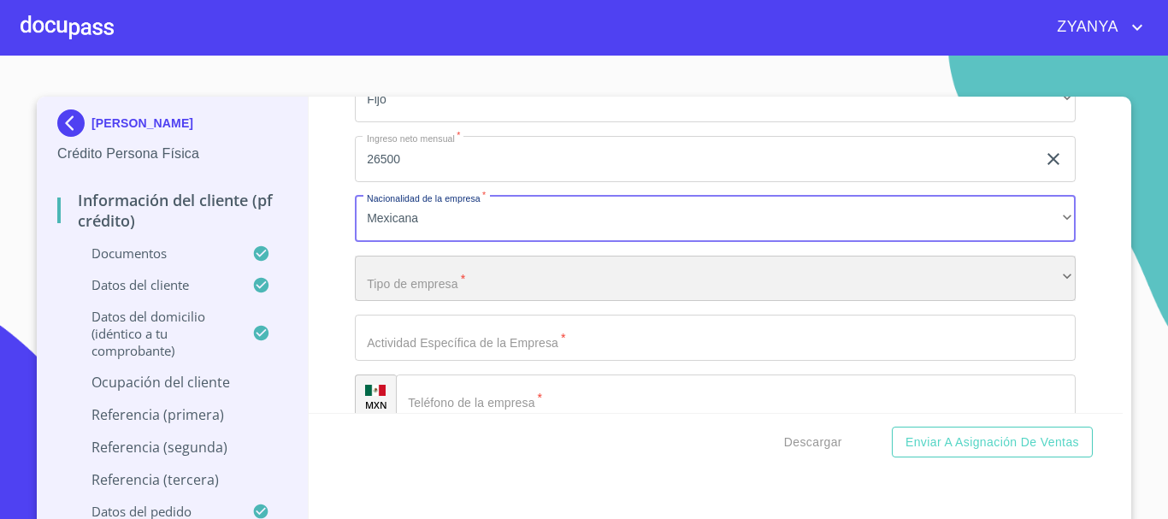
click at [474, 302] on div "​" at bounding box center [715, 279] width 721 height 46
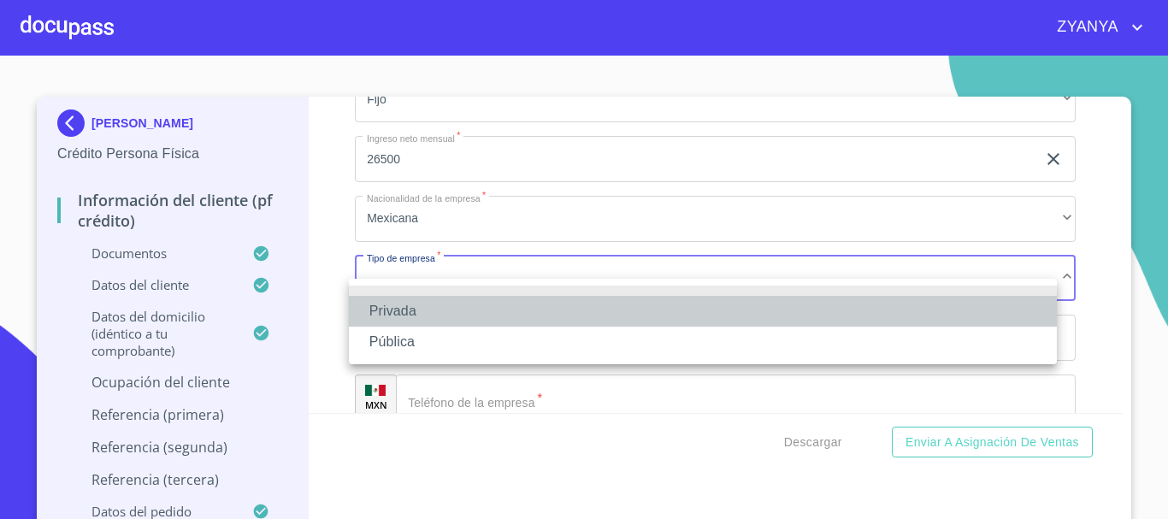
click at [474, 307] on li "Privada" at bounding box center [703, 311] width 708 height 31
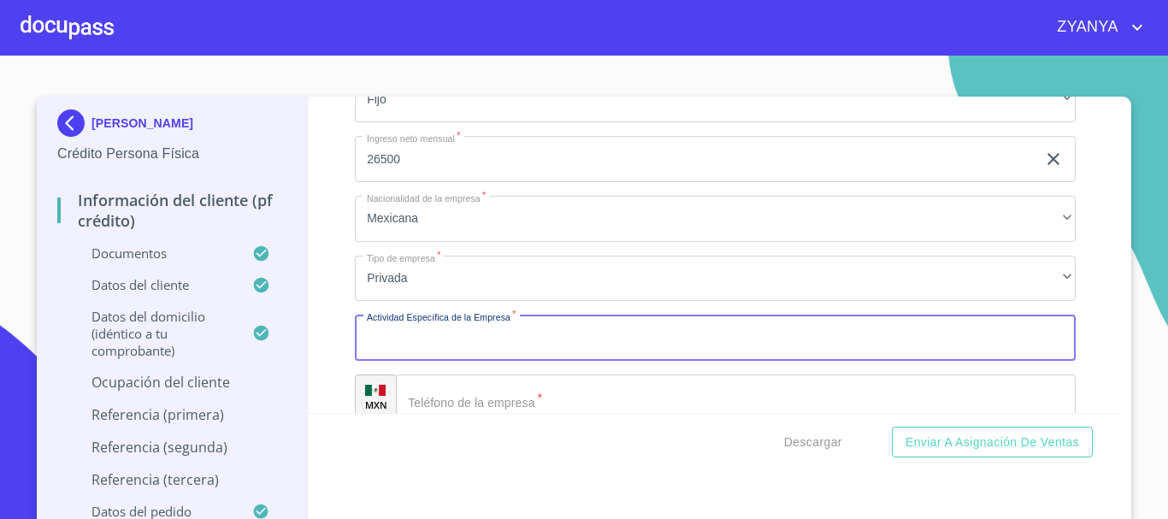
click at [508, 351] on input "Documento de identificación.   *" at bounding box center [715, 338] width 721 height 46
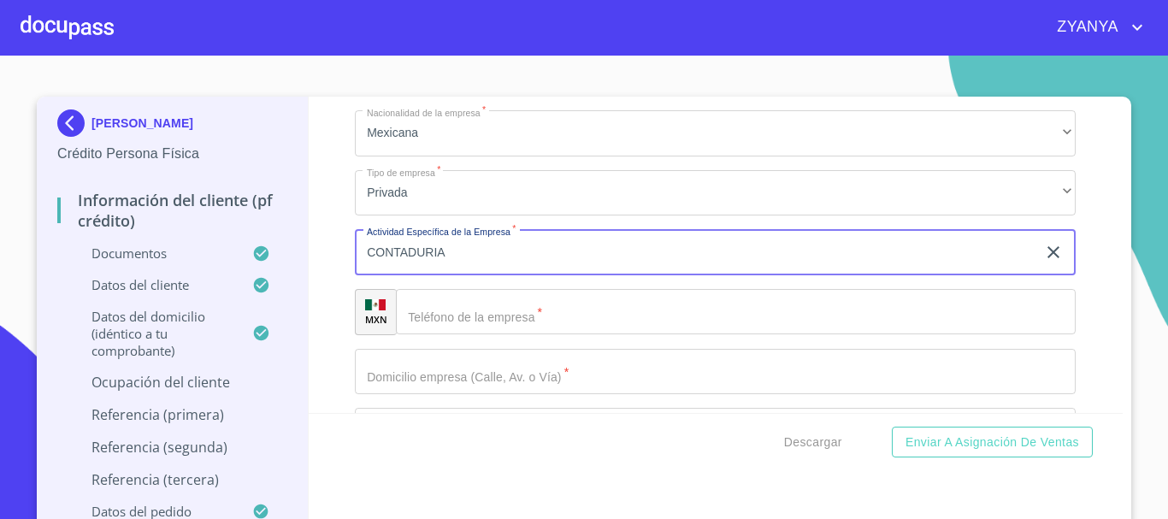
type input "CONTADURIA"
click at [582, 335] on input "Documento de identificación.   *" at bounding box center [736, 312] width 680 height 46
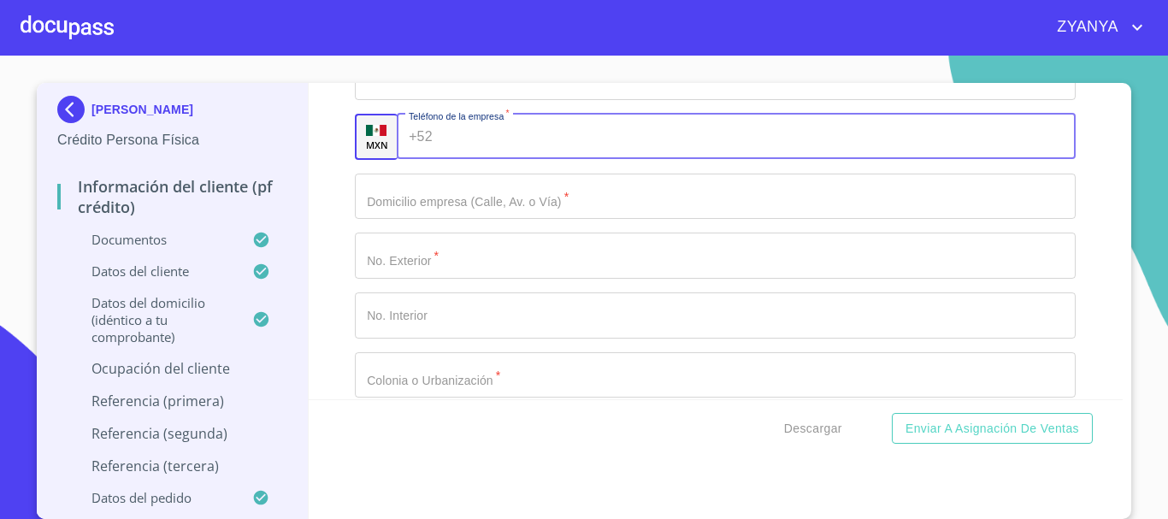
scroll to position [7697, 0]
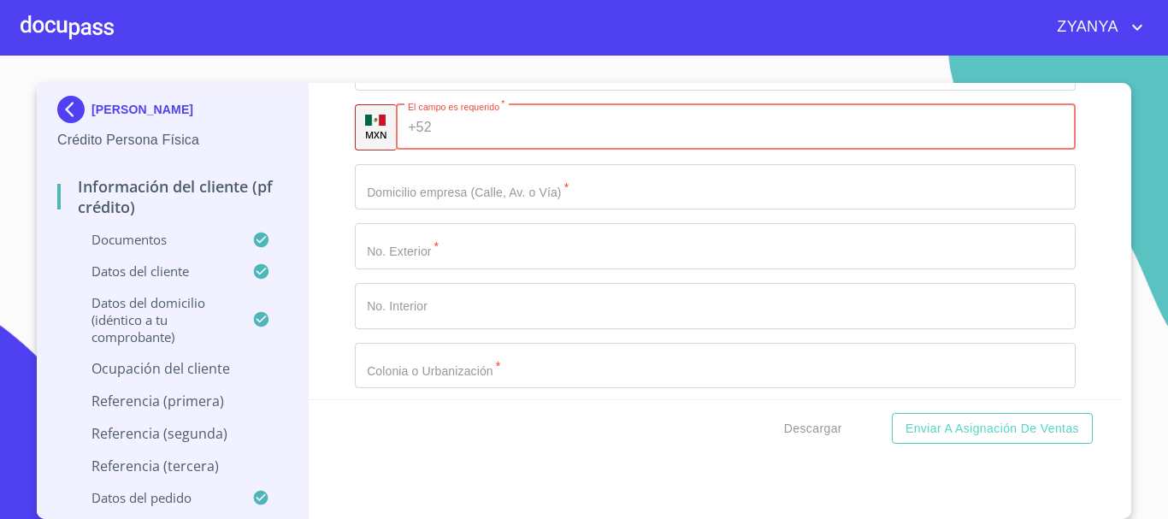
paste input "[PHONE_NUMBER]"
type input "[PHONE_NUMBER]"
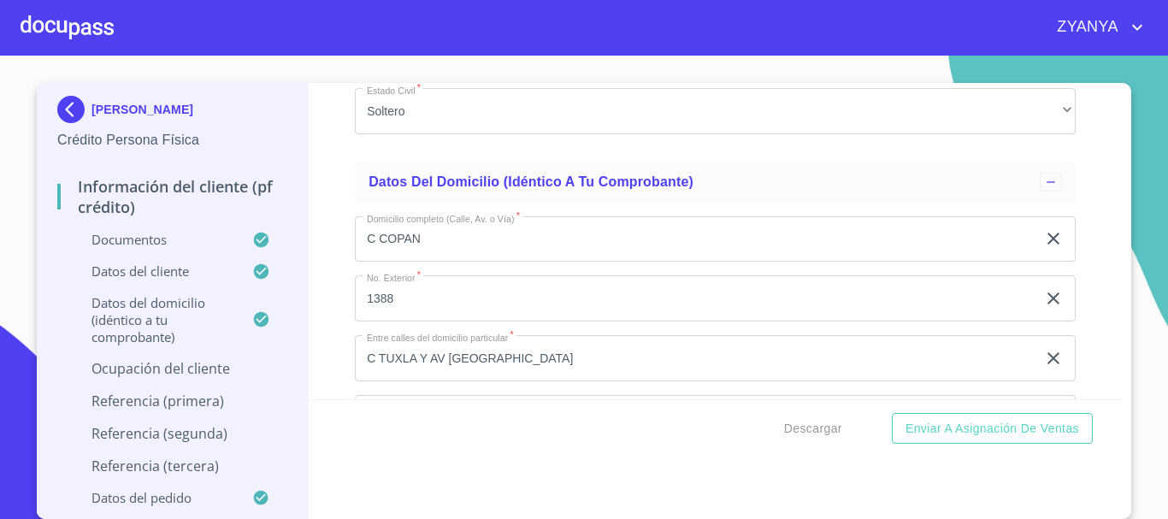
scroll to position [6243, 0]
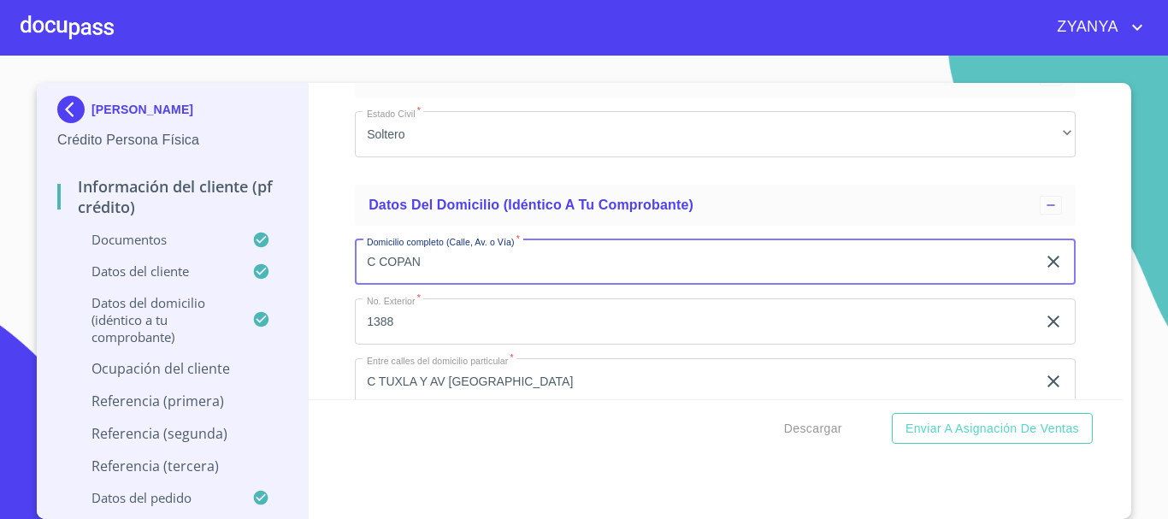
drag, startPoint x: 360, startPoint y: 284, endPoint x: 438, endPoint y: 283, distance: 77.8
click at [438, 283] on input "C COPAN" at bounding box center [696, 262] width 682 height 46
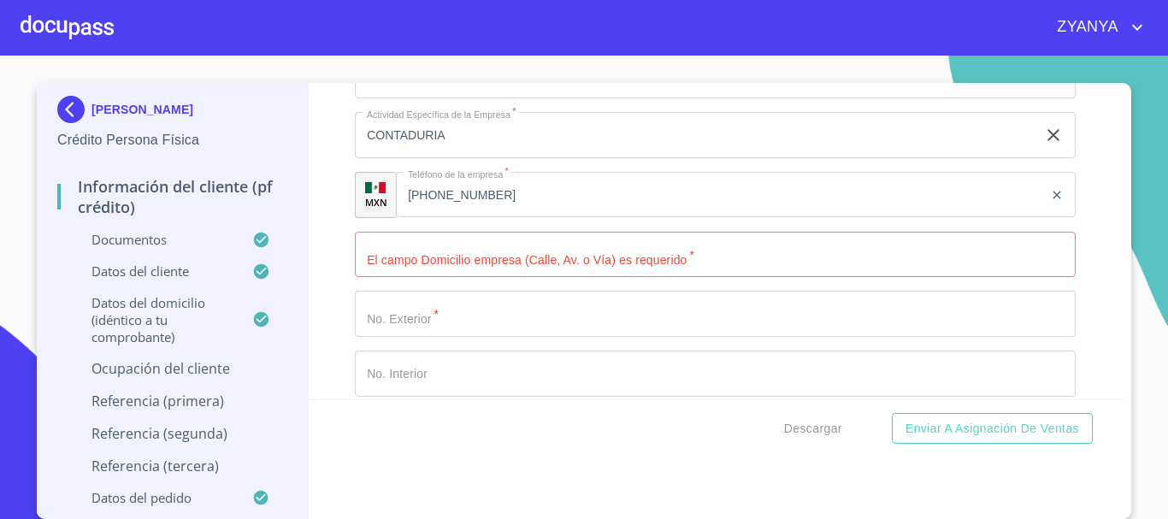
scroll to position [7697, 0]
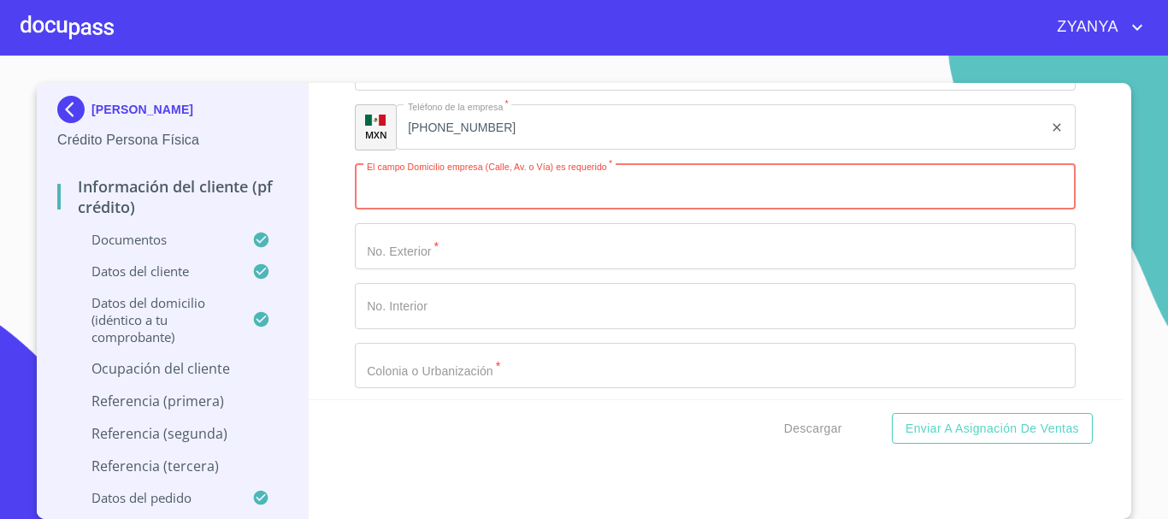
click at [602, 210] on input "Documento de identificación.   *" at bounding box center [715, 187] width 721 height 46
paste input "C COPAN"
type input "C COPAN"
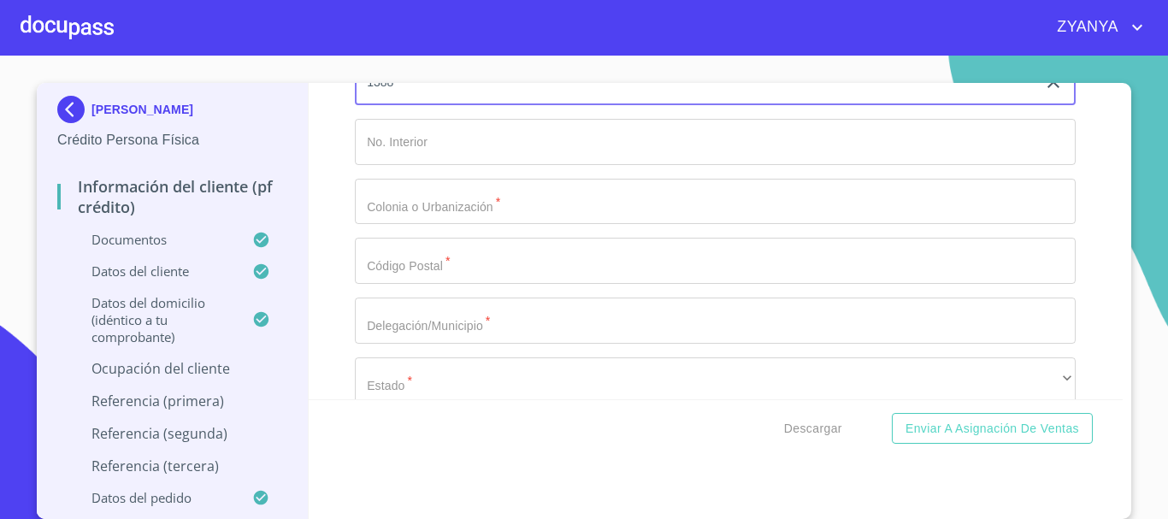
scroll to position [7868, 0]
type input "1388"
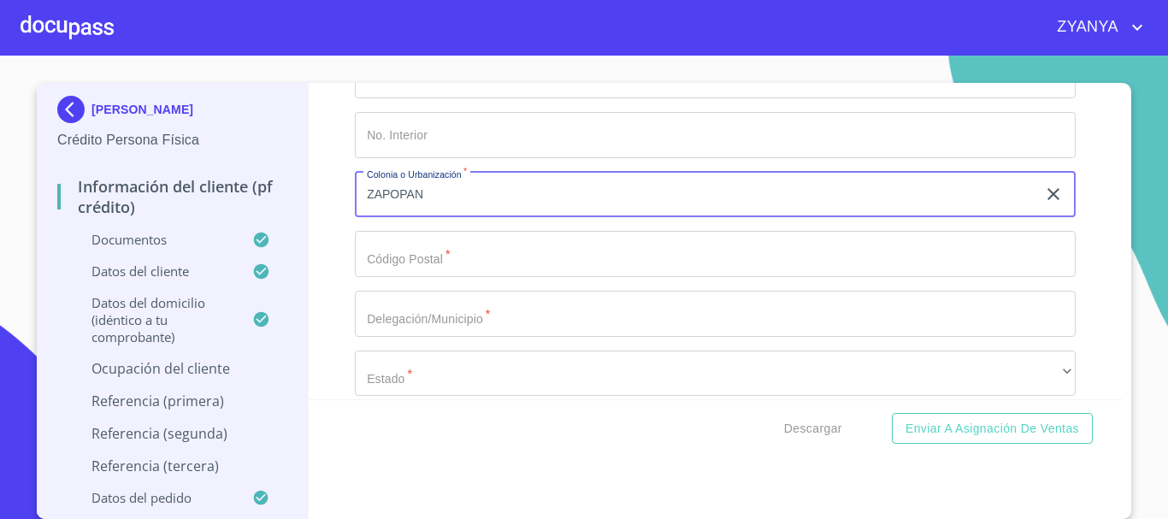
type input "ZAPOPAN"
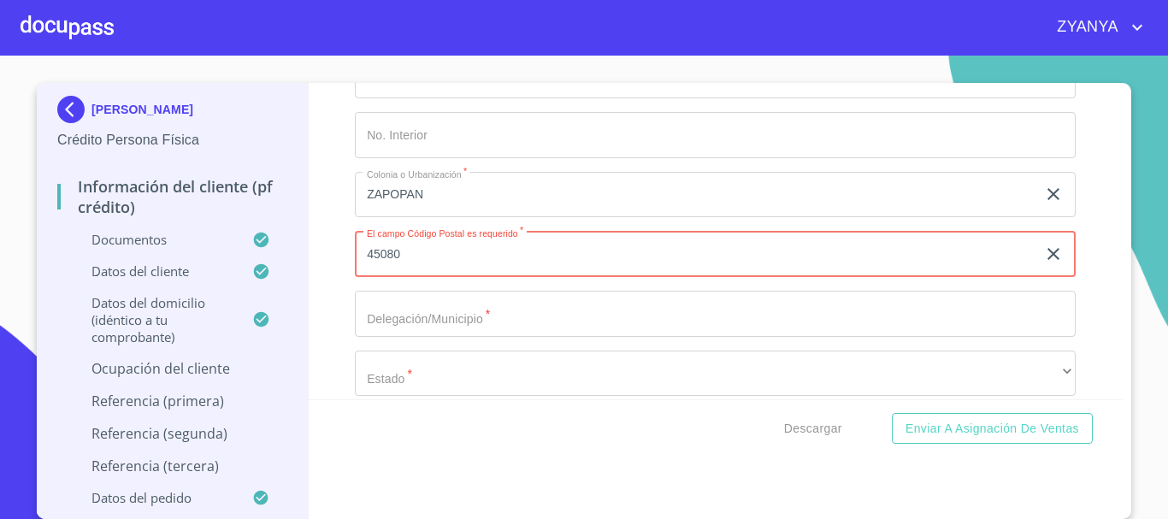
type input "45080"
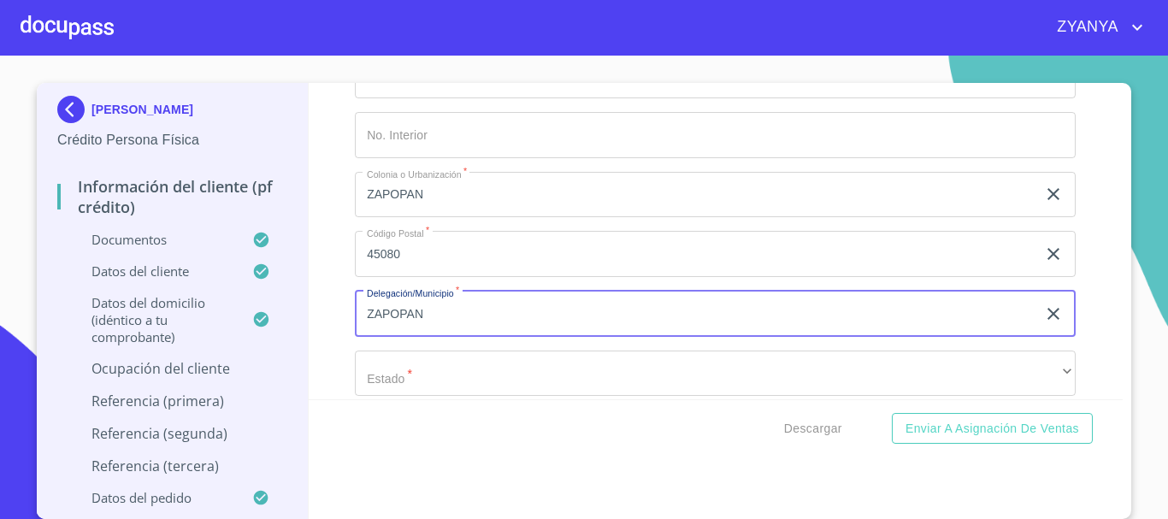
type input "ZAPOPAN"
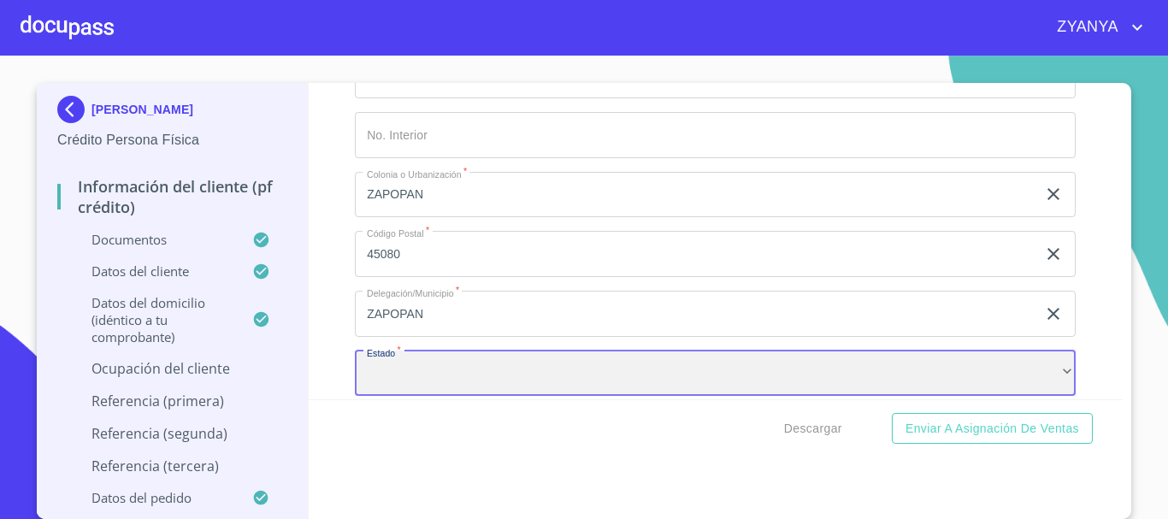
scroll to position [7886, 0]
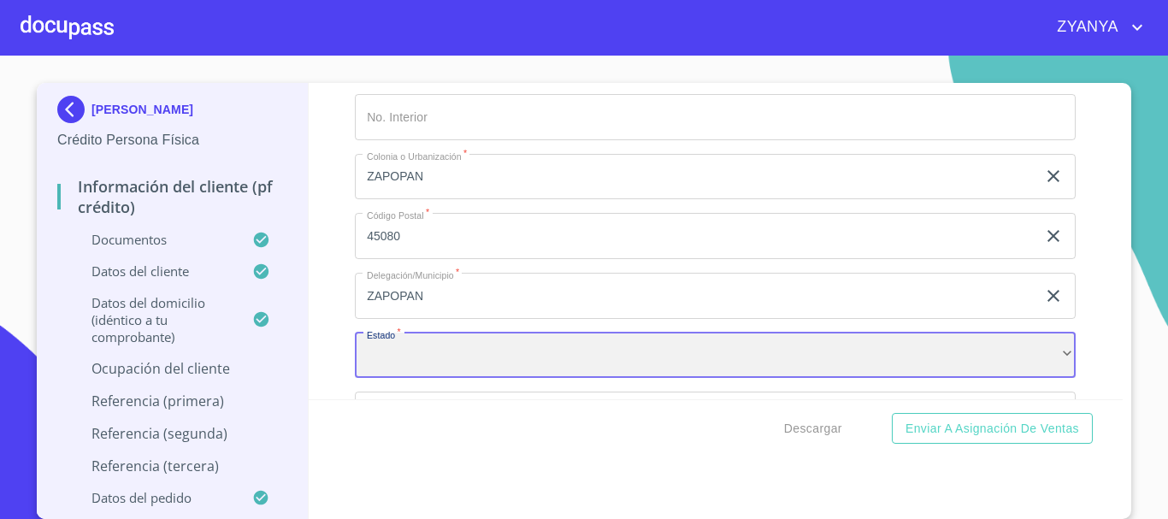
click at [541, 375] on div "​" at bounding box center [715, 356] width 721 height 46
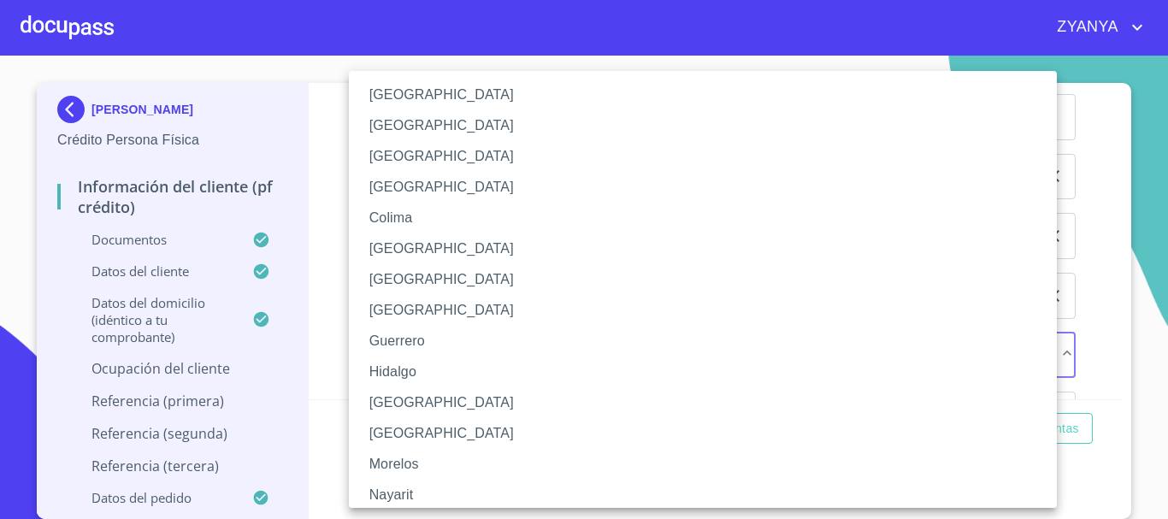
scroll to position [171, 0]
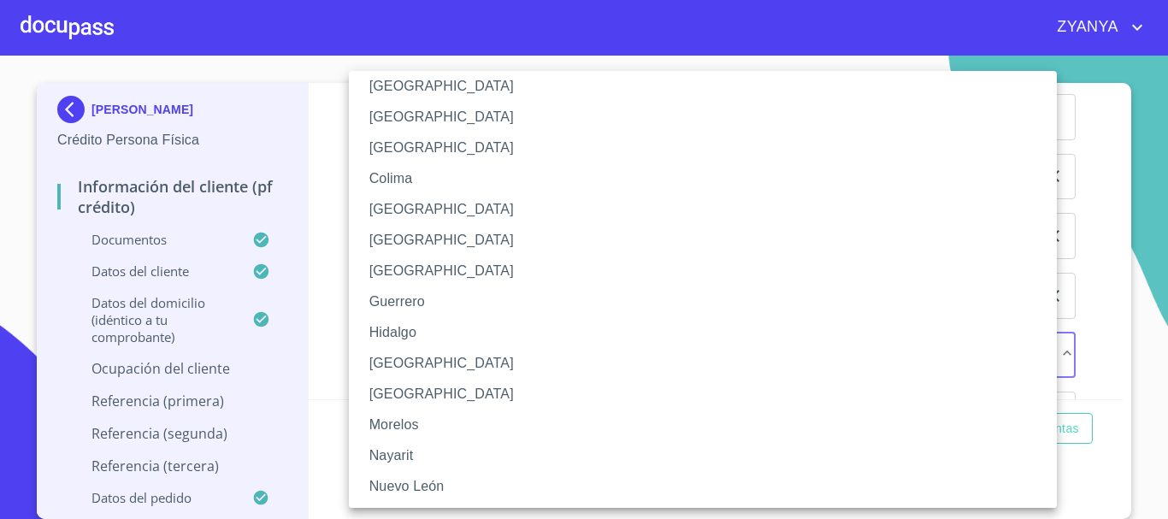
click at [427, 366] on li "[GEOGRAPHIC_DATA]" at bounding box center [709, 363] width 721 height 31
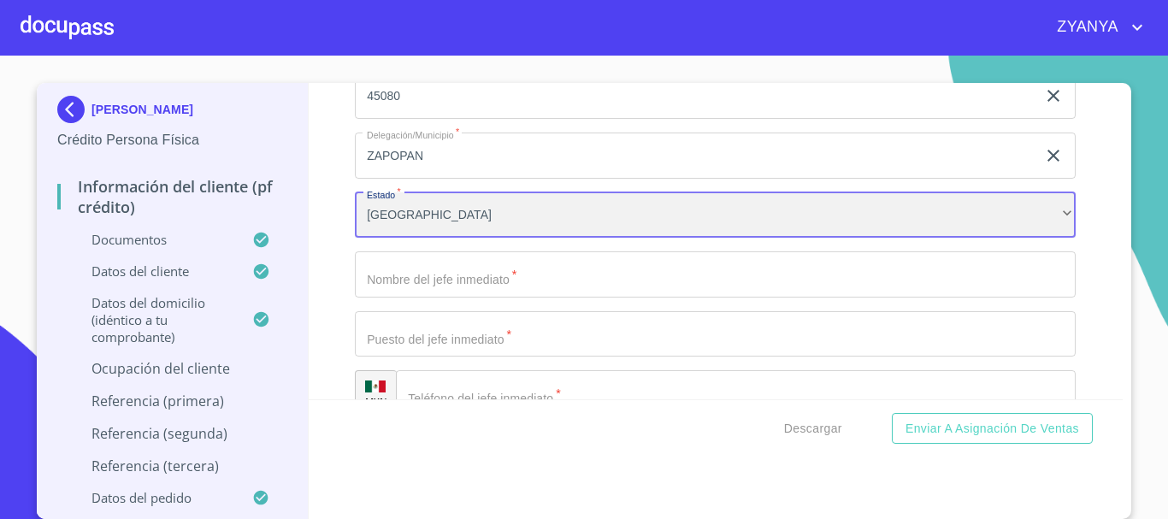
scroll to position [8057, 0]
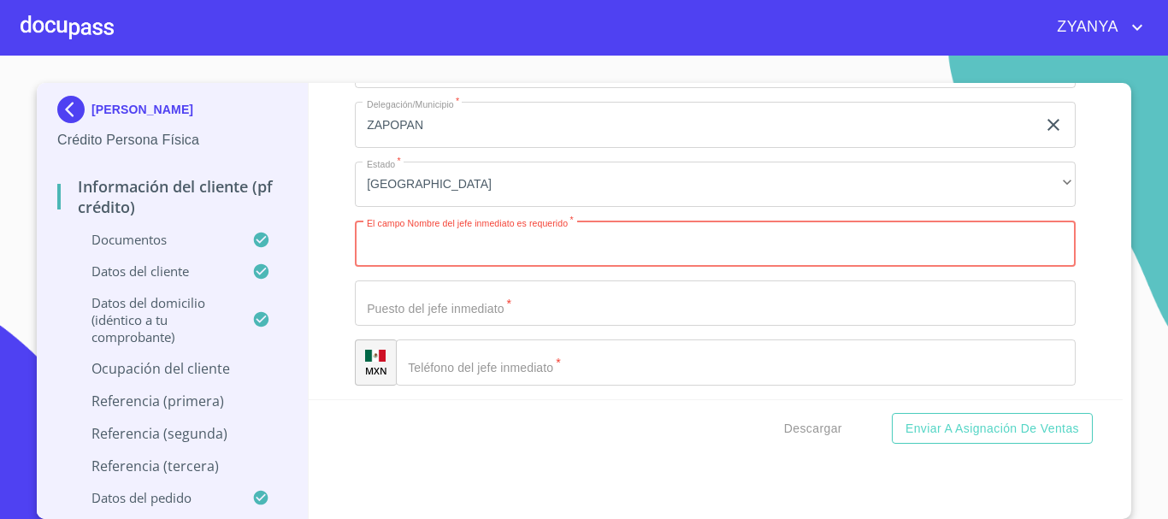
paste input "[PERSON_NAME] [PERSON_NAME]"
type input "[PERSON_NAME] [PERSON_NAME]"
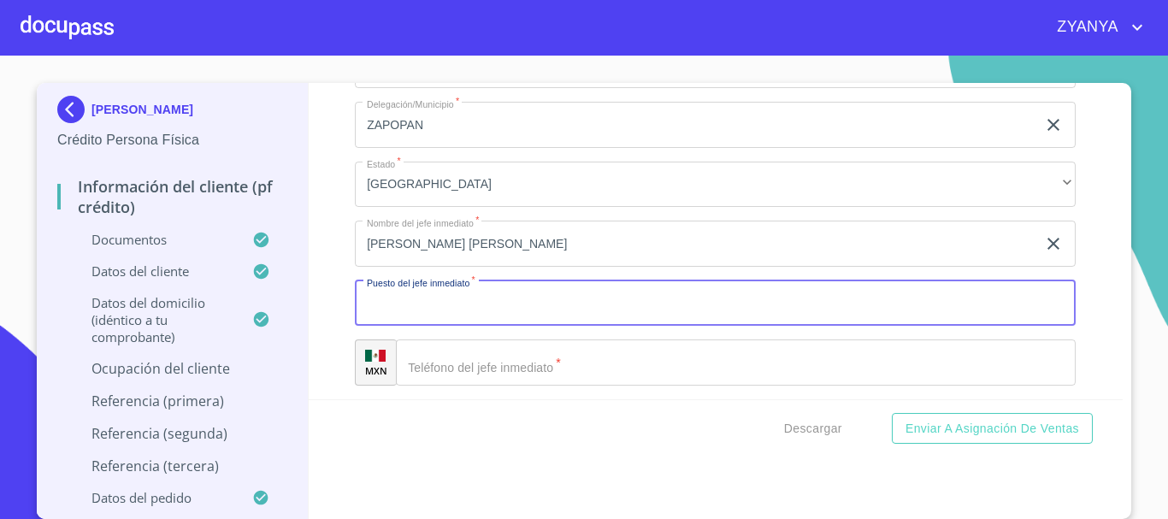
click at [515, 321] on input "Documento de identificación.   *" at bounding box center [715, 304] width 721 height 46
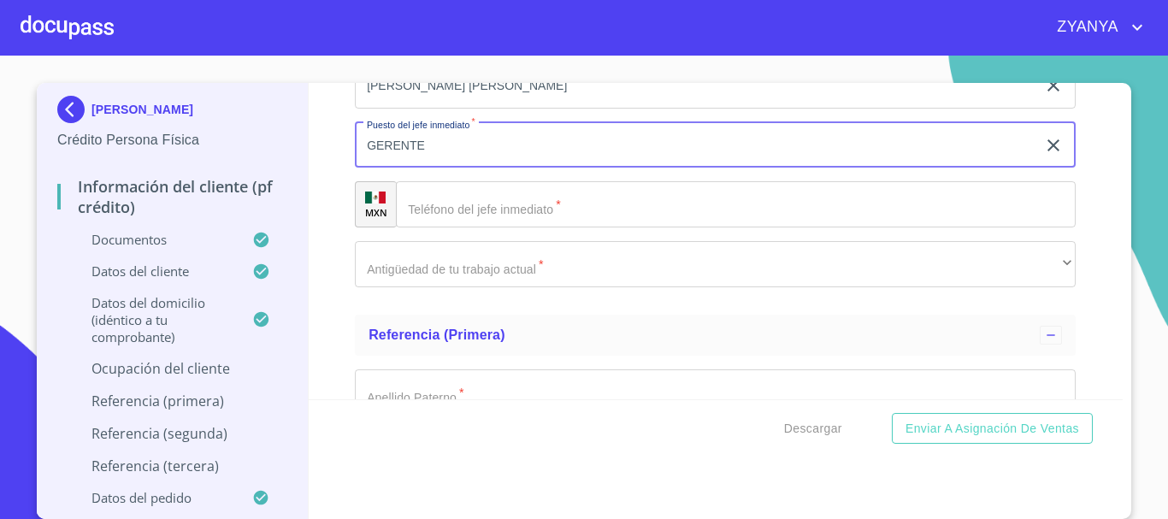
scroll to position [8228, 0]
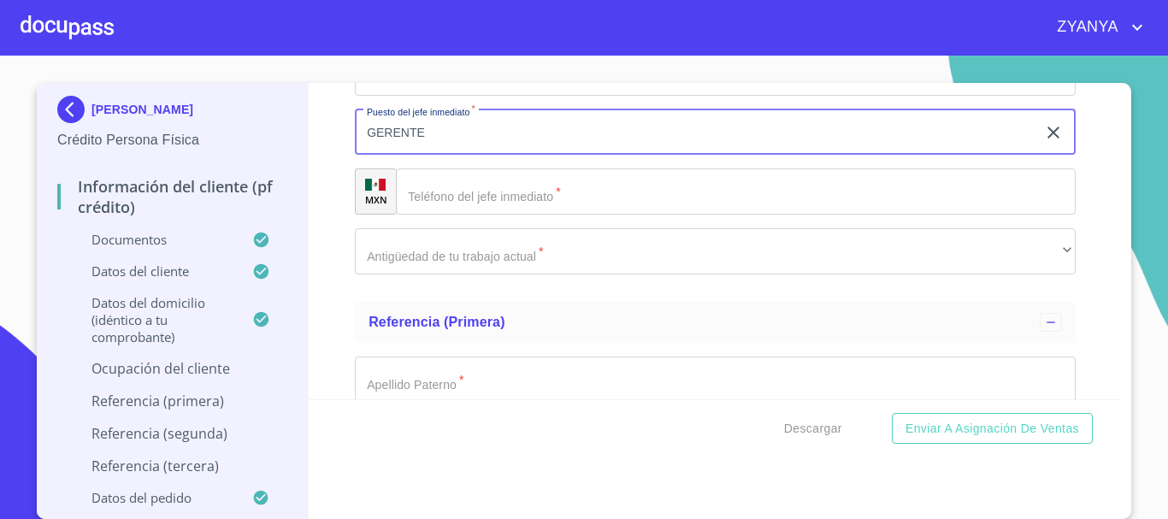
type input "GERENTE"
click at [476, 209] on input "Documento de identificación.   *" at bounding box center [736, 191] width 680 height 46
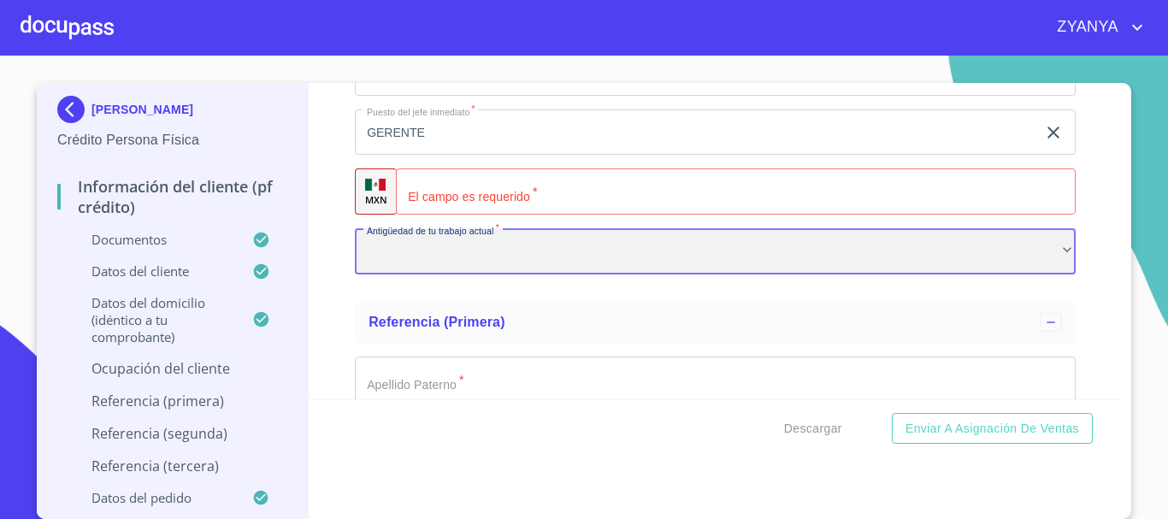
click at [485, 274] on div "​" at bounding box center [715, 251] width 721 height 46
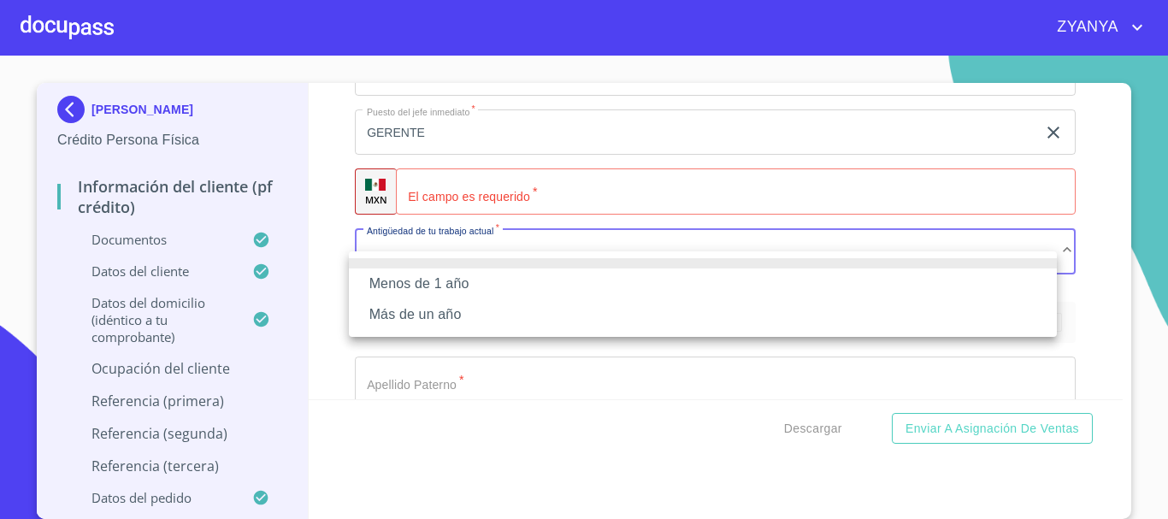
click at [533, 220] on div at bounding box center [584, 259] width 1168 height 519
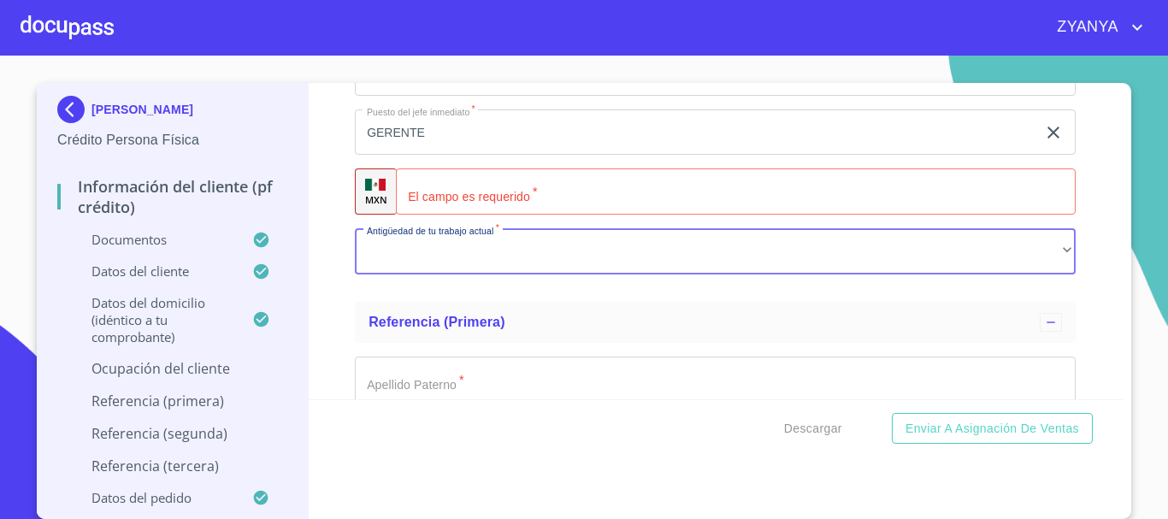
click at [533, 215] on input "Documento de identificación.   *" at bounding box center [736, 191] width 680 height 46
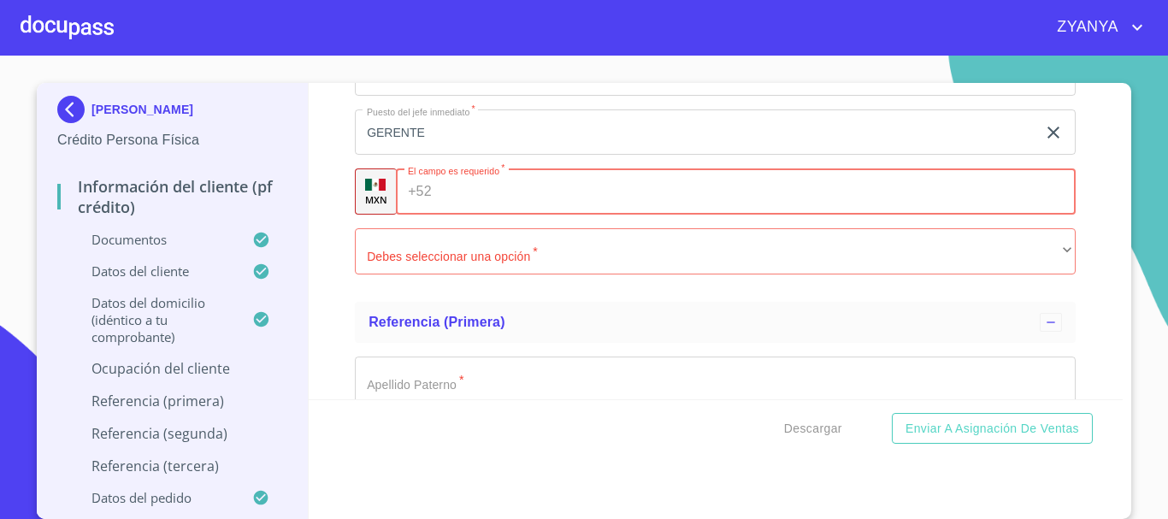
paste input "[PHONE_NUMBER]"
type input "[PHONE_NUMBER]"
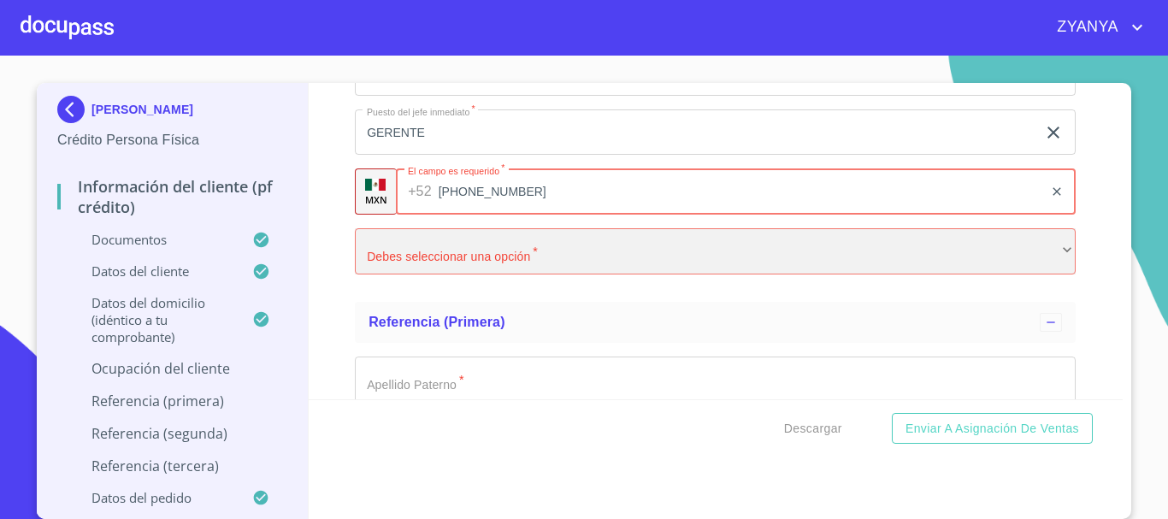
click at [516, 275] on div "​" at bounding box center [715, 251] width 721 height 46
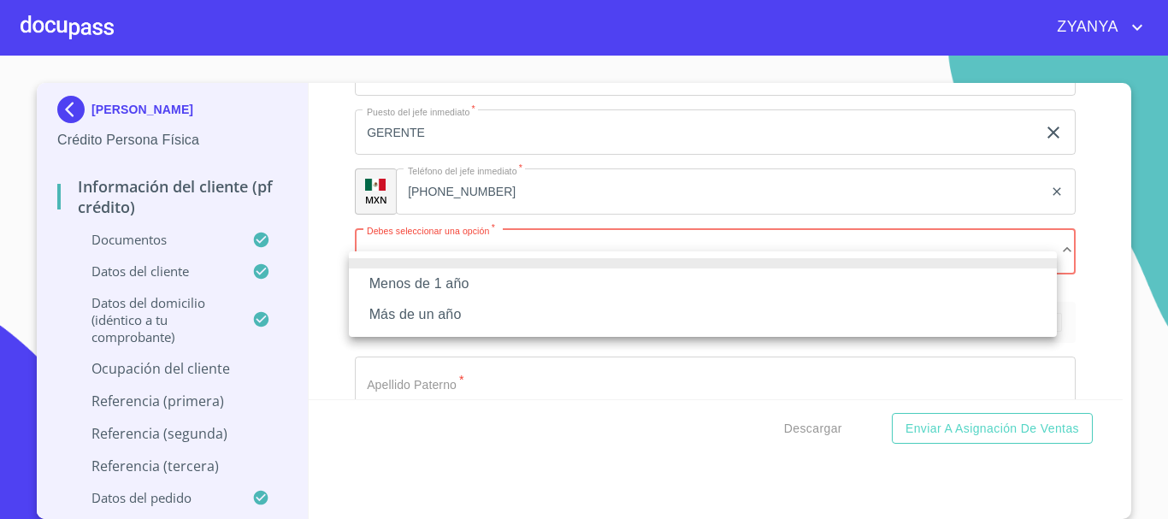
click at [469, 313] on li "Más de un año" at bounding box center [703, 314] width 708 height 31
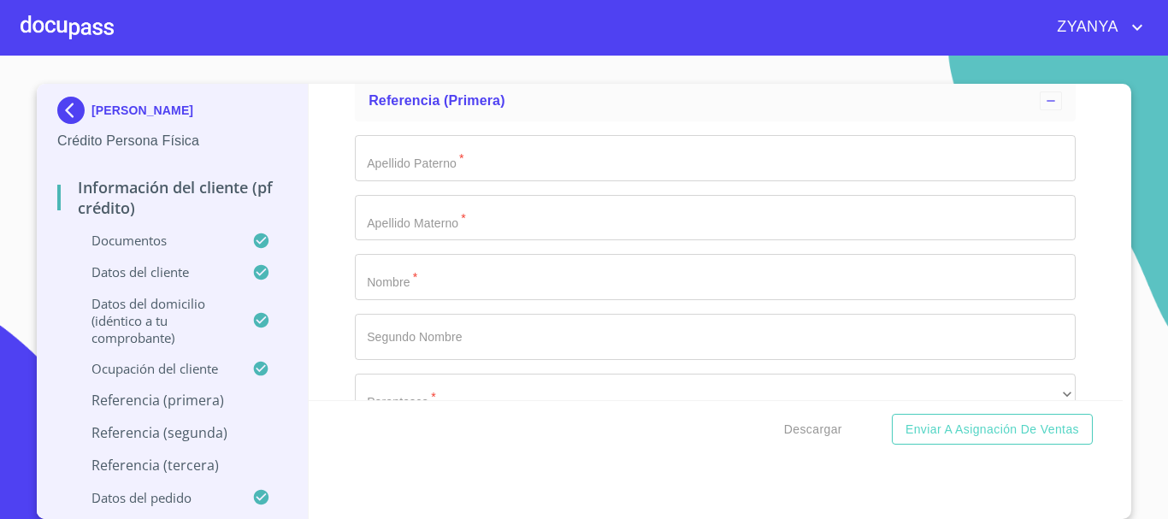
scroll to position [8484, 0]
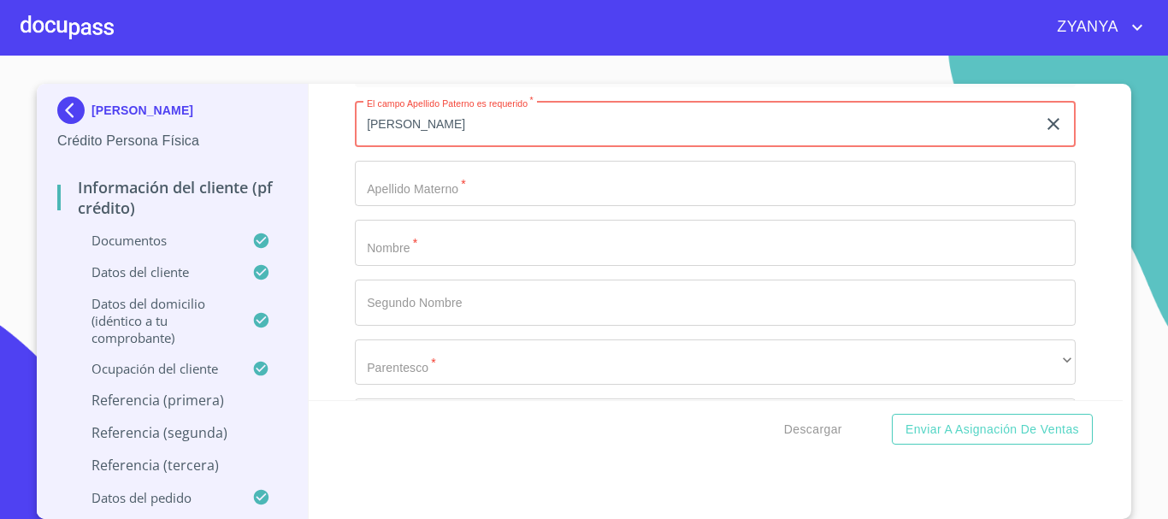
type input "[PERSON_NAME]"
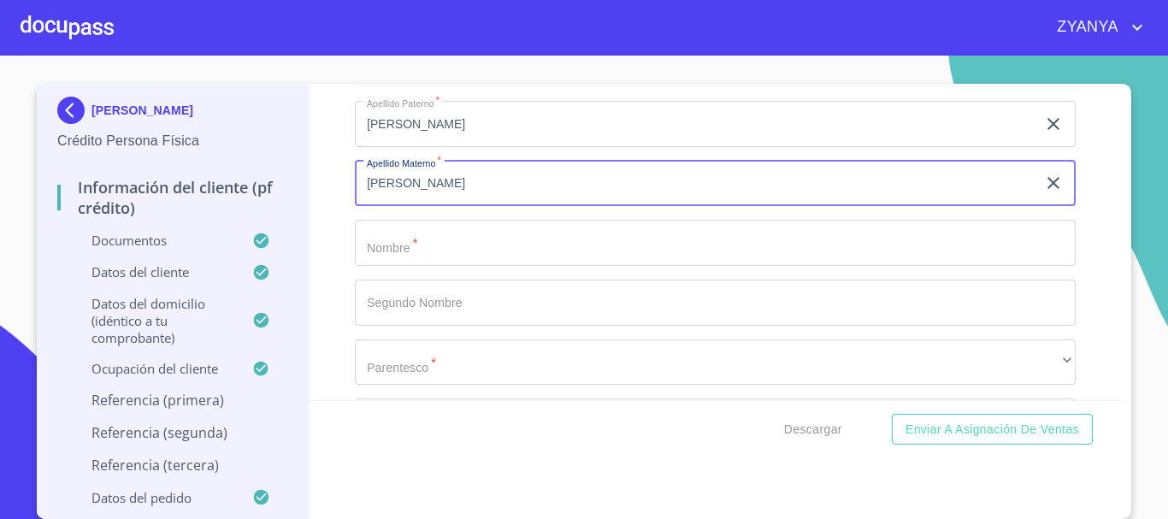
type input "[PERSON_NAME]"
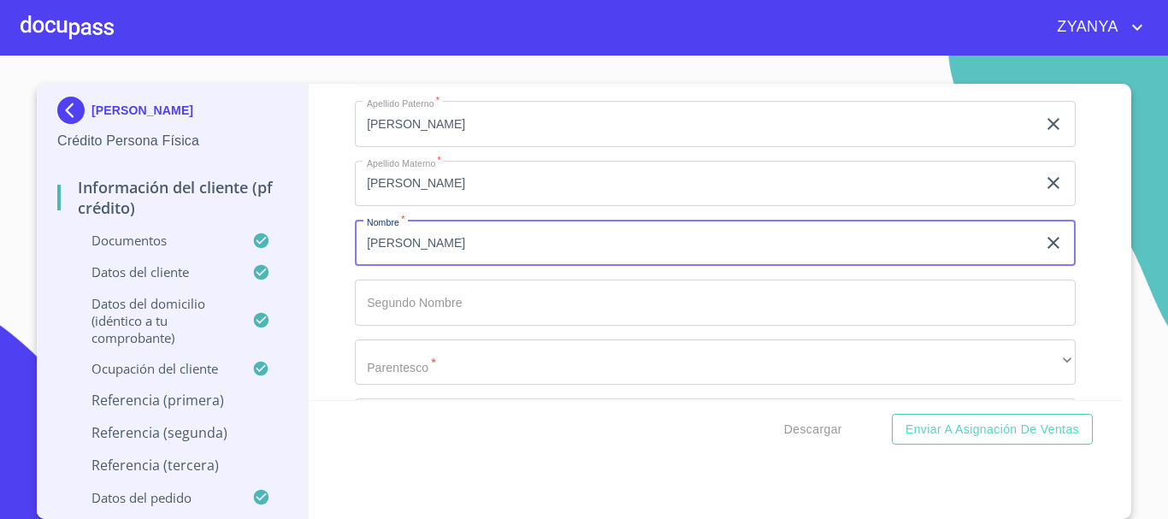
type input "[PERSON_NAME]"
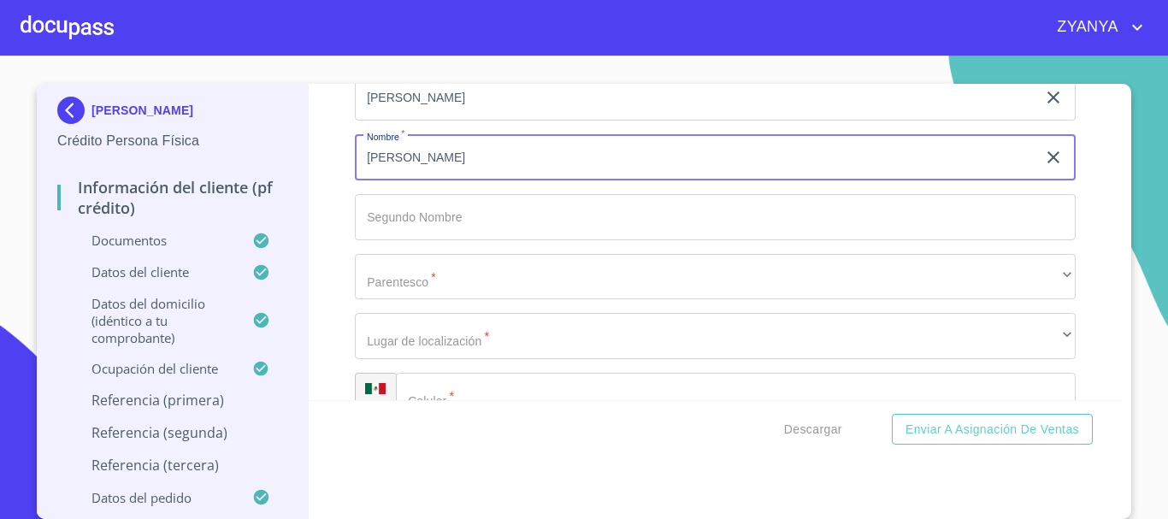
scroll to position [8655, 0]
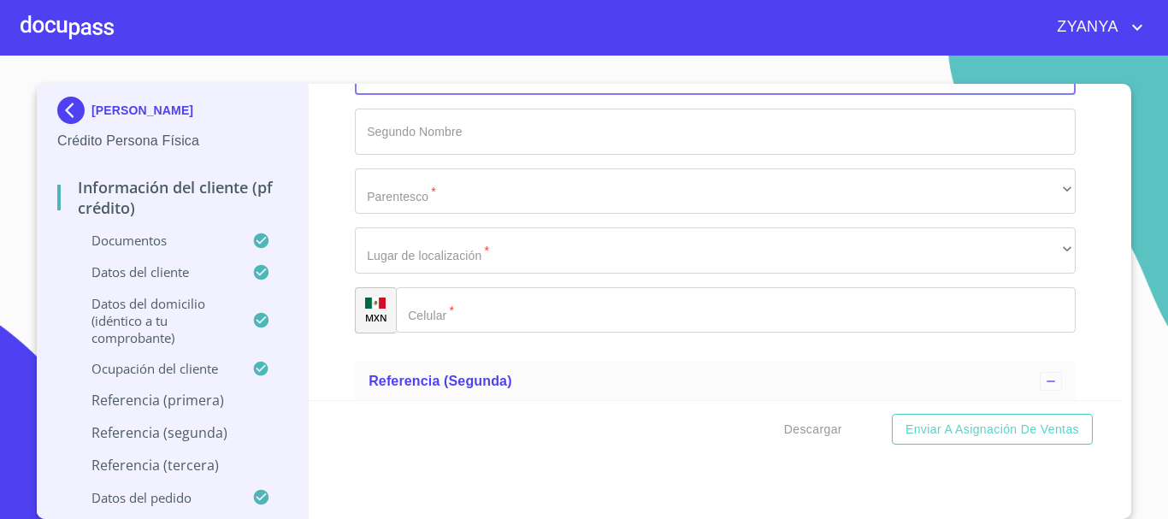
click at [489, 325] on input "Documento de identificación.   *" at bounding box center [736, 310] width 680 height 46
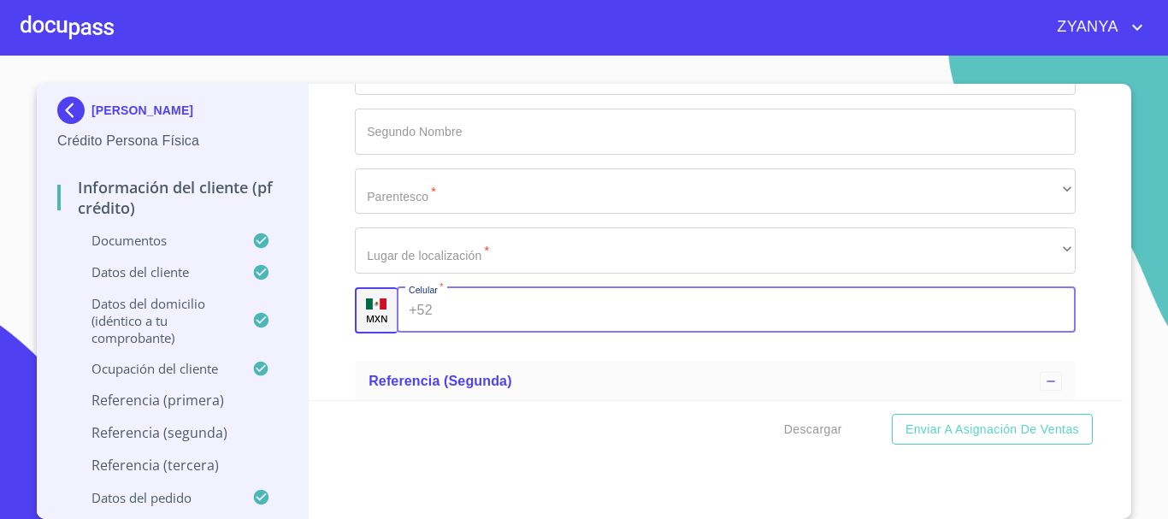
paste input "[PHONE_NUMBER]"
type input "[PHONE_NUMBER]"
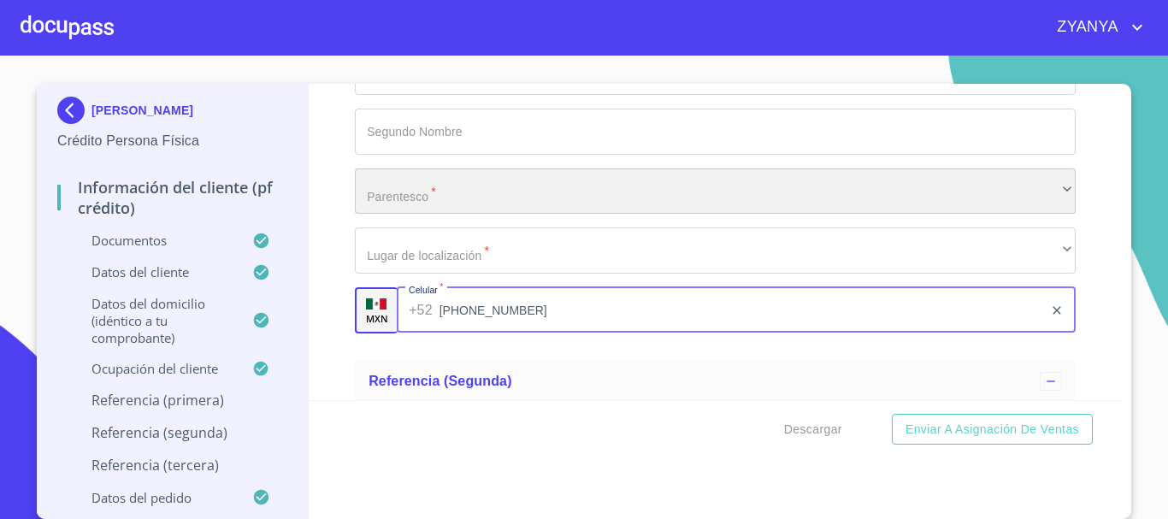
click at [421, 215] on div "​" at bounding box center [715, 191] width 721 height 46
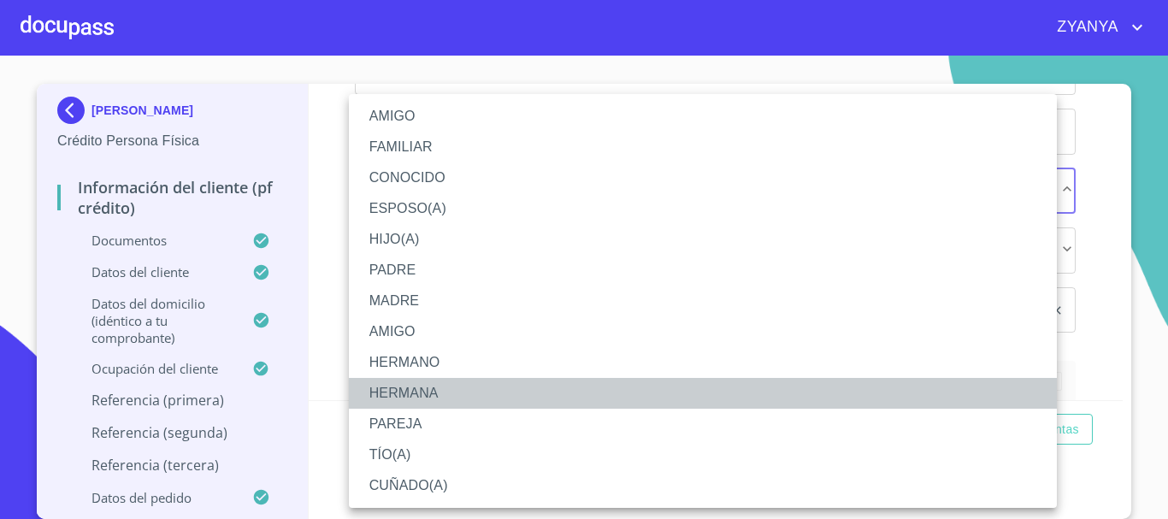
click at [418, 391] on li "HERMANA" at bounding box center [703, 393] width 708 height 31
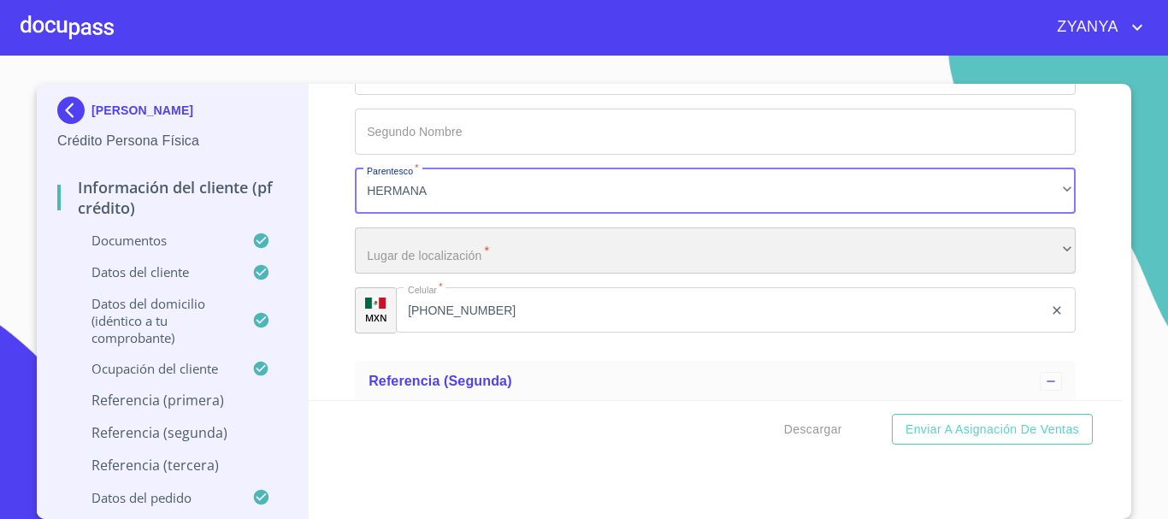
click at [450, 274] on div "​" at bounding box center [715, 250] width 721 height 46
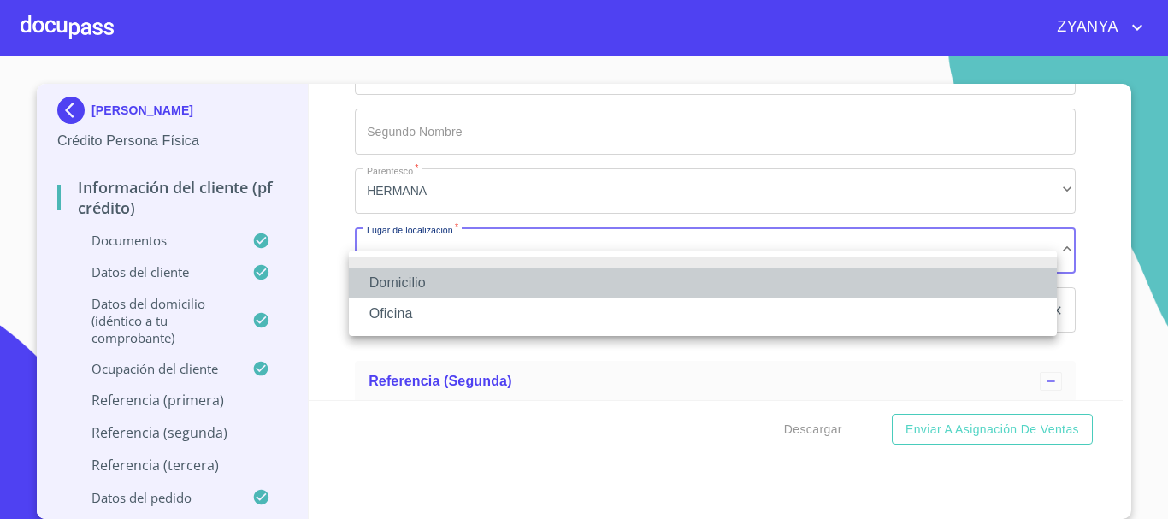
click at [447, 284] on li "Domicilio" at bounding box center [703, 283] width 708 height 31
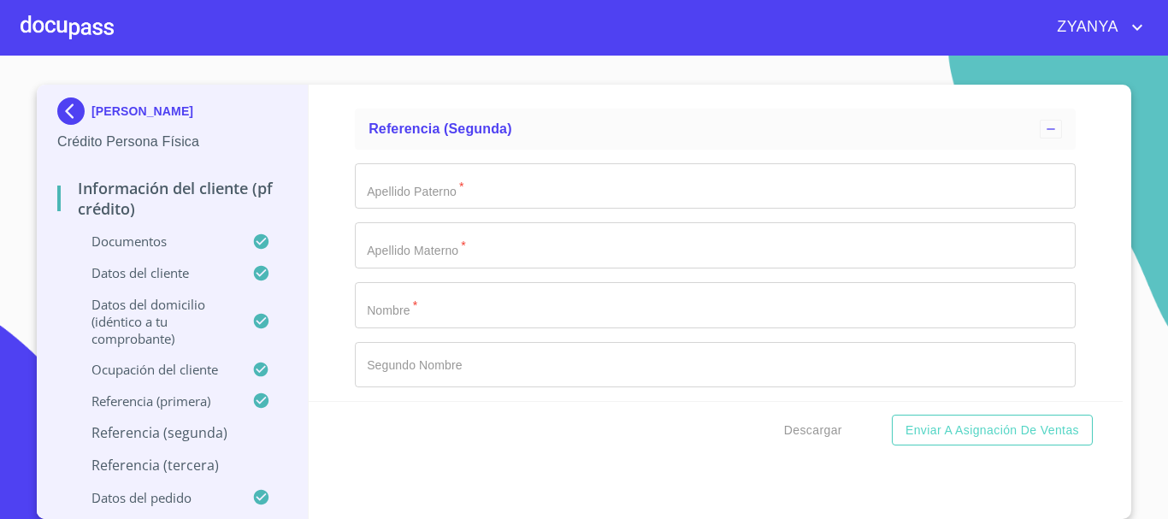
scroll to position [8912, 0]
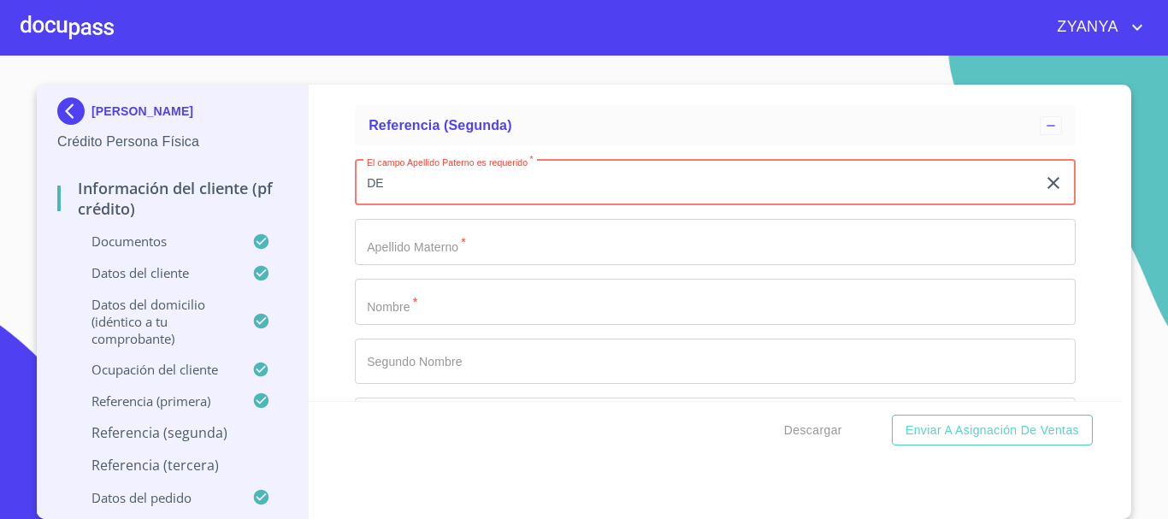
type input "D"
type input "[PERSON_NAME]"
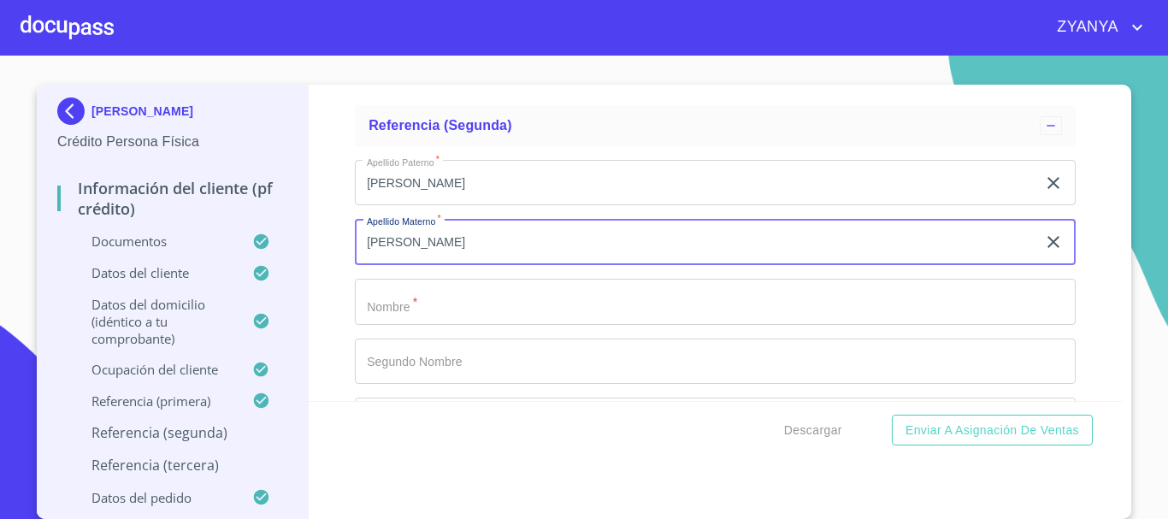
scroll to position [8998, 0]
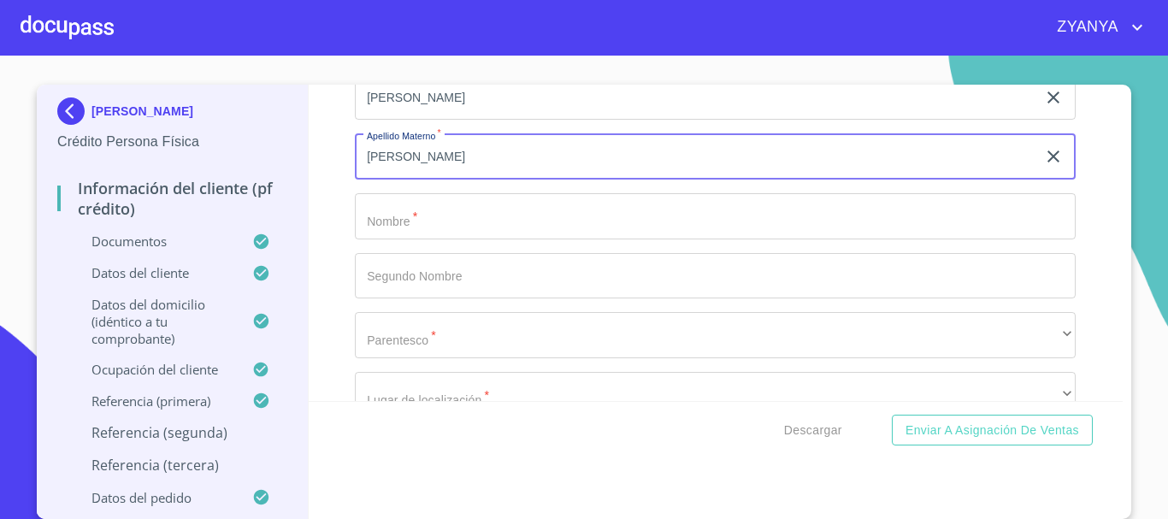
type input "[PERSON_NAME]"
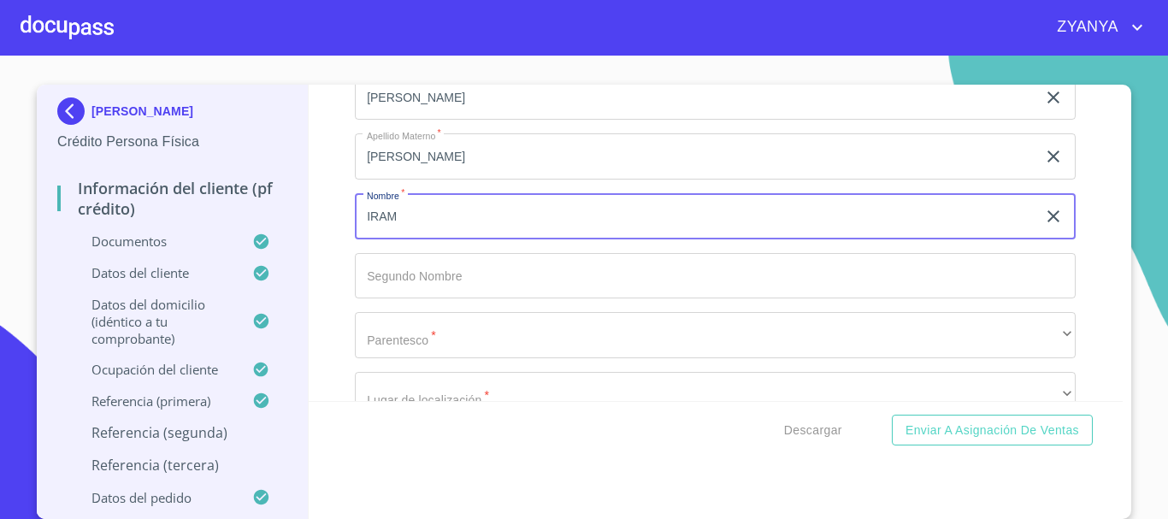
type input "IRAM"
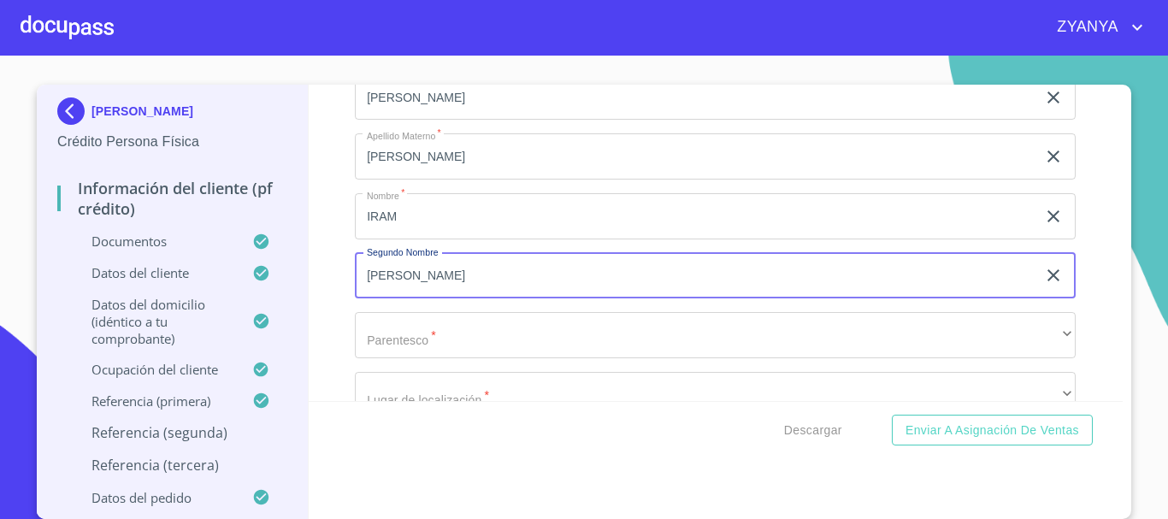
type input "[PERSON_NAME]"
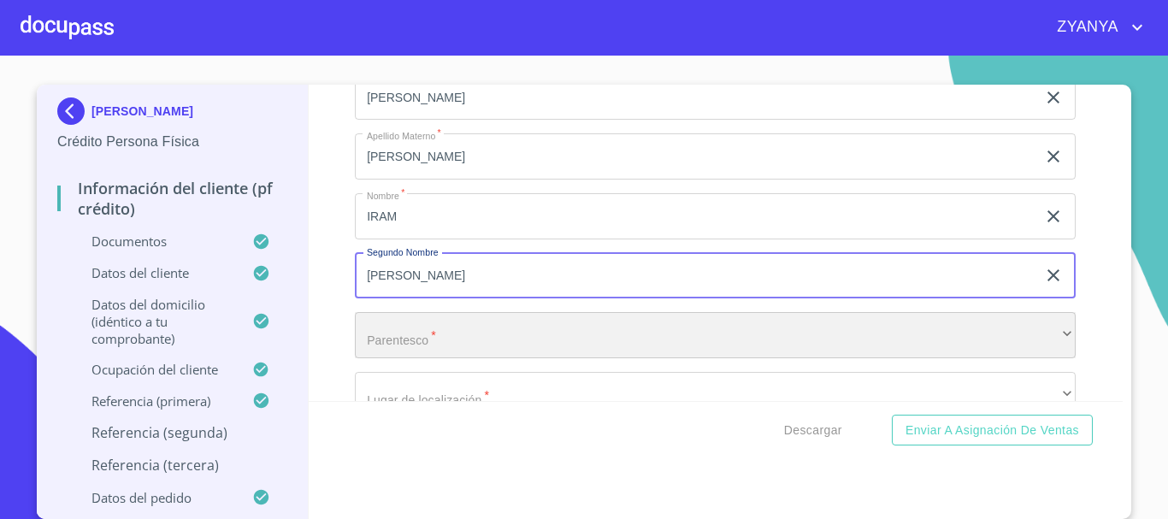
click at [471, 354] on div "​" at bounding box center [715, 335] width 721 height 46
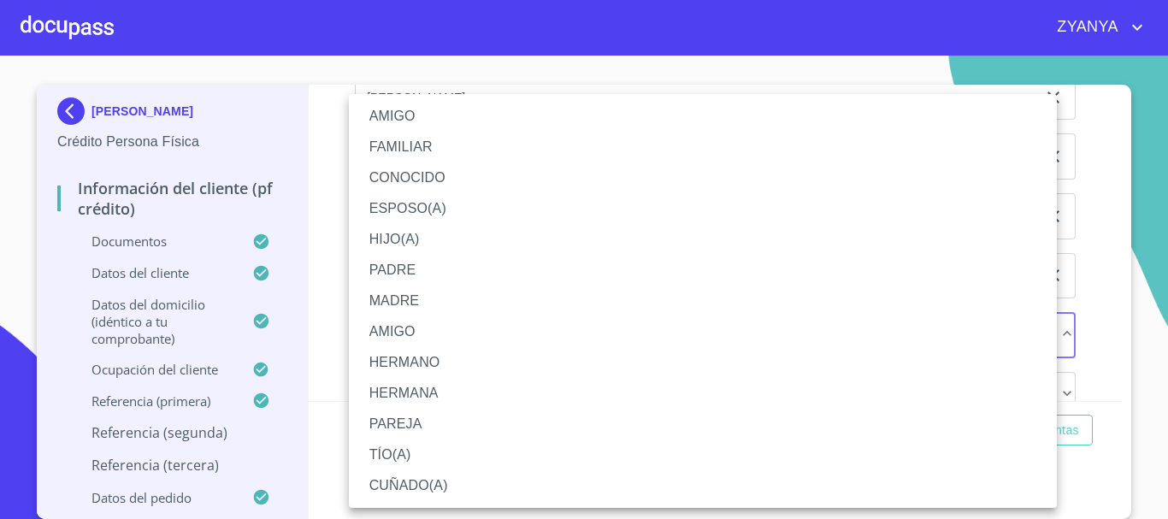
click at [422, 242] on li "HIJO(A)" at bounding box center [703, 239] width 708 height 31
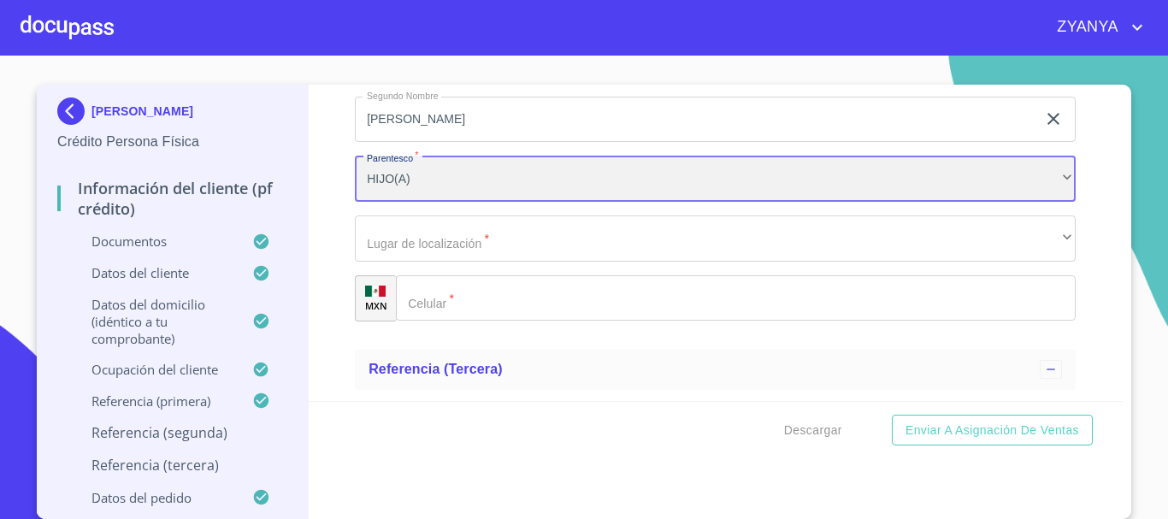
scroll to position [9169, 0]
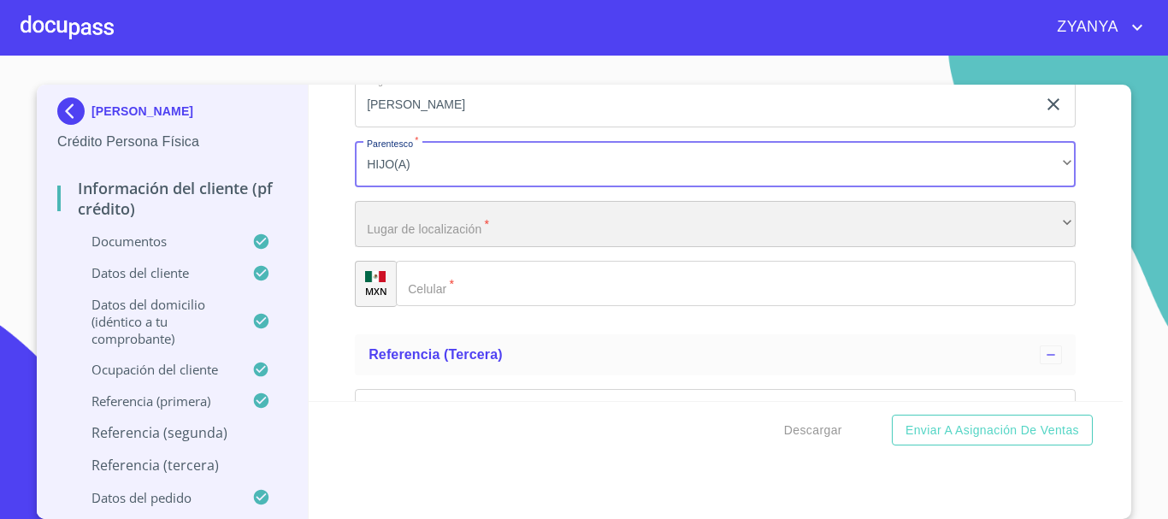
click at [485, 243] on div "​" at bounding box center [715, 224] width 721 height 46
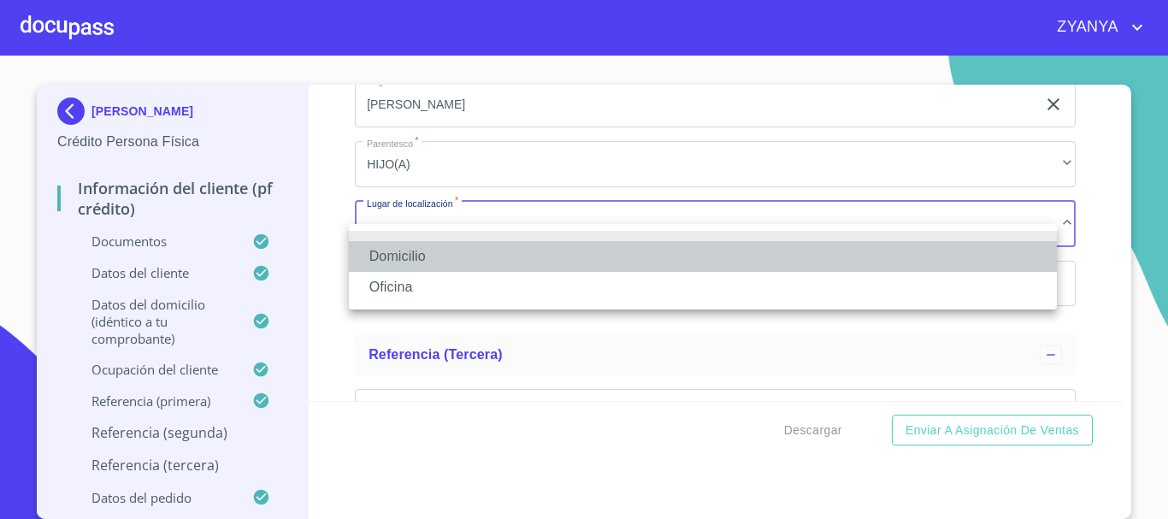
click at [470, 257] on li "Domicilio" at bounding box center [703, 256] width 708 height 31
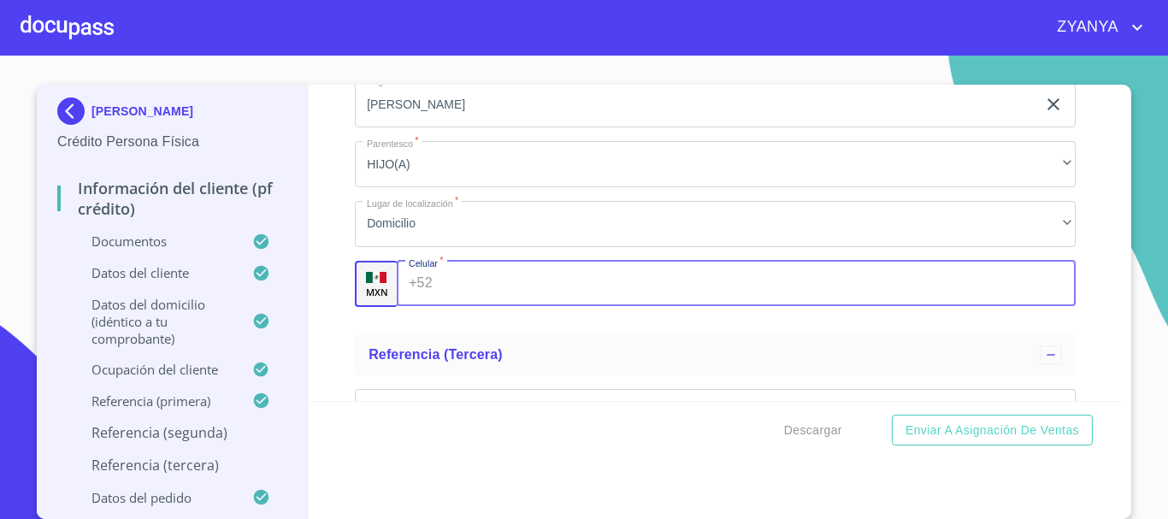
click at [458, 292] on input "Documento de identificación.   *" at bounding box center [758, 284] width 637 height 46
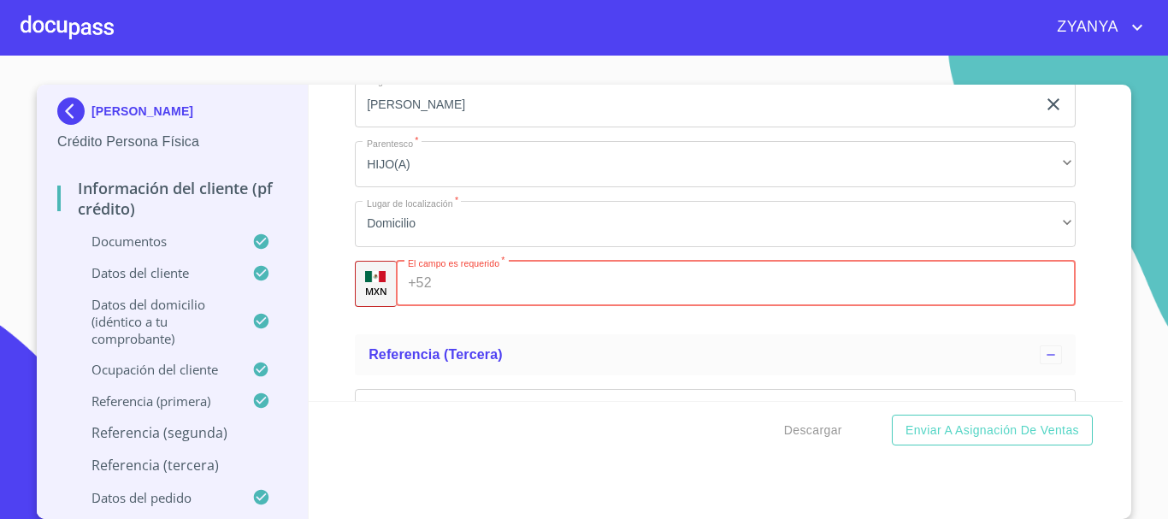
paste input "[PHONE_NUMBER]"
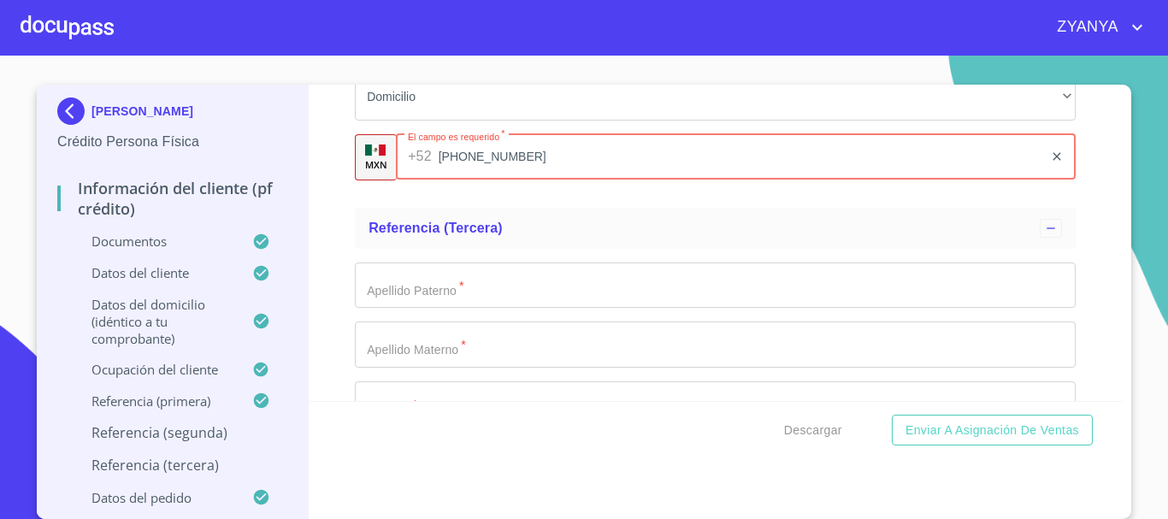
scroll to position [9340, 0]
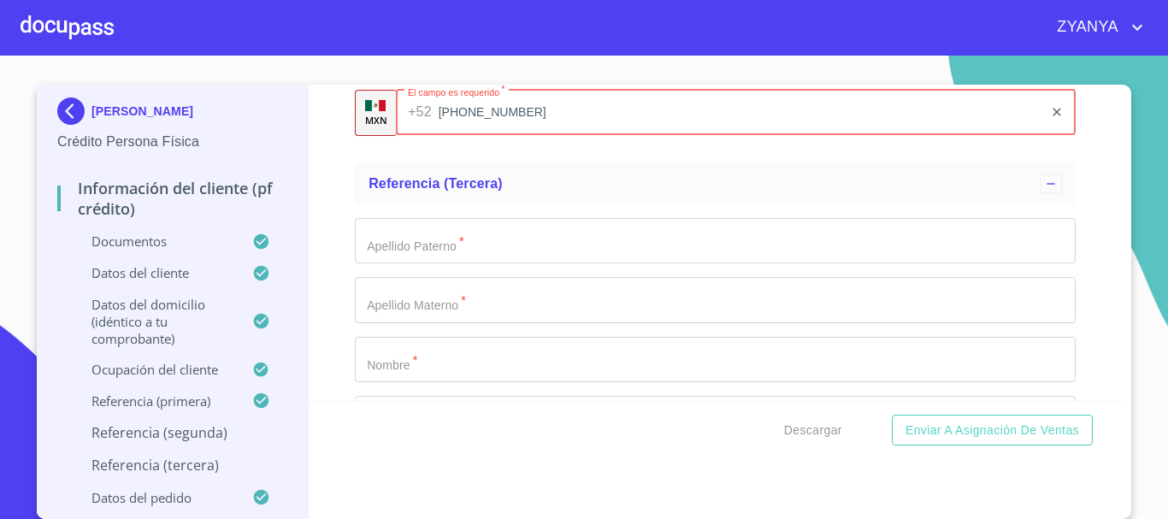
type input "[PHONE_NUMBER]"
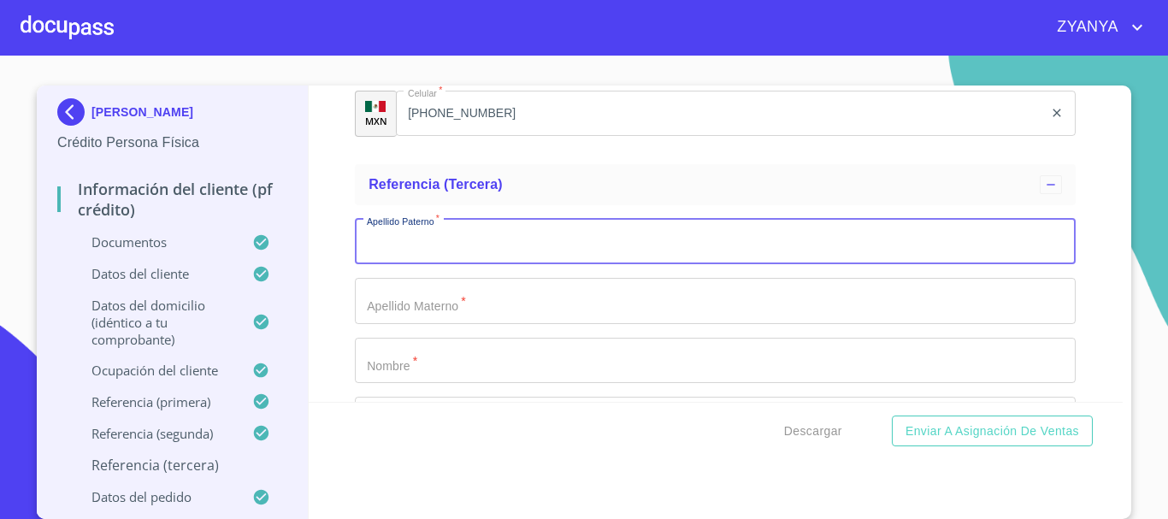
scroll to position [11, 0]
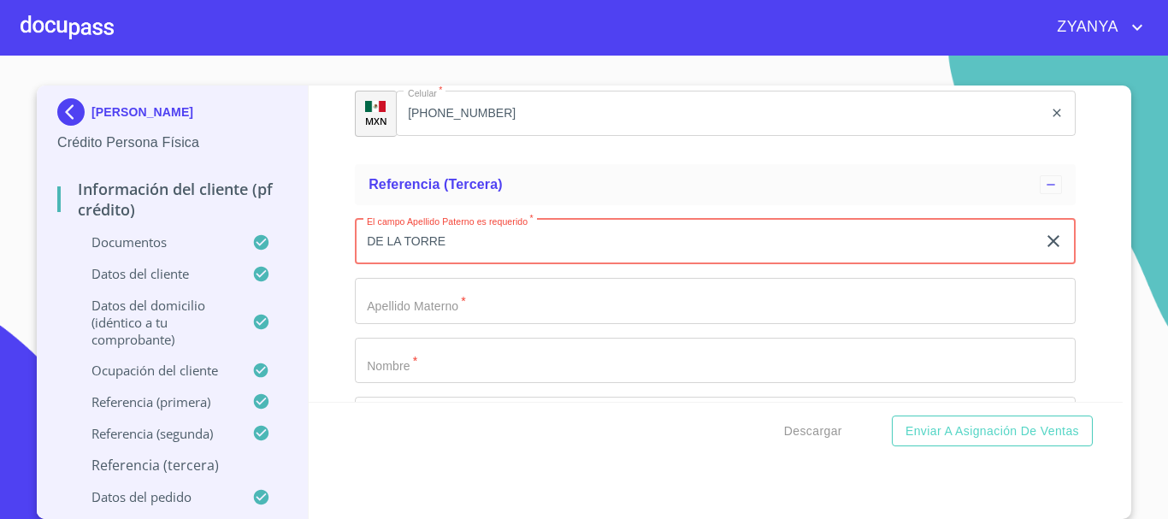
type input "DE LA TORRE"
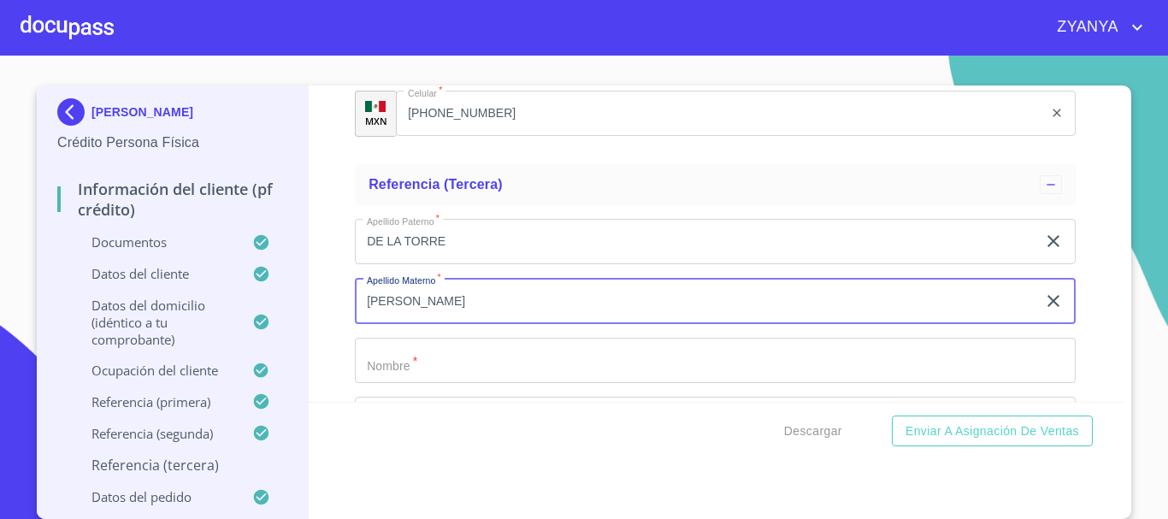
type input "[PERSON_NAME]"
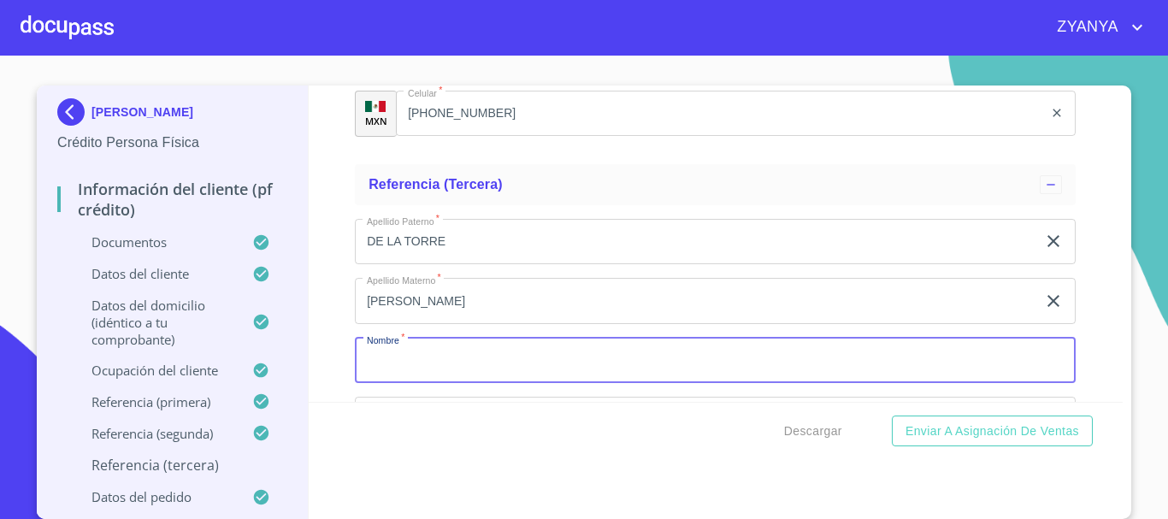
scroll to position [9342, 0]
type input "[PERSON_NAME]"
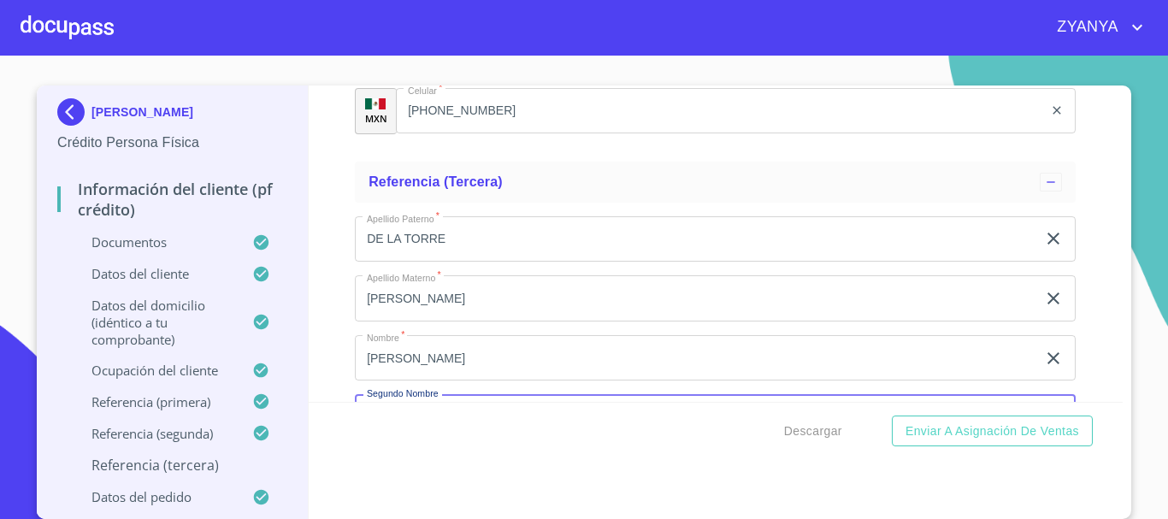
scroll to position [9536, 0]
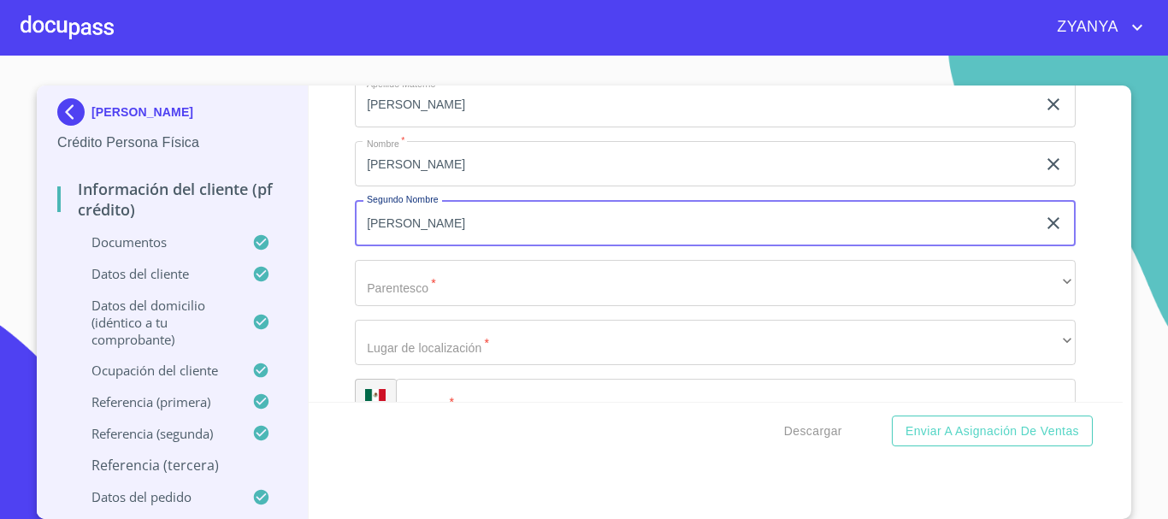
type input "[PERSON_NAME]"
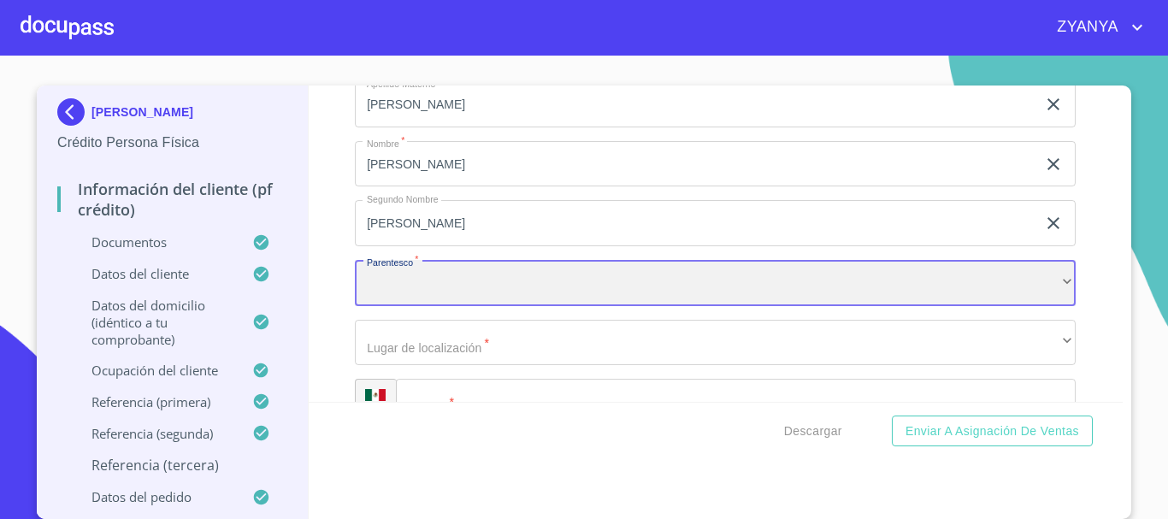
click at [528, 306] on div "​" at bounding box center [715, 283] width 721 height 46
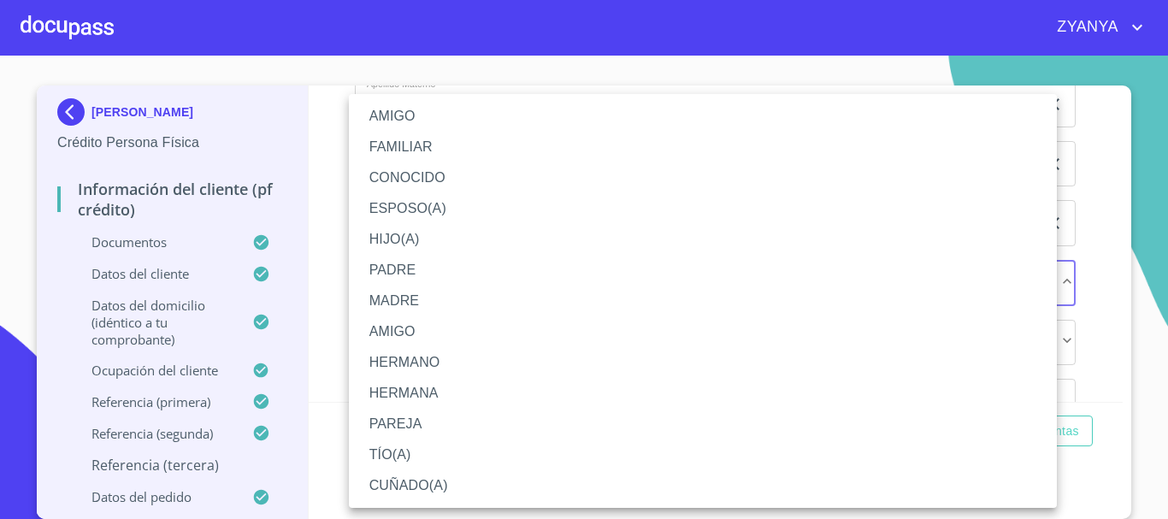
click at [415, 168] on li "CONOCIDO" at bounding box center [703, 177] width 708 height 31
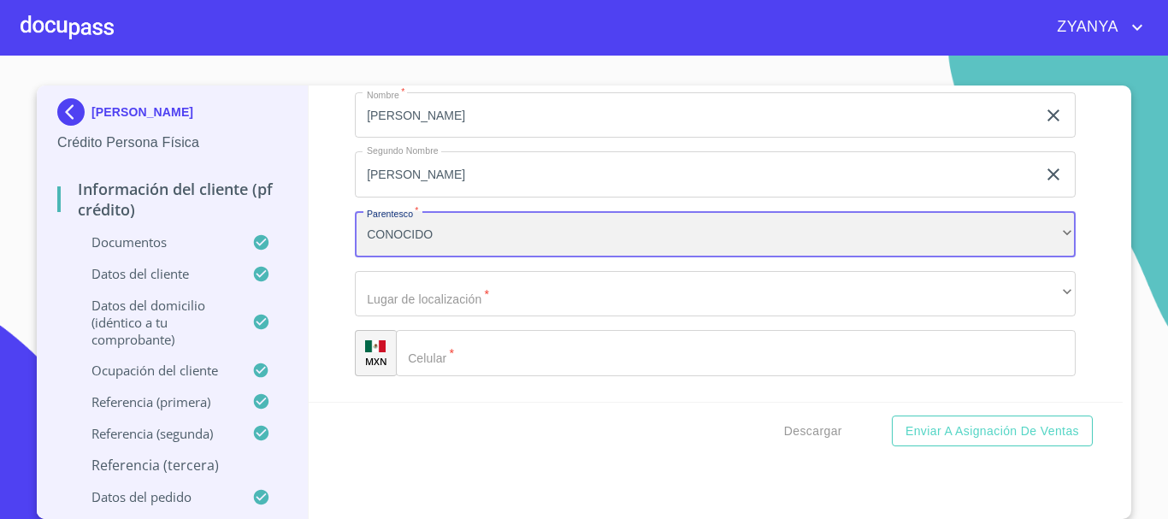
scroll to position [9622, 0]
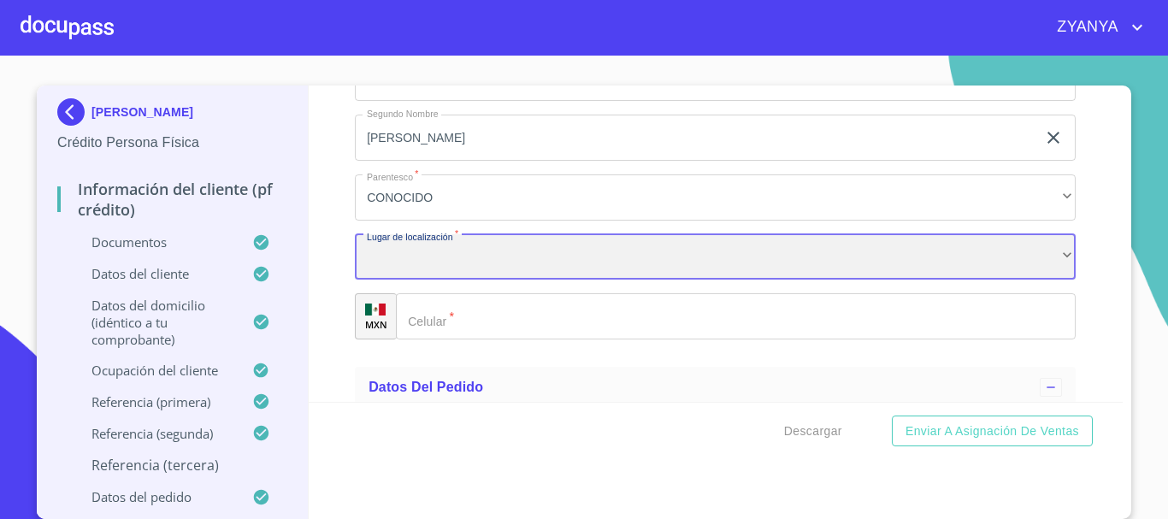
click at [490, 269] on div "​" at bounding box center [715, 257] width 721 height 46
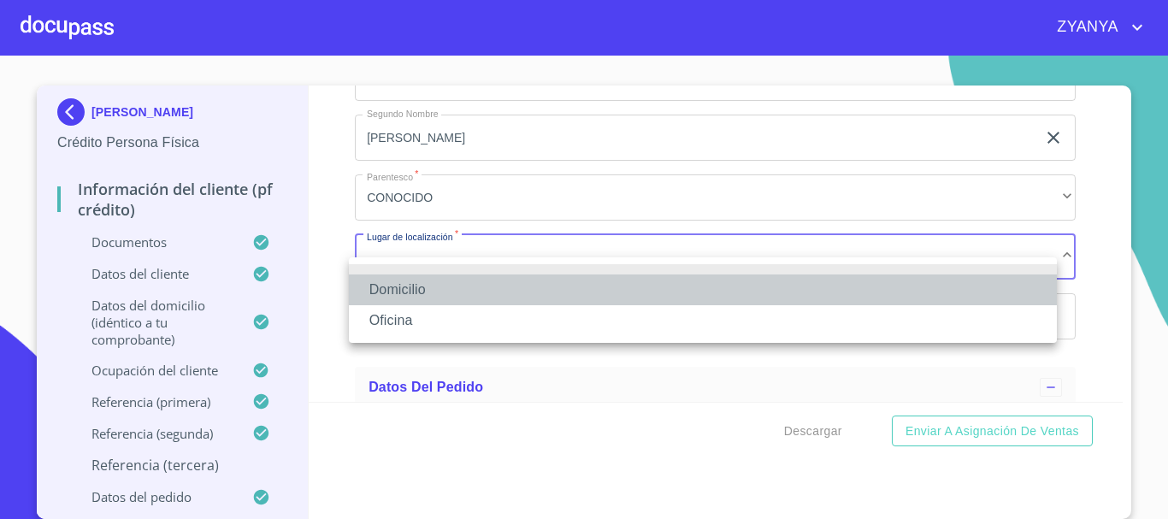
click at [471, 280] on li "Domicilio" at bounding box center [703, 290] width 708 height 31
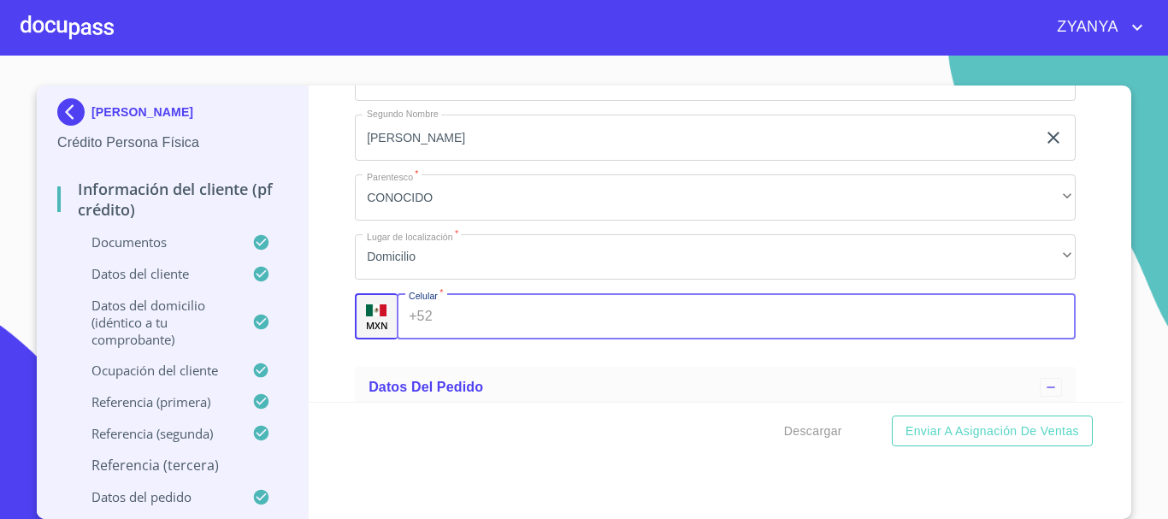
click at [481, 333] on input "Documento de identificación.   *" at bounding box center [758, 316] width 637 height 46
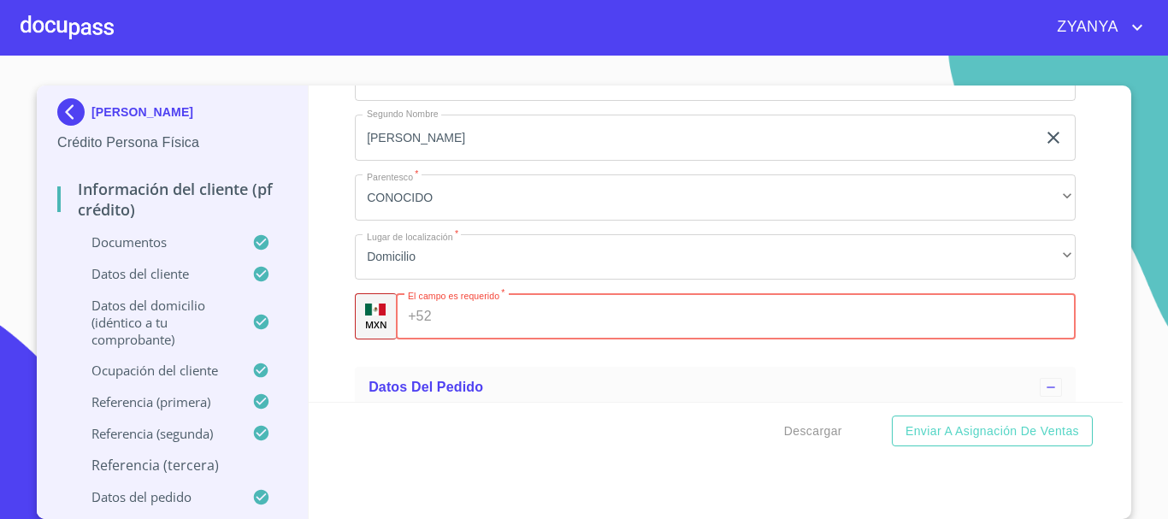
paste input "[PHONE_NUMBER]"
type input "[PHONE_NUMBER]"
click at [1090, 227] on div "Información del cliente (PF crédito) Documentos Documento de identificación.   …" at bounding box center [716, 244] width 815 height 316
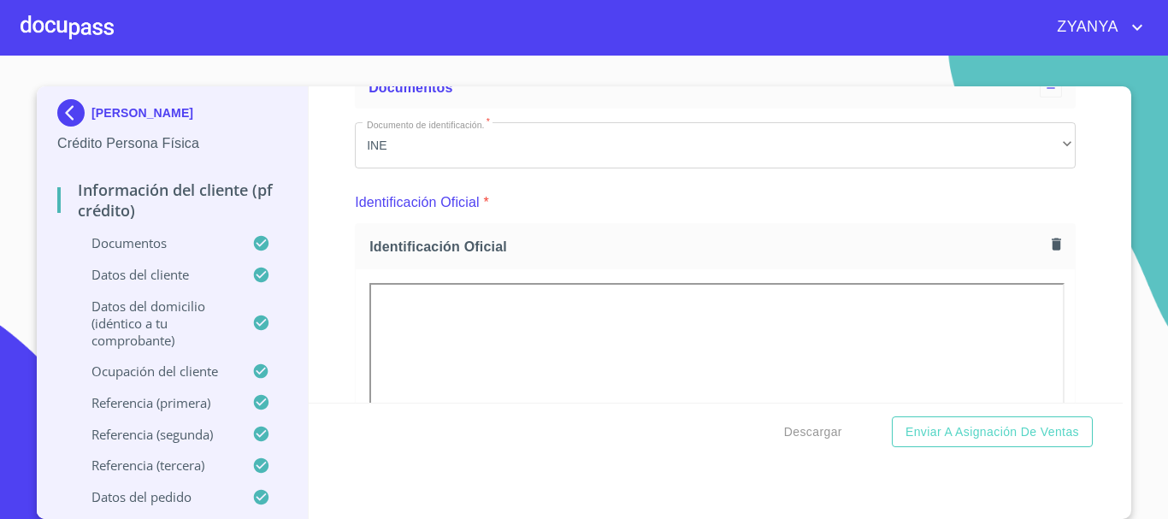
scroll to position [0, 0]
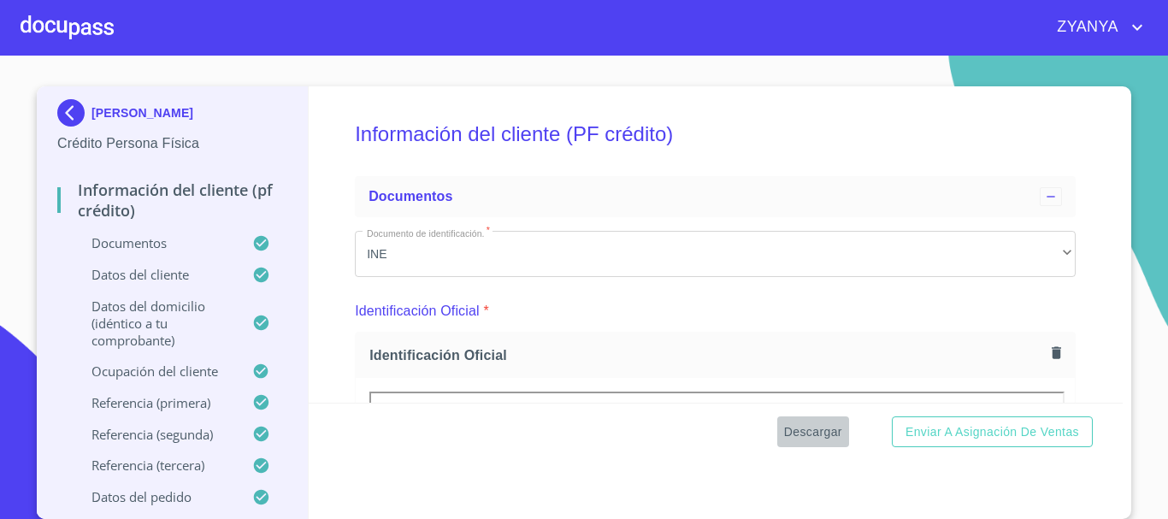
click at [810, 430] on span "Descargar" at bounding box center [813, 432] width 58 height 21
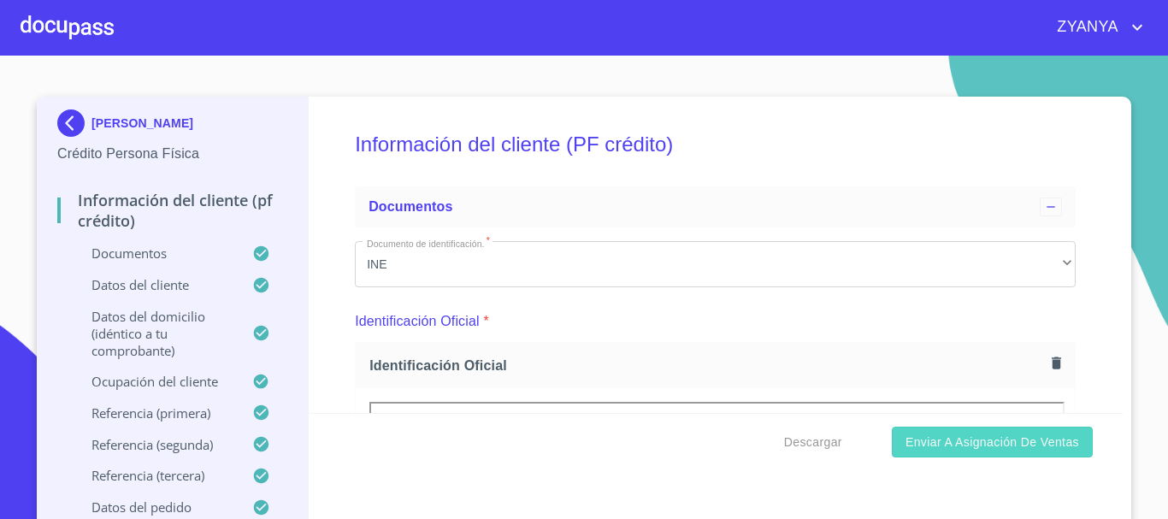
click at [990, 435] on span "Enviar a Asignación de Ventas" at bounding box center [993, 442] width 174 height 21
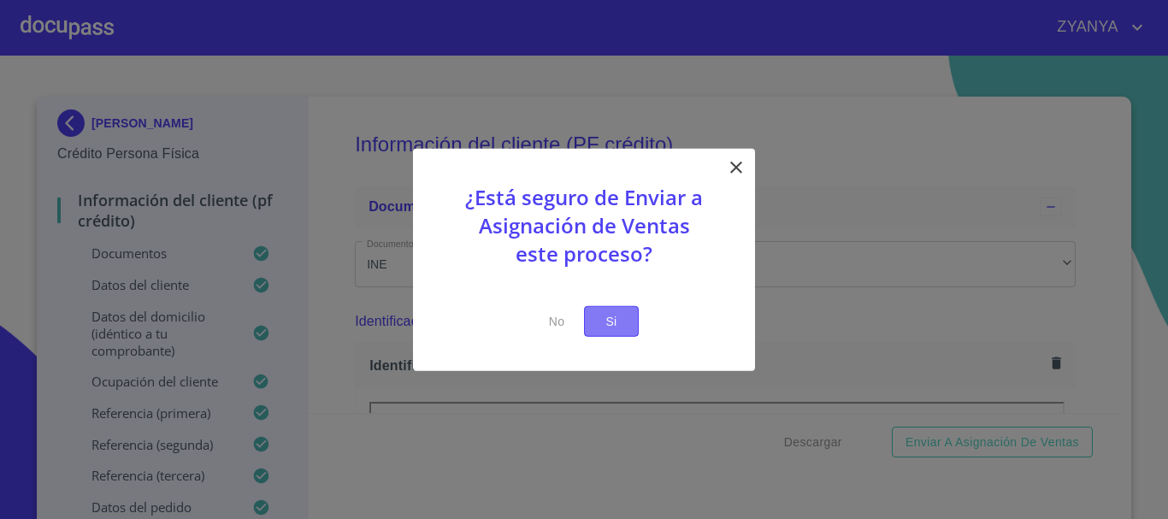
click at [615, 328] on span "Si" at bounding box center [611, 320] width 27 height 21
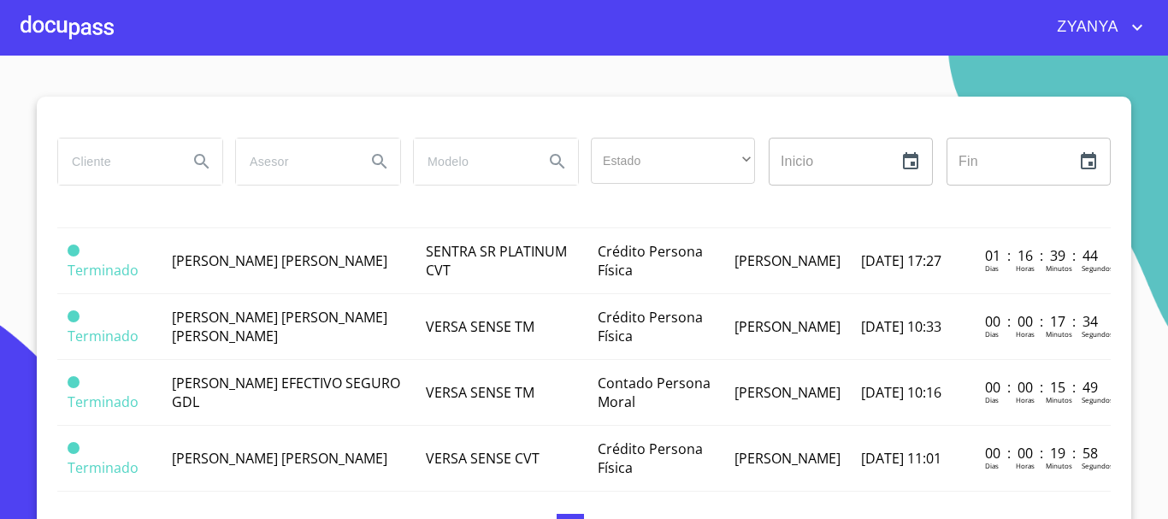
scroll to position [1197, 0]
